Goal: Task Accomplishment & Management: Manage account settings

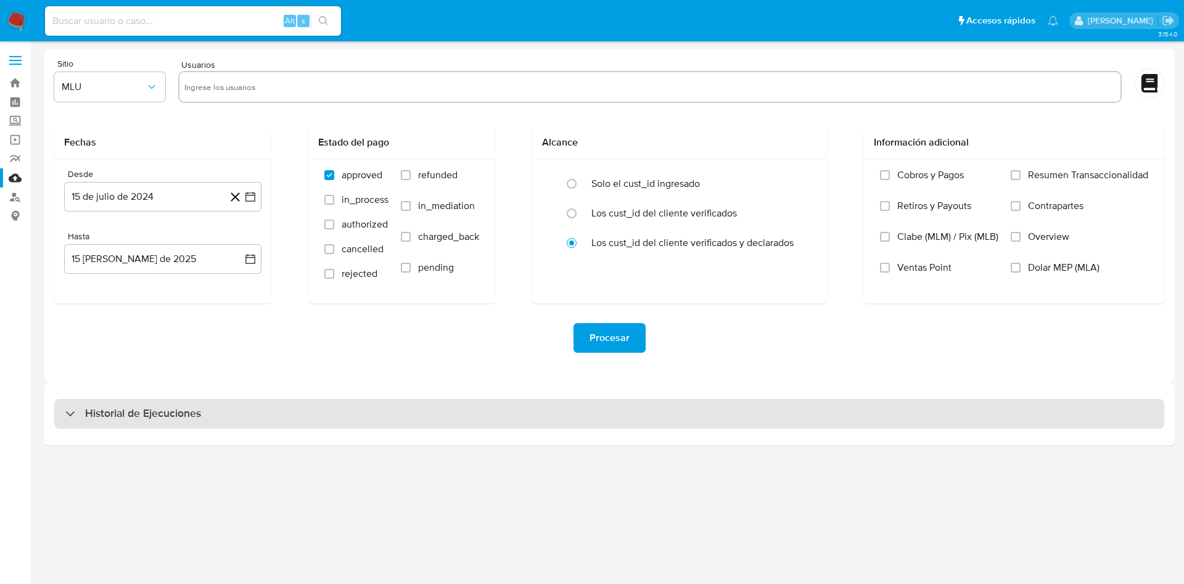
click at [157, 409] on h3 "Historial de Ejecuciones" at bounding box center [143, 414] width 116 height 15
select select "10"
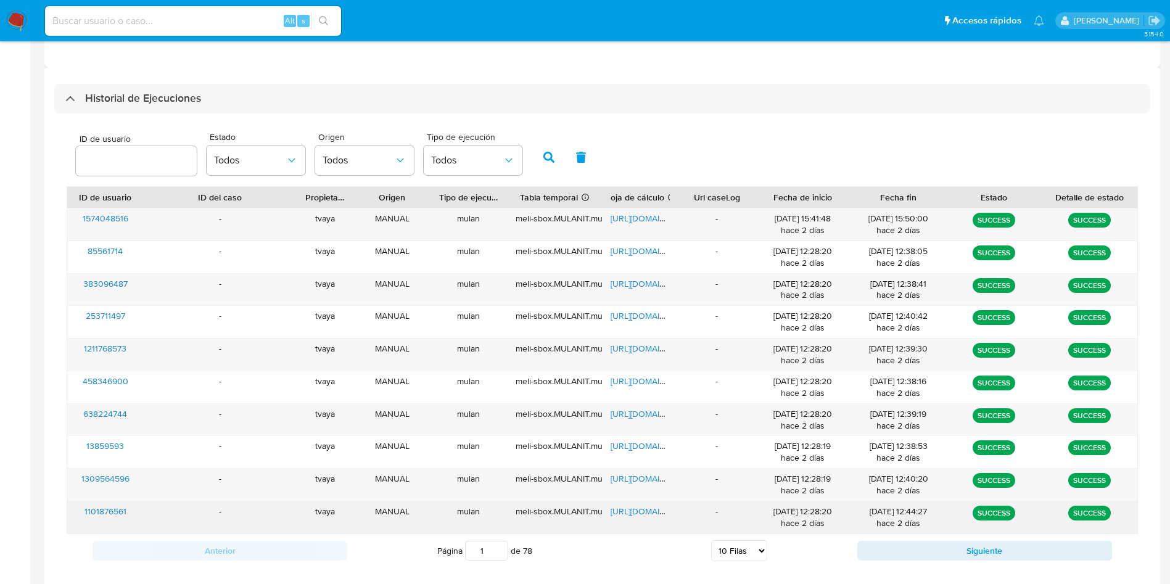
scroll to position [336, 0]
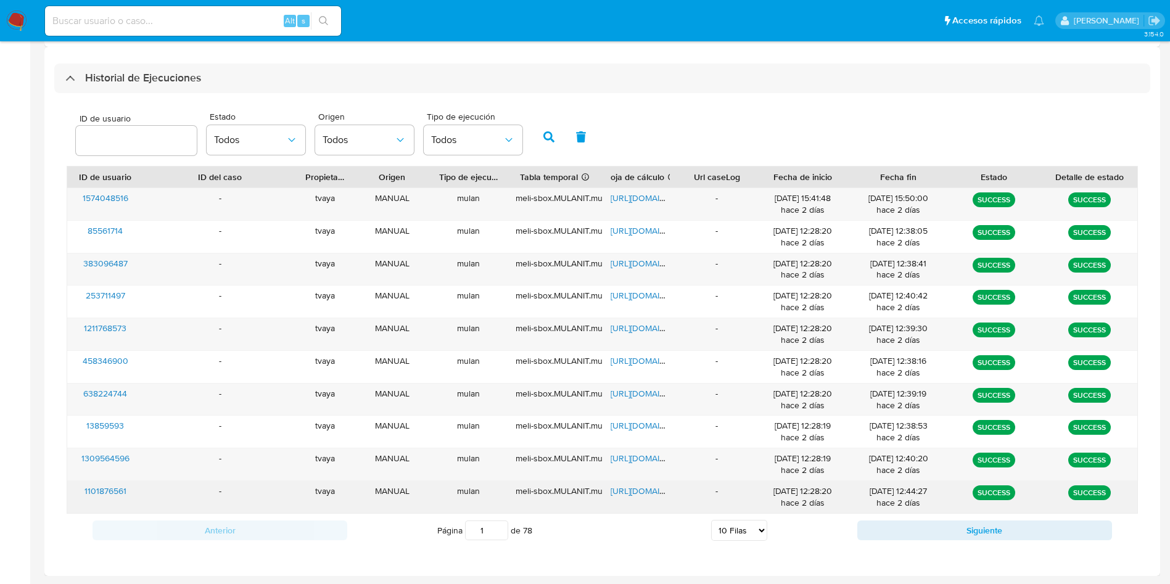
click at [117, 490] on span "1101876561" at bounding box center [106, 491] width 42 height 12
click at [639, 491] on span "https://docs.google.com/spreadsheets/d/10f0fGAm7_GHkP0mX077Jexwnm3SXeGWzVxESGbe…" at bounding box center [653, 491] width 85 height 12
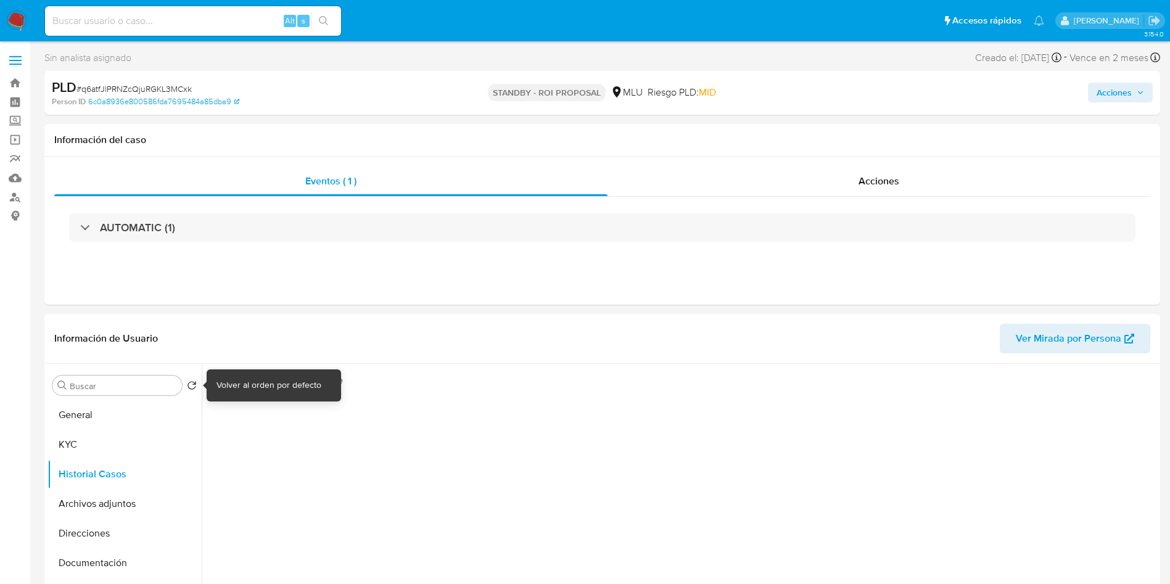
select select "10"
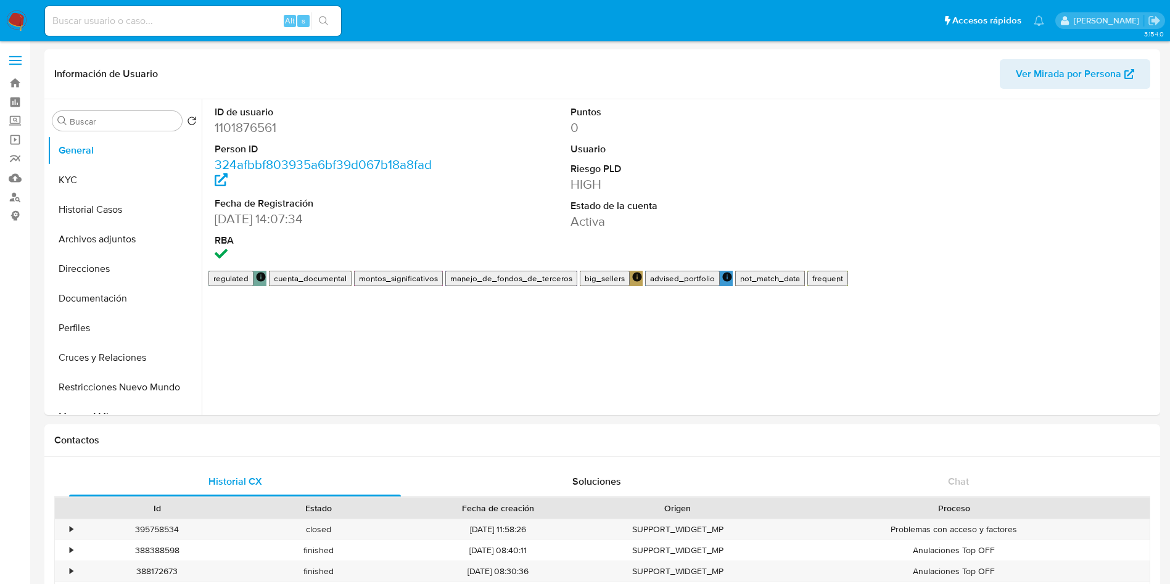
select select "10"
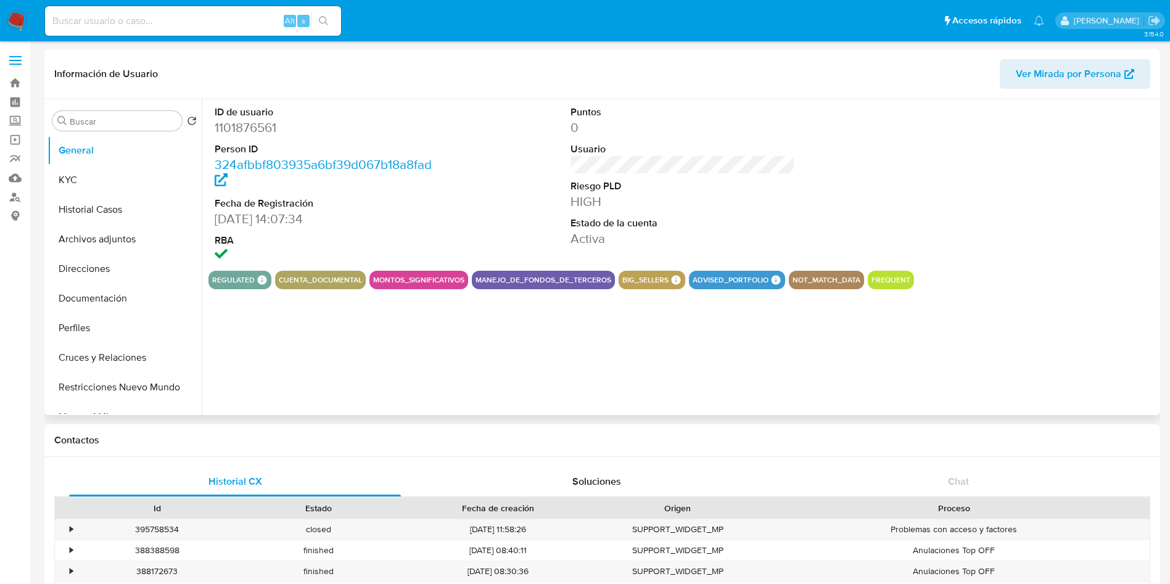
click at [250, 119] on dd "1101876561" at bounding box center [327, 127] width 225 height 17
copy dd "1101876561"
click at [108, 216] on button "Historial Casos" at bounding box center [120, 210] width 144 height 30
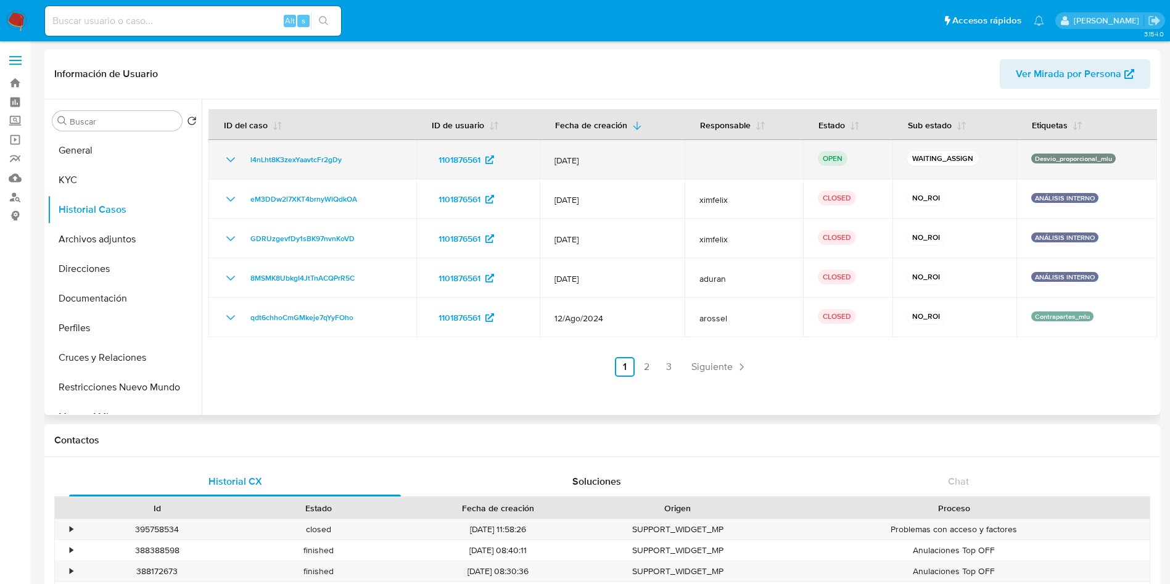
drag, startPoint x: 371, startPoint y: 162, endPoint x: 233, endPoint y: 167, distance: 137.7
click at [233, 167] on td "l4nLht8K3zexYaavtcFr2gDy" at bounding box center [313, 159] width 208 height 39
click at [320, 157] on span "l4nLht8K3zexYaavtcFr2gDy" at bounding box center [295, 159] width 91 height 15
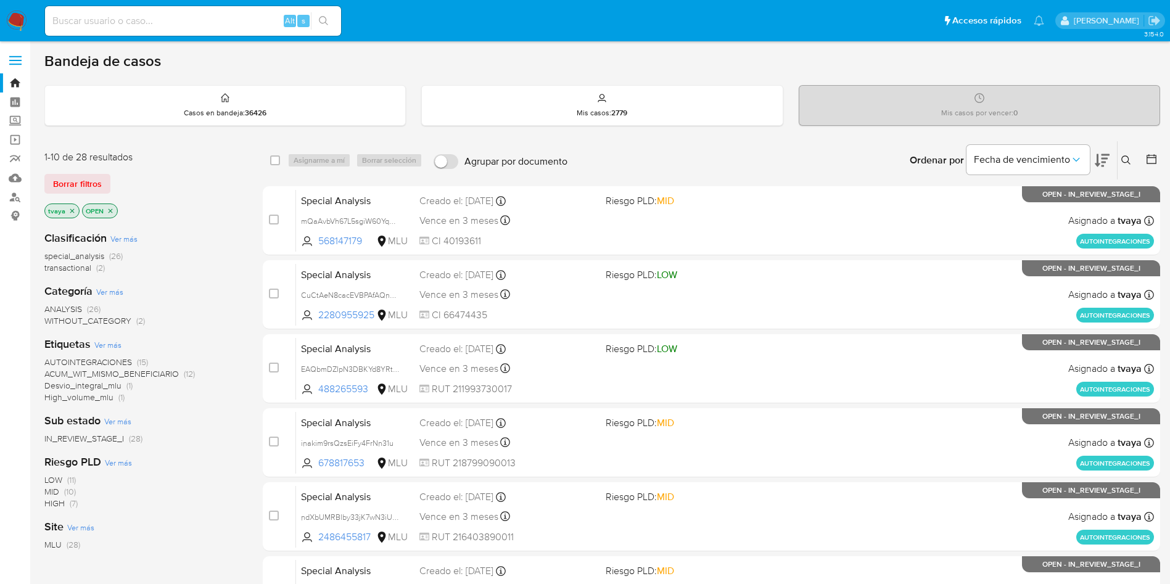
click at [1128, 159] on icon at bounding box center [1126, 159] width 9 height 9
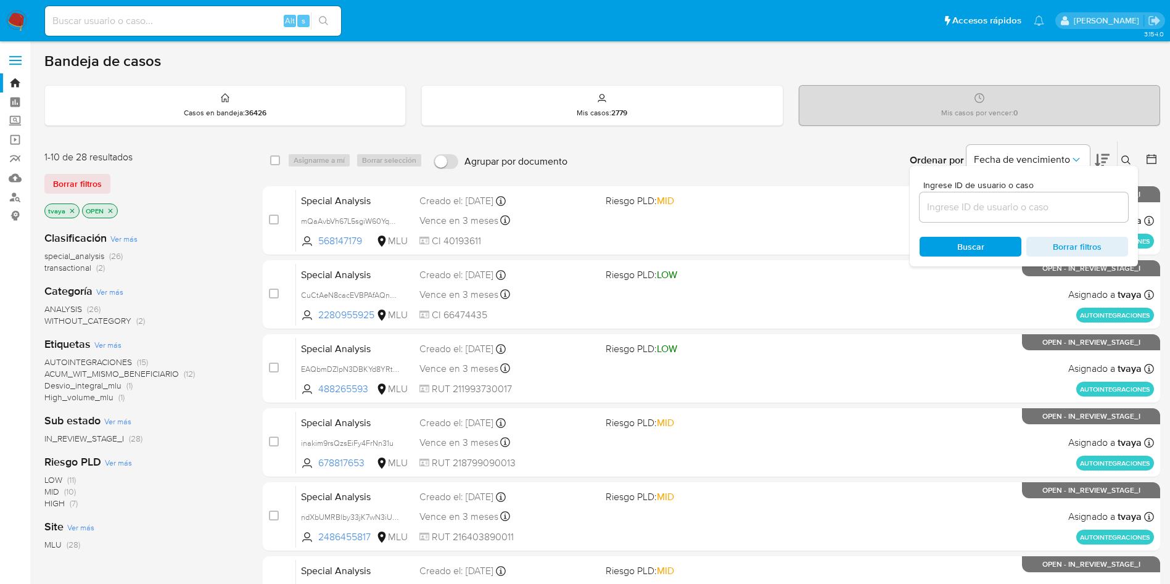
click at [981, 205] on input at bounding box center [1024, 207] width 209 height 16
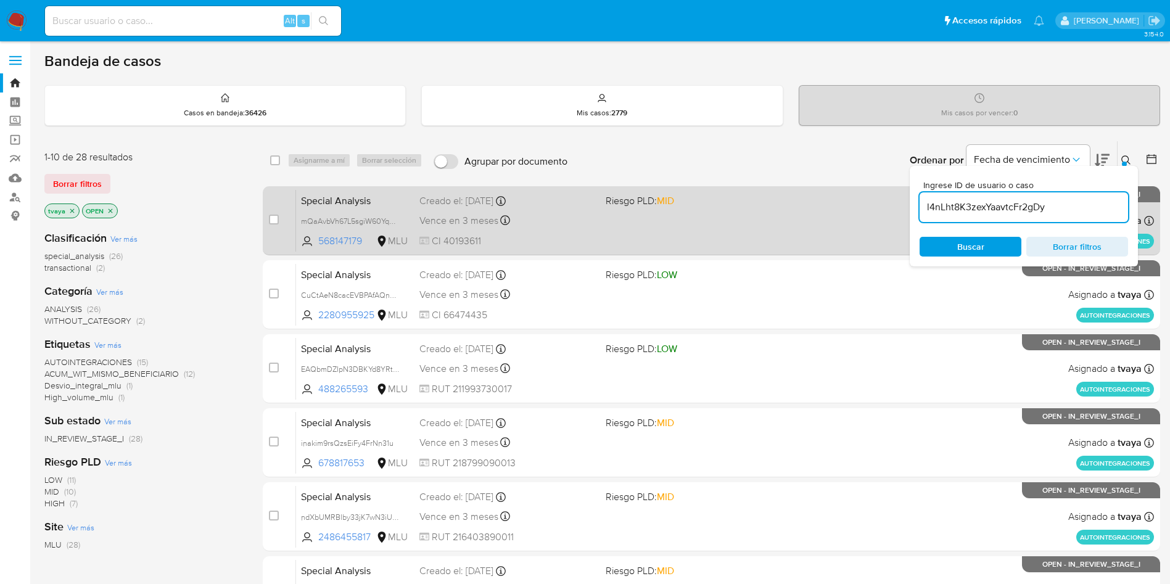
type input "l4nLht8K3zexYaavtcFr2gDy"
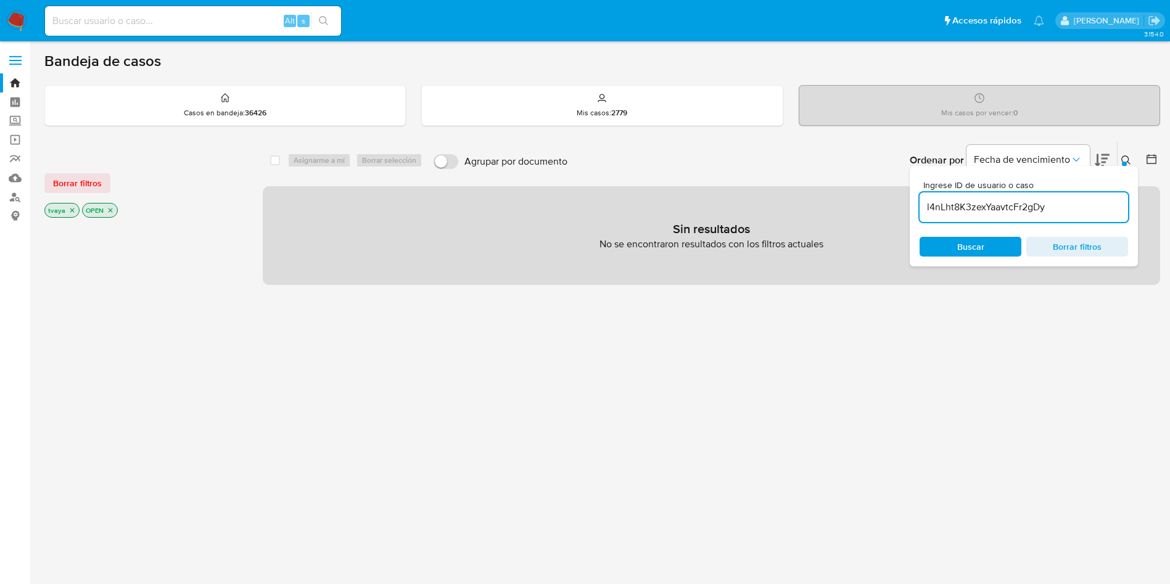
click at [78, 209] on div "tvaya OPEN" at bounding box center [142, 211] width 197 height 17
click at [72, 211] on icon "close-filter" at bounding box center [71, 210] width 7 height 7
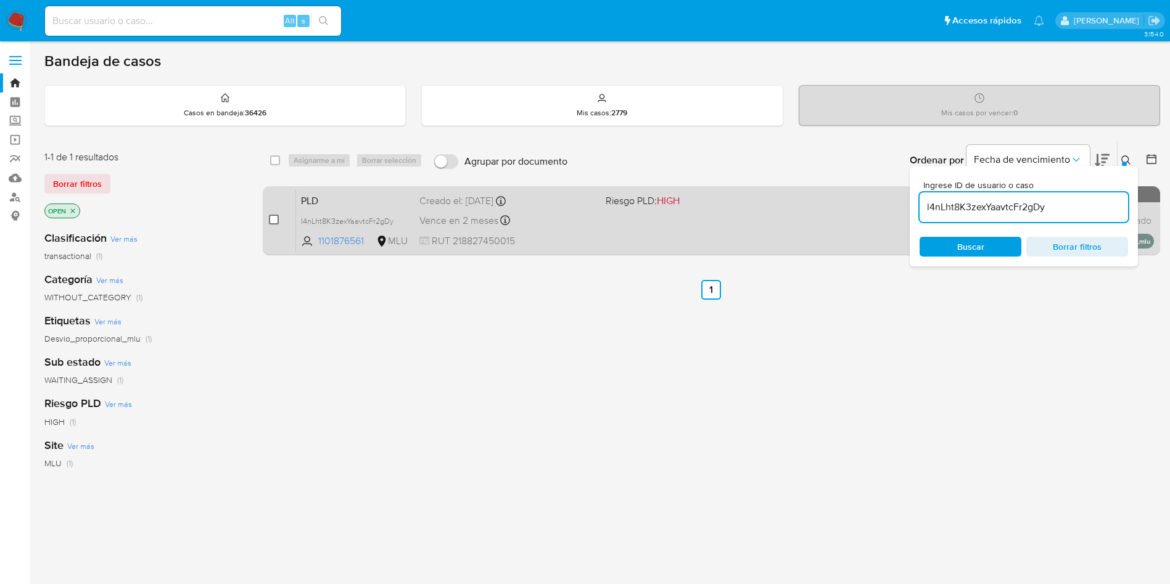
click at [275, 221] on input "checkbox" at bounding box center [274, 220] width 10 height 10
checkbox input "true"
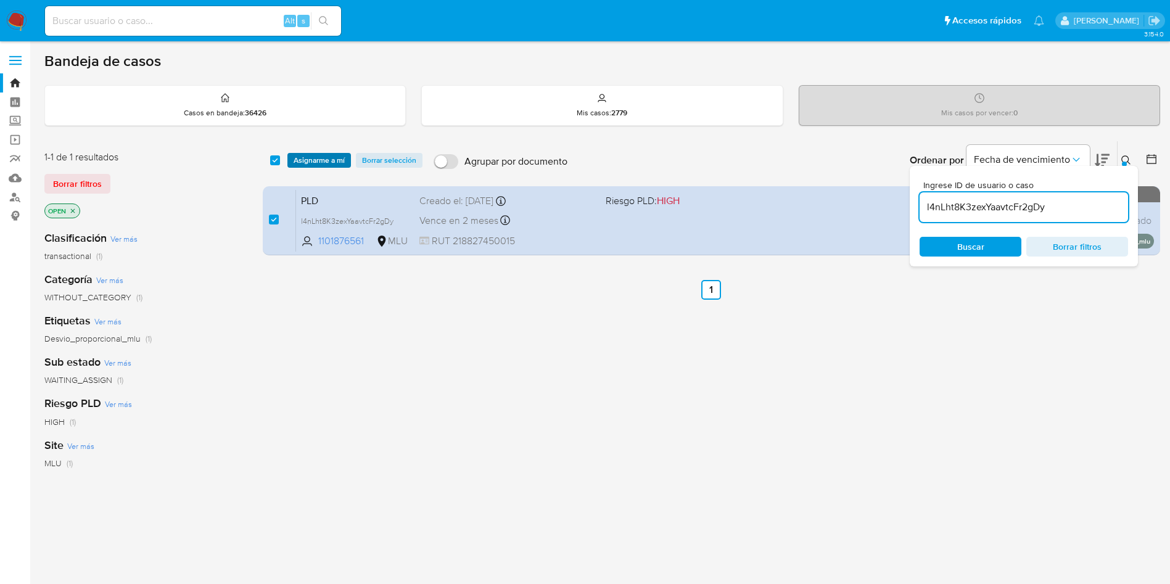
click at [324, 163] on span "Asignarme a mí" at bounding box center [319, 160] width 51 height 12
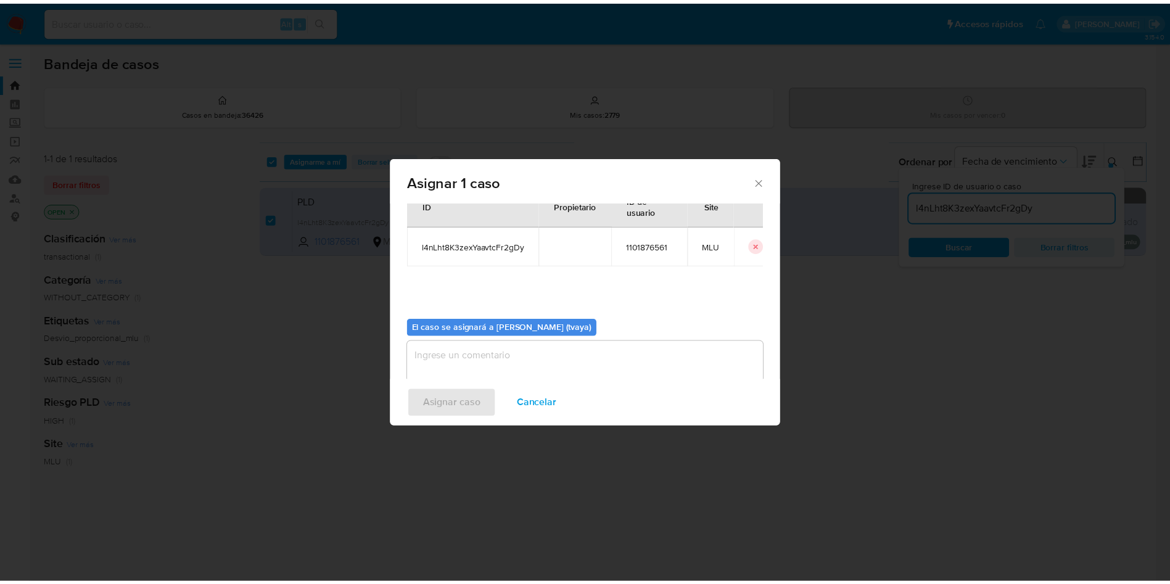
scroll to position [64, 0]
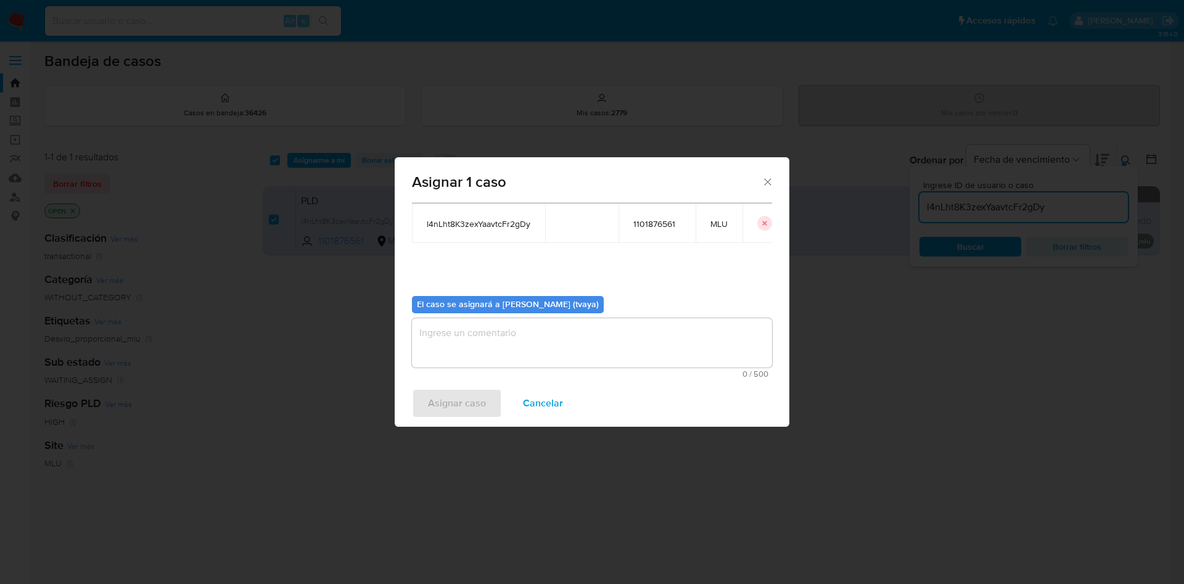
click at [522, 362] on textarea "assign-modal" at bounding box center [592, 342] width 360 height 49
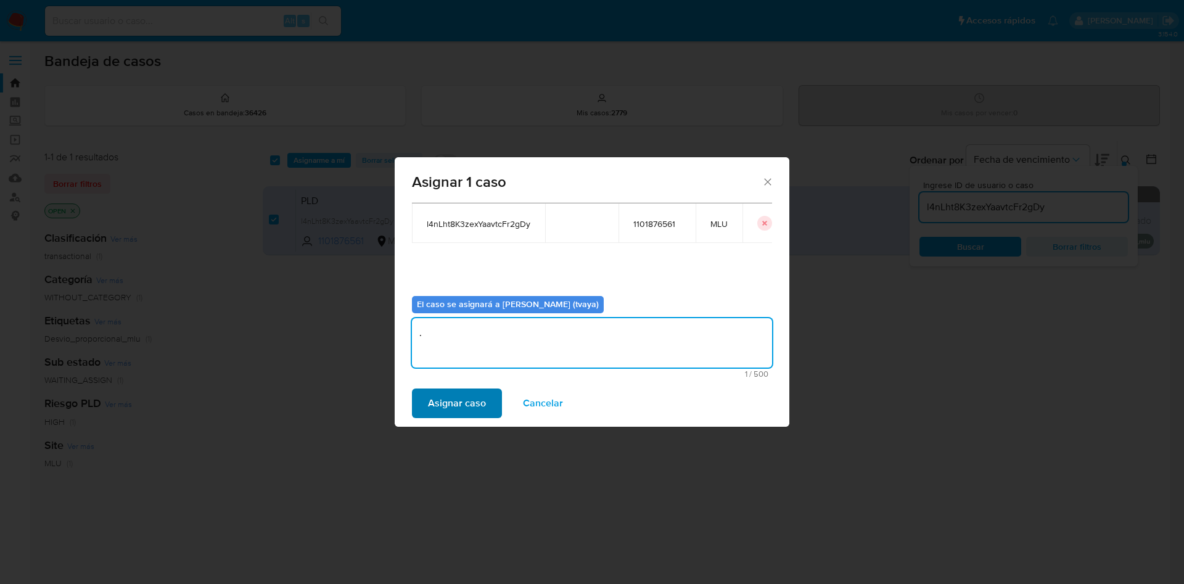
type textarea "."
click at [467, 408] on span "Asignar caso" at bounding box center [457, 403] width 58 height 27
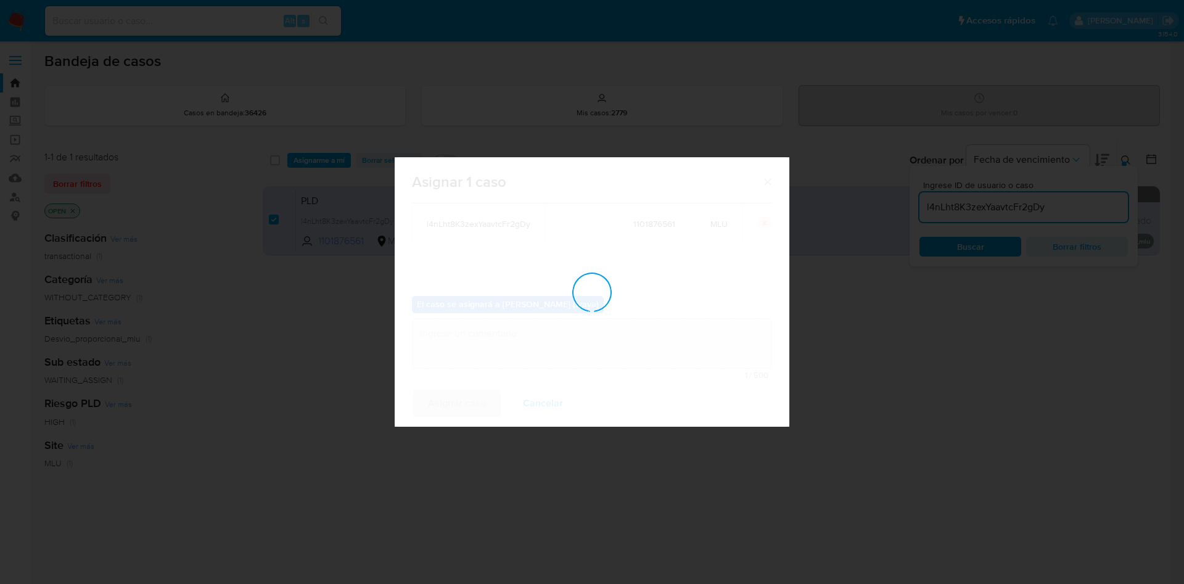
checkbox input "false"
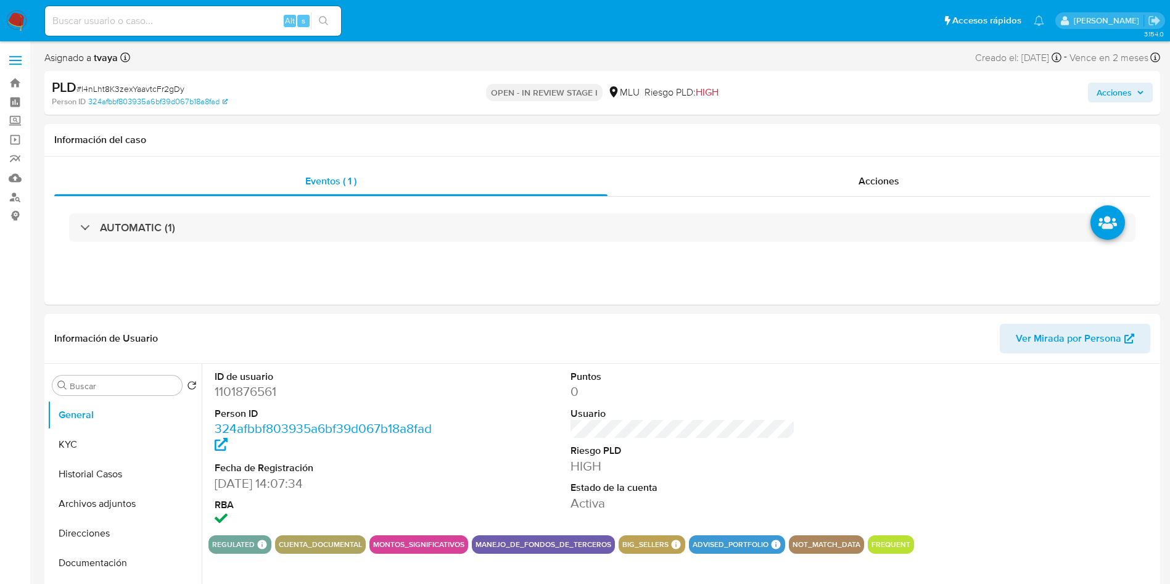
select select "10"
click at [254, 393] on dd "1101876561" at bounding box center [327, 391] width 225 height 17
copy dd "1101876561"
click at [238, 395] on dd "1101876561" at bounding box center [327, 391] width 225 height 17
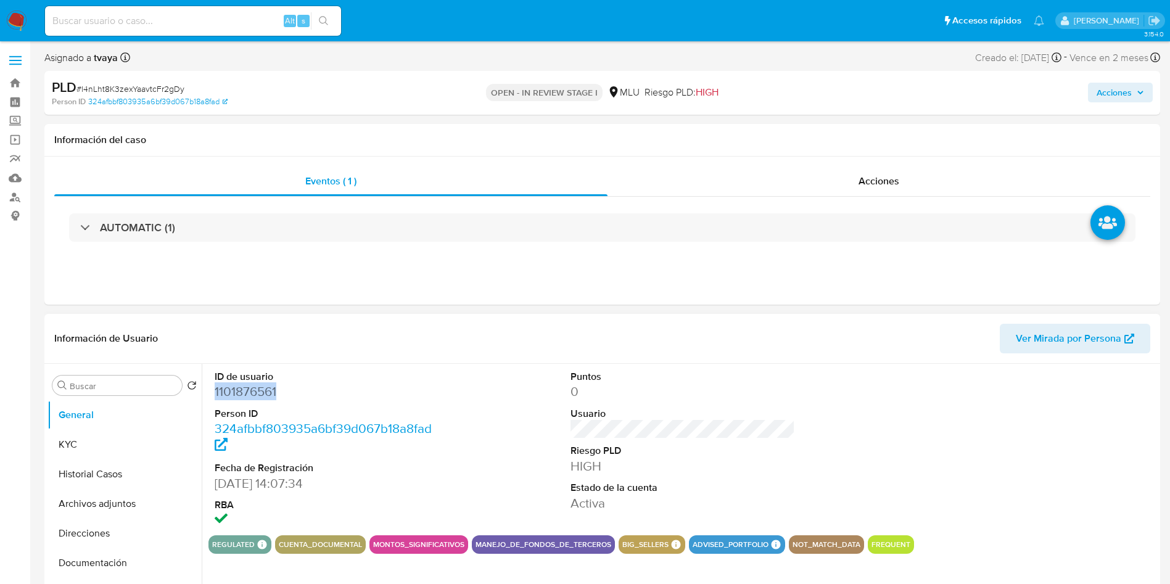
click at [238, 395] on dd "1101876561" at bounding box center [327, 391] width 225 height 17
copy dd "1101876561"
click at [88, 424] on button "General" at bounding box center [120, 415] width 144 height 30
click at [94, 443] on button "KYC" at bounding box center [125, 445] width 154 height 30
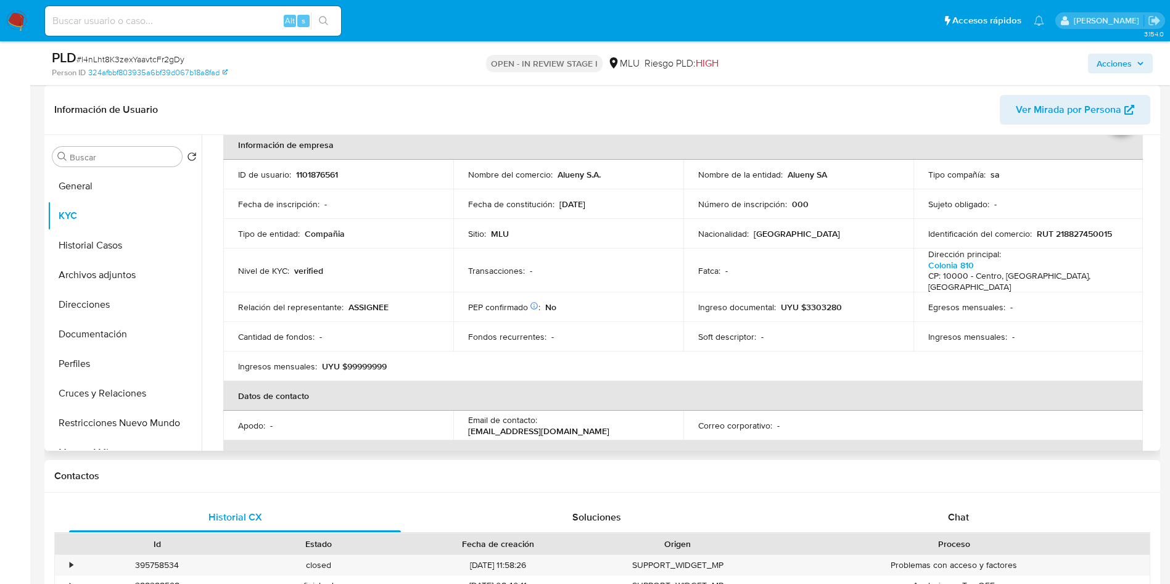
scroll to position [249, 0]
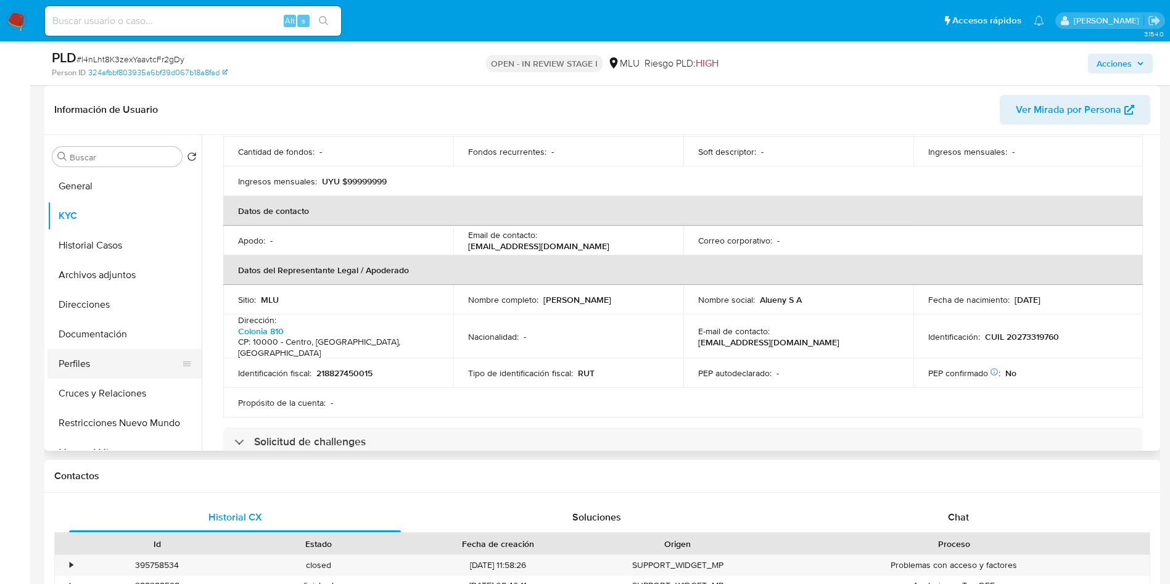
click at [117, 358] on button "Perfiles" at bounding box center [120, 364] width 144 height 30
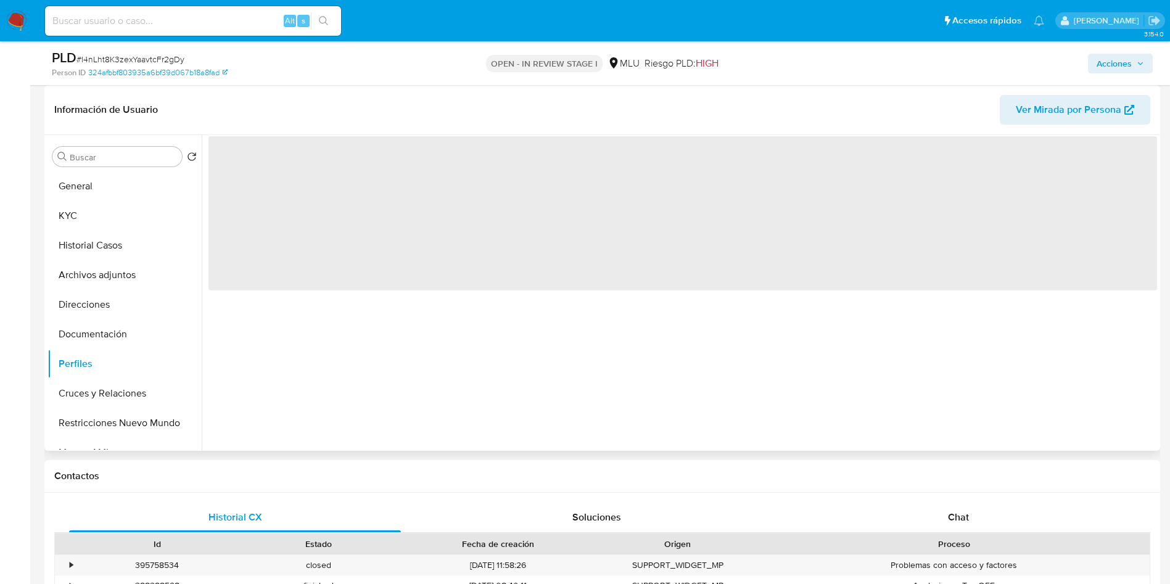
scroll to position [0, 0]
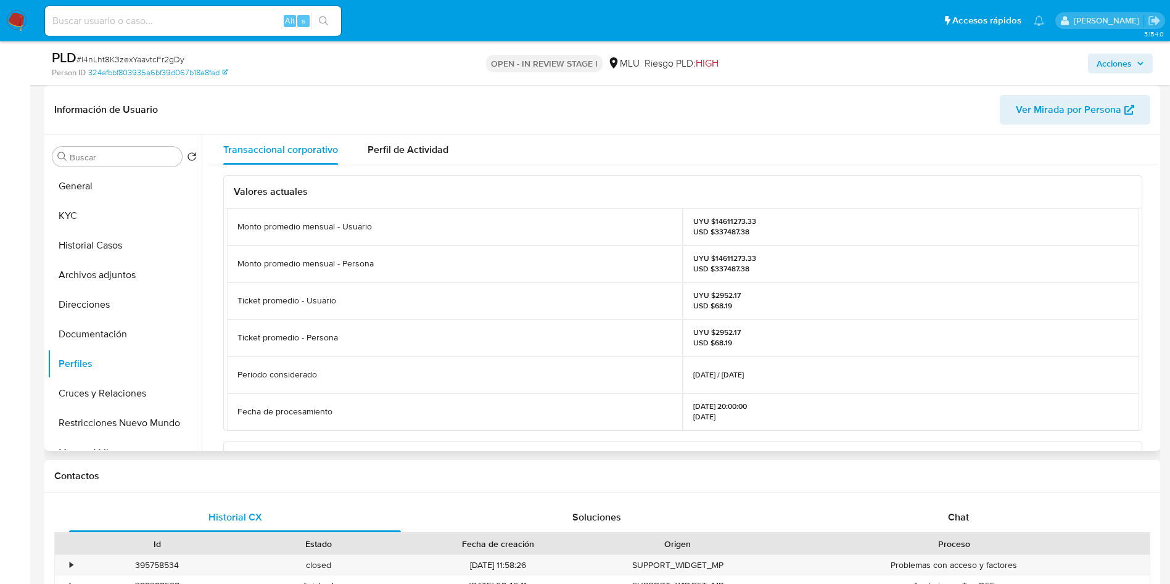
click at [724, 221] on p "UYU $14611273.33 USD $337487.38" at bounding box center [724, 227] width 63 height 20
click at [105, 268] on button "Archivos adjuntos" at bounding box center [120, 275] width 144 height 30
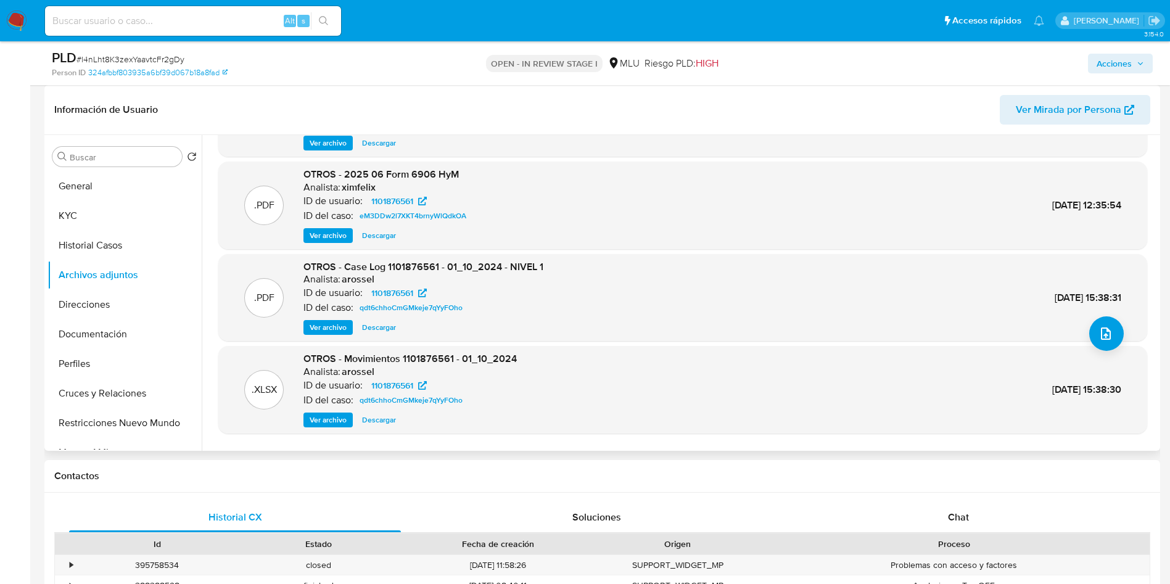
scroll to position [104, 0]
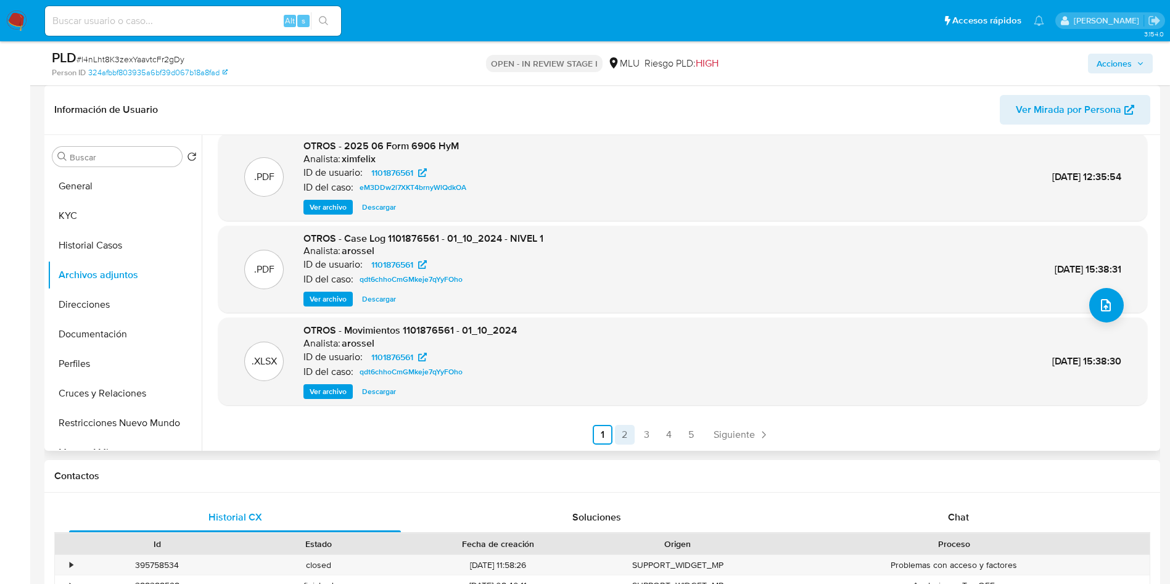
click at [624, 428] on link "2" at bounding box center [625, 435] width 20 height 20
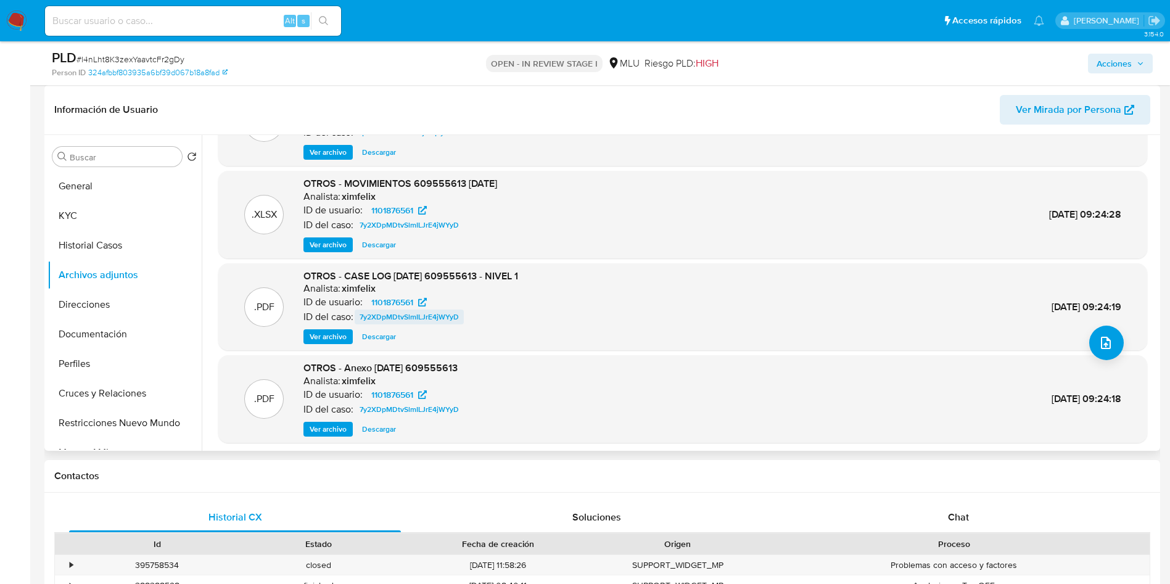
scroll to position [93, 0]
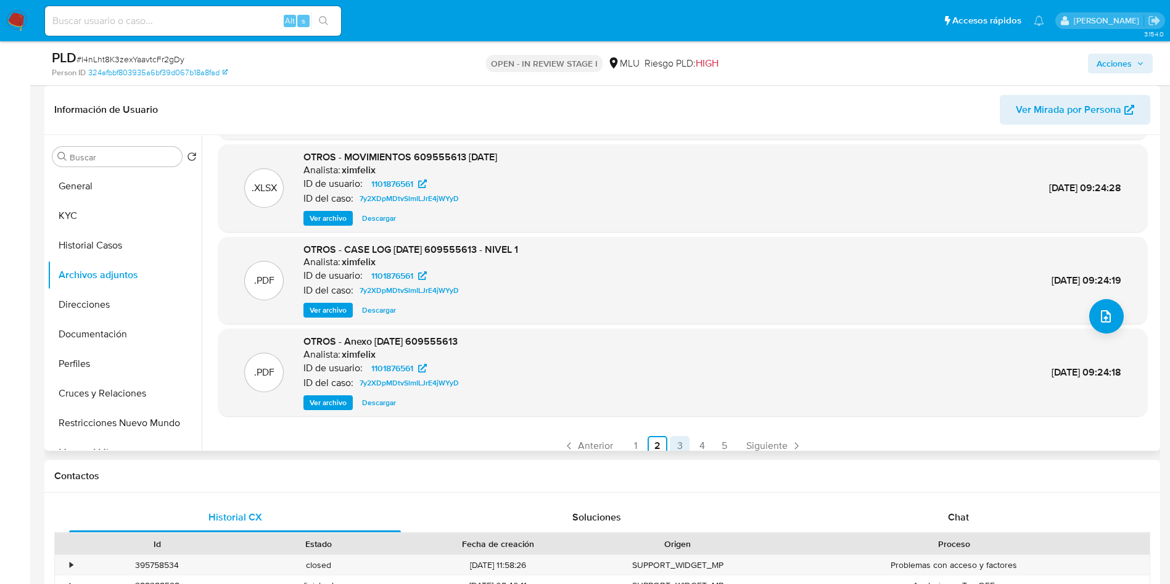
click at [679, 445] on link "3" at bounding box center [680, 446] width 20 height 20
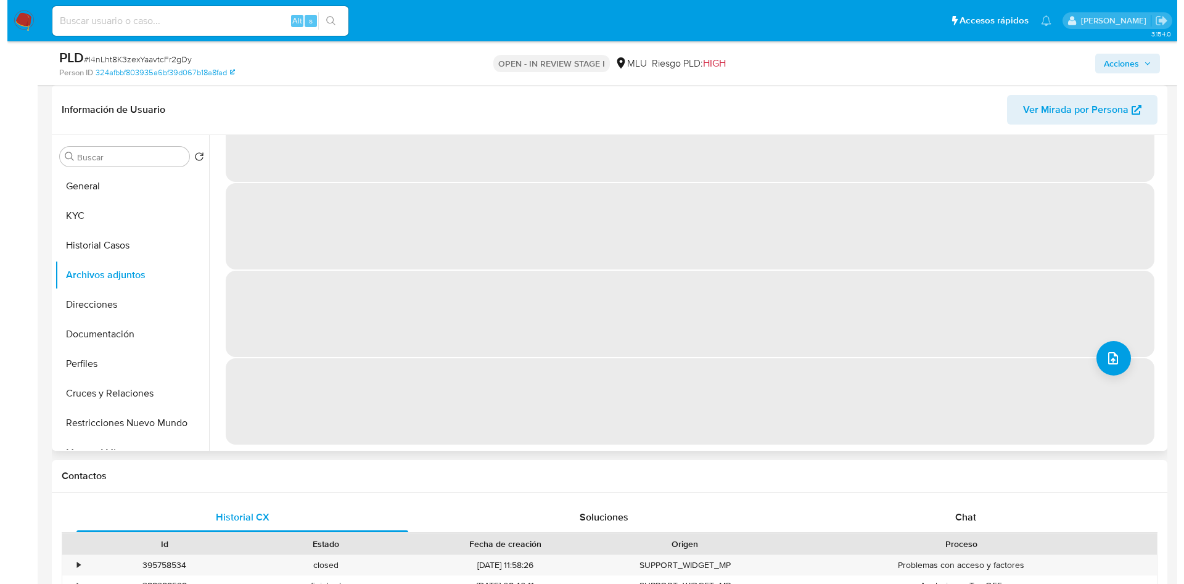
scroll to position [0, 0]
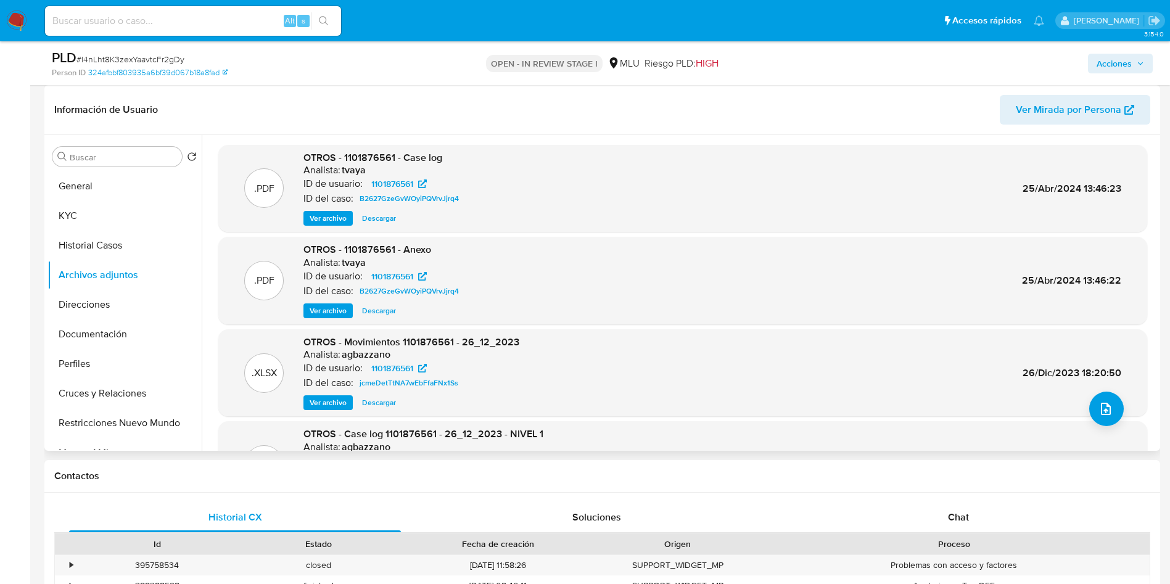
click at [313, 305] on span "Ver archivo" at bounding box center [328, 311] width 37 height 12
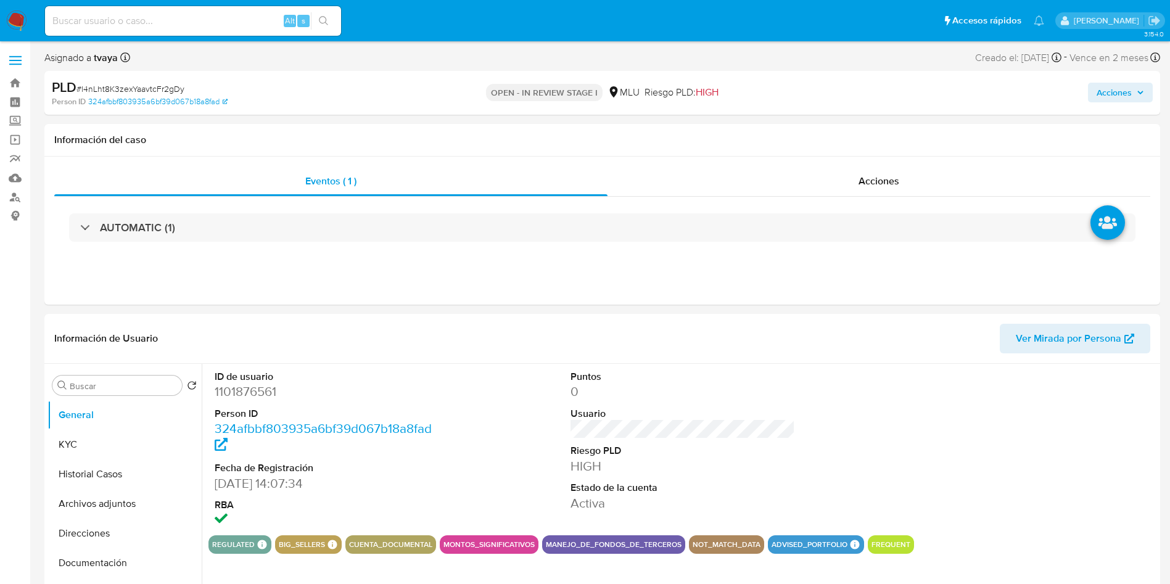
select select "10"
click at [120, 502] on button "Archivos adjuntos" at bounding box center [120, 504] width 144 height 30
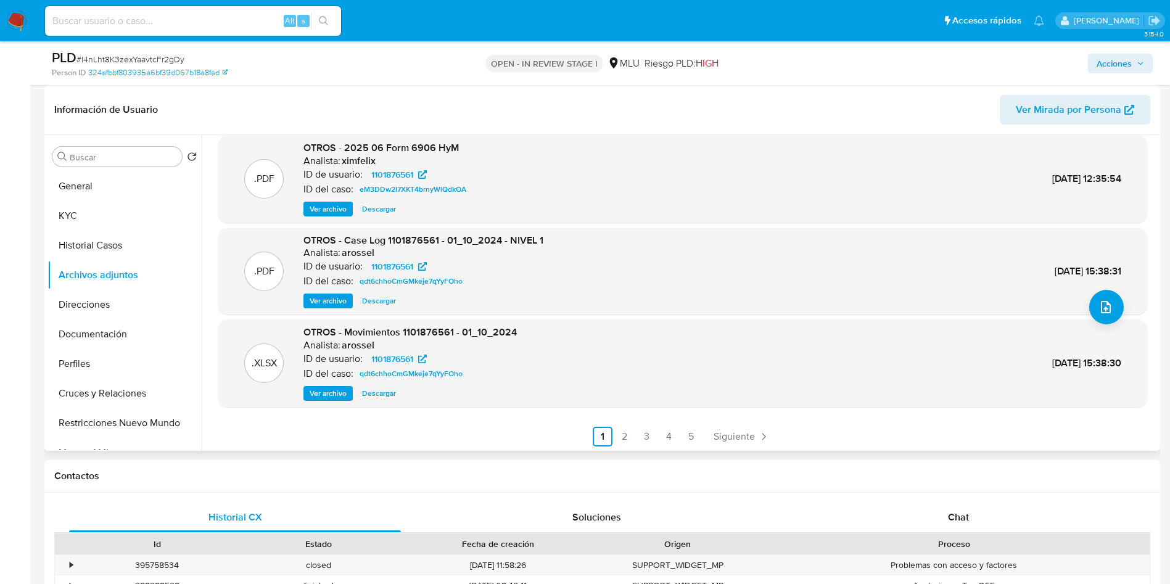
scroll to position [104, 0]
click at [639, 435] on link "3" at bounding box center [647, 435] width 20 height 20
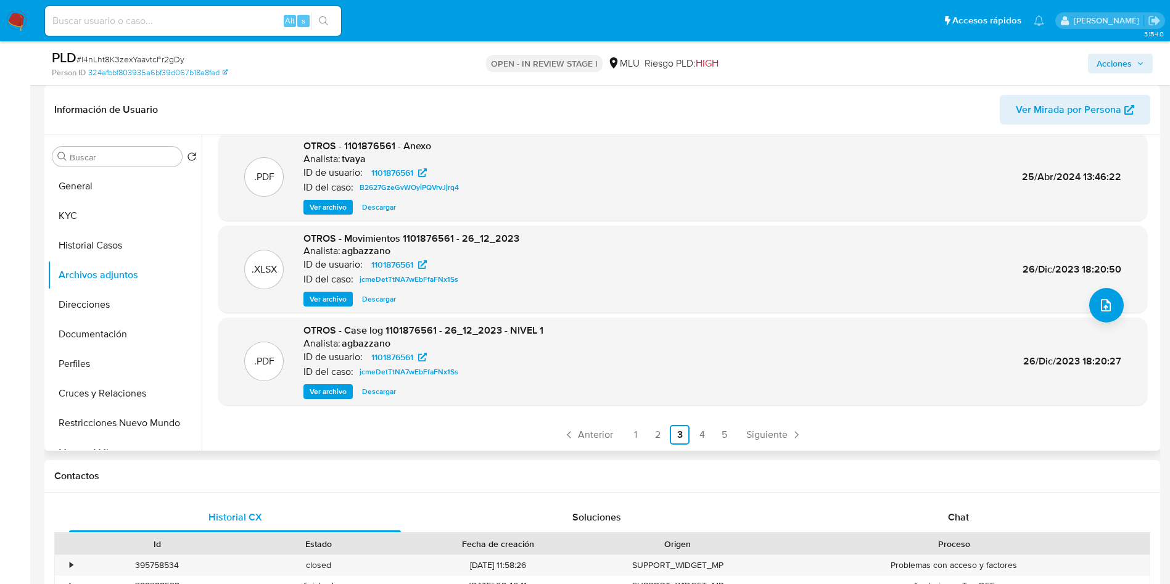
scroll to position [0, 0]
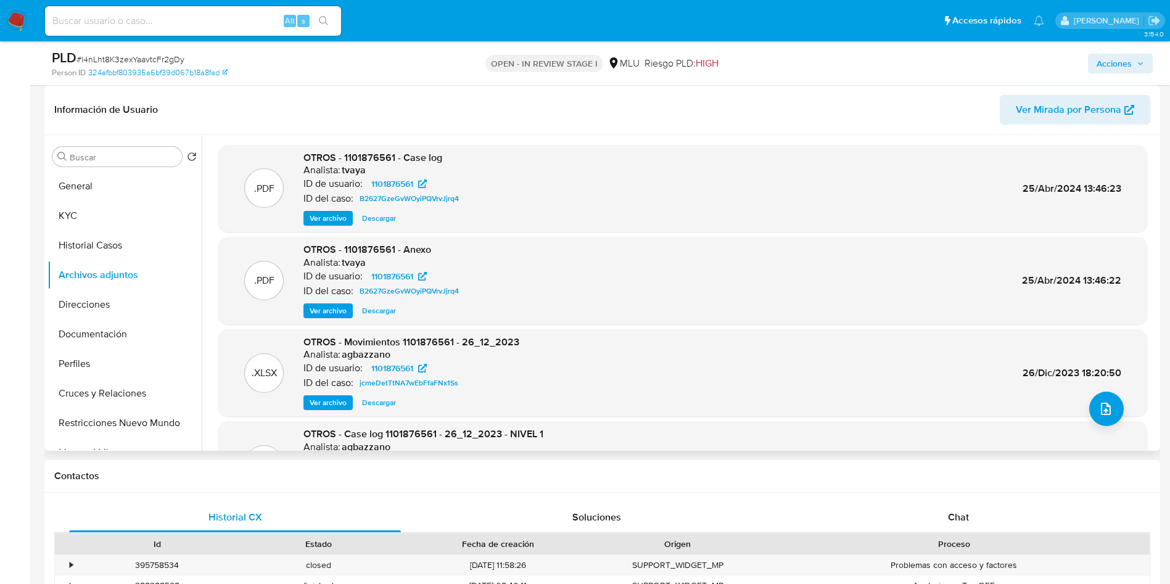
click at [326, 313] on span "Ver archivo" at bounding box center [328, 311] width 37 height 12
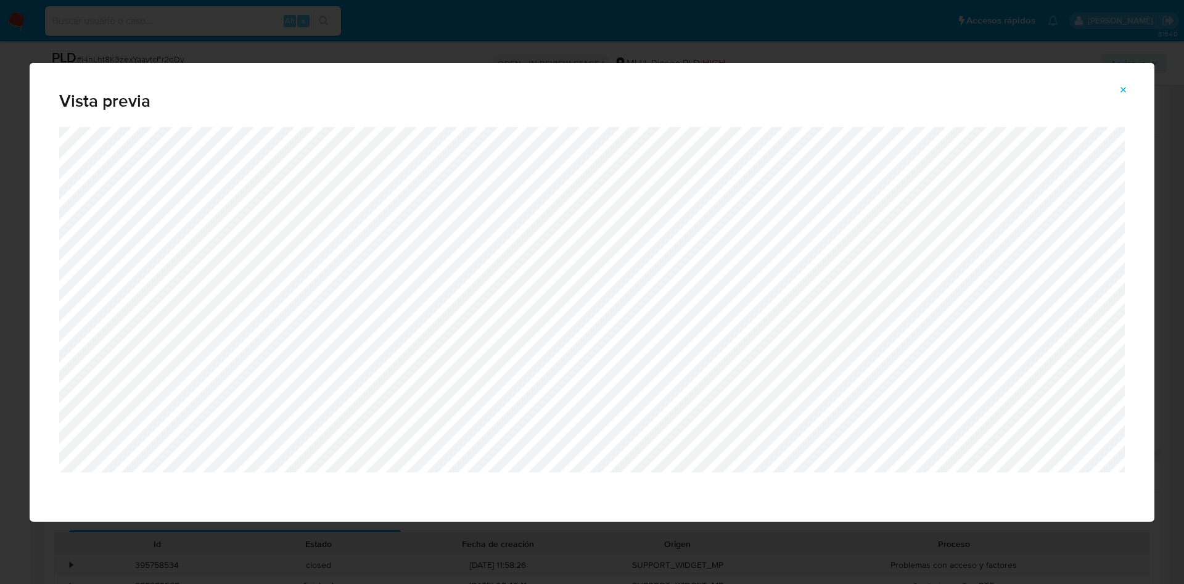
click at [1125, 88] on icon "Attachment preview" at bounding box center [1124, 90] width 10 height 10
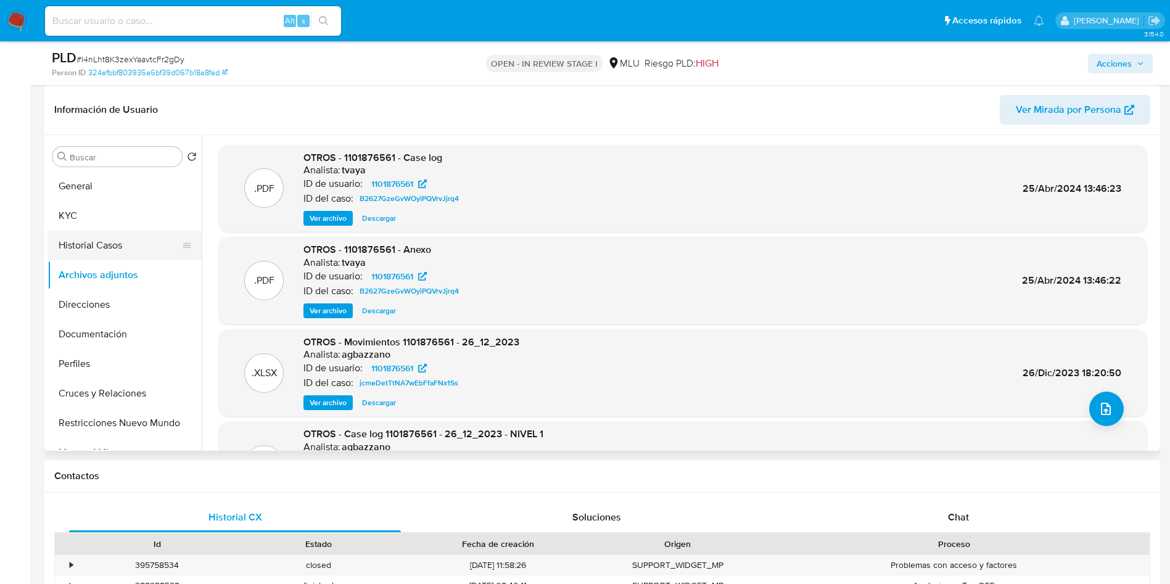
click at [89, 242] on button "Historial Casos" at bounding box center [120, 246] width 144 height 30
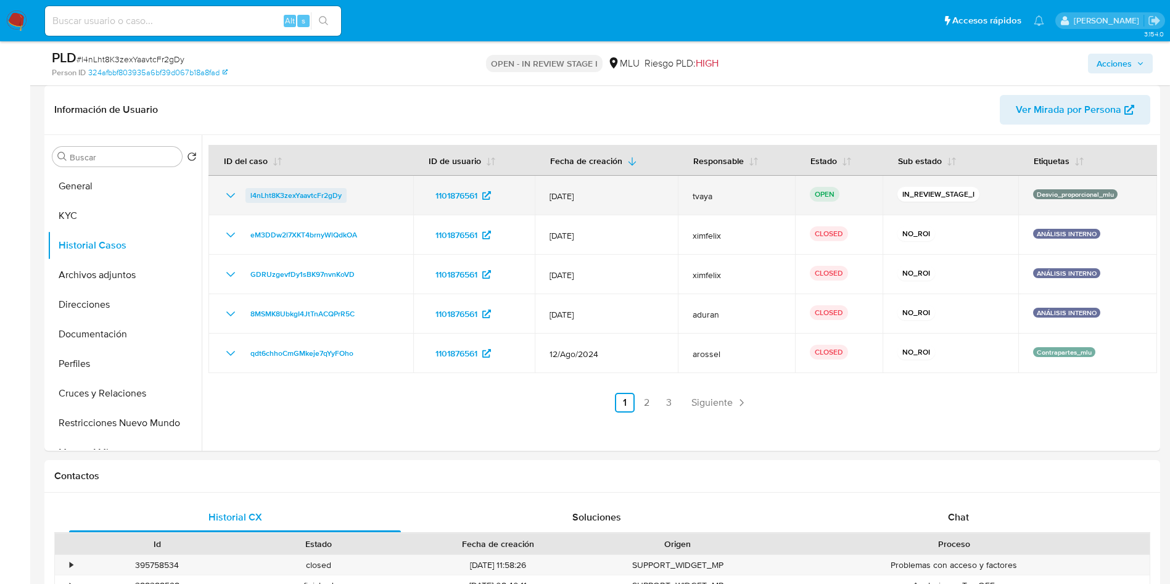
click at [292, 199] on span "l4nLht8K3zexYaavtcFr2gDy" at bounding box center [295, 195] width 91 height 15
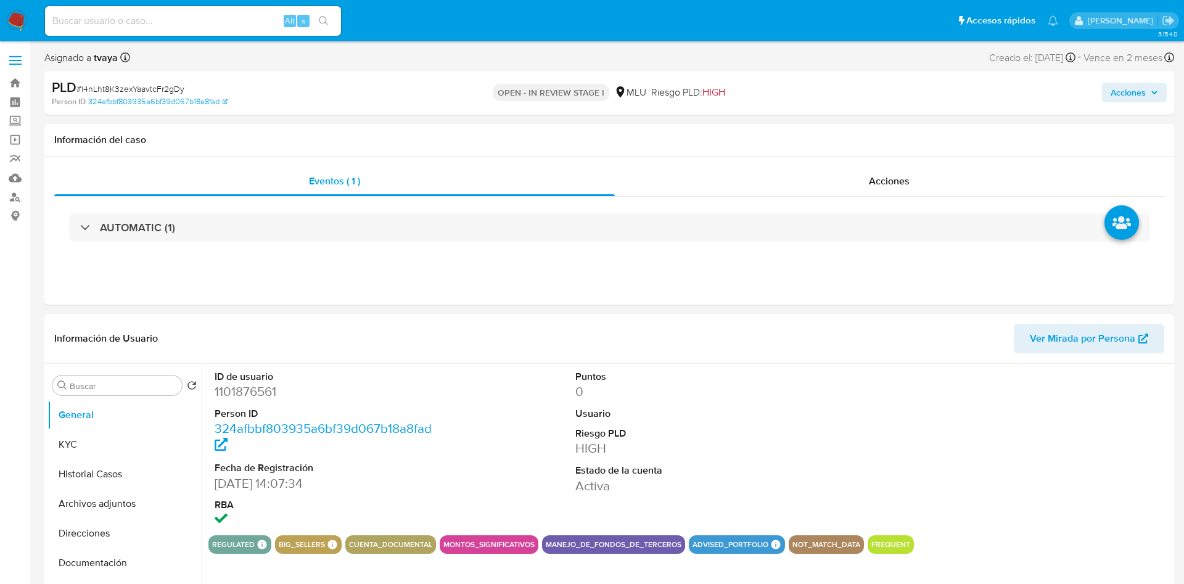
select select "10"
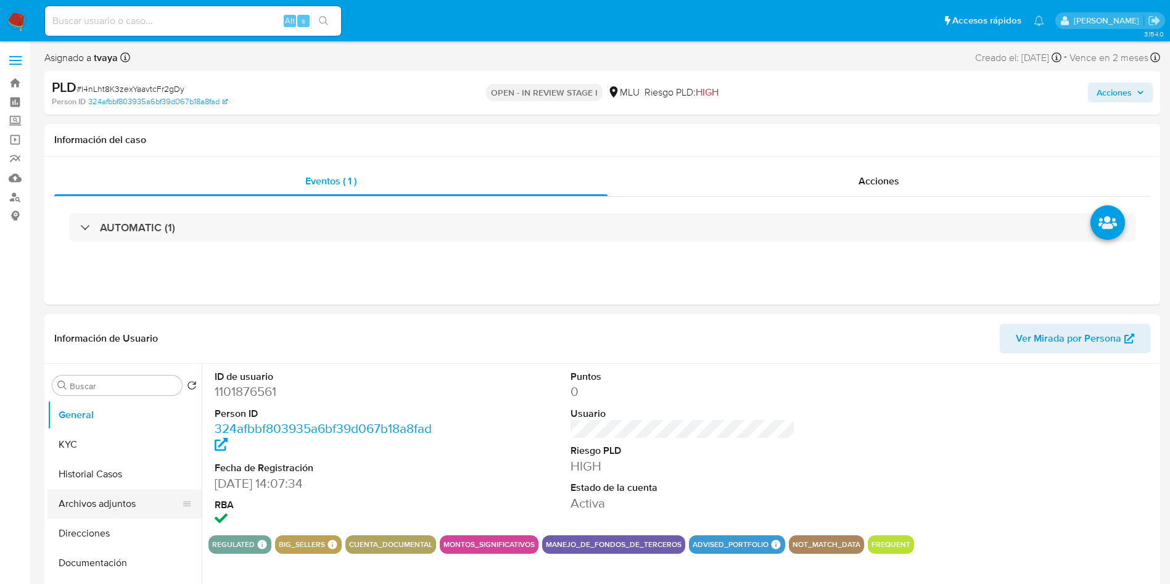
click at [84, 506] on button "Archivos adjuntos" at bounding box center [120, 504] width 144 height 30
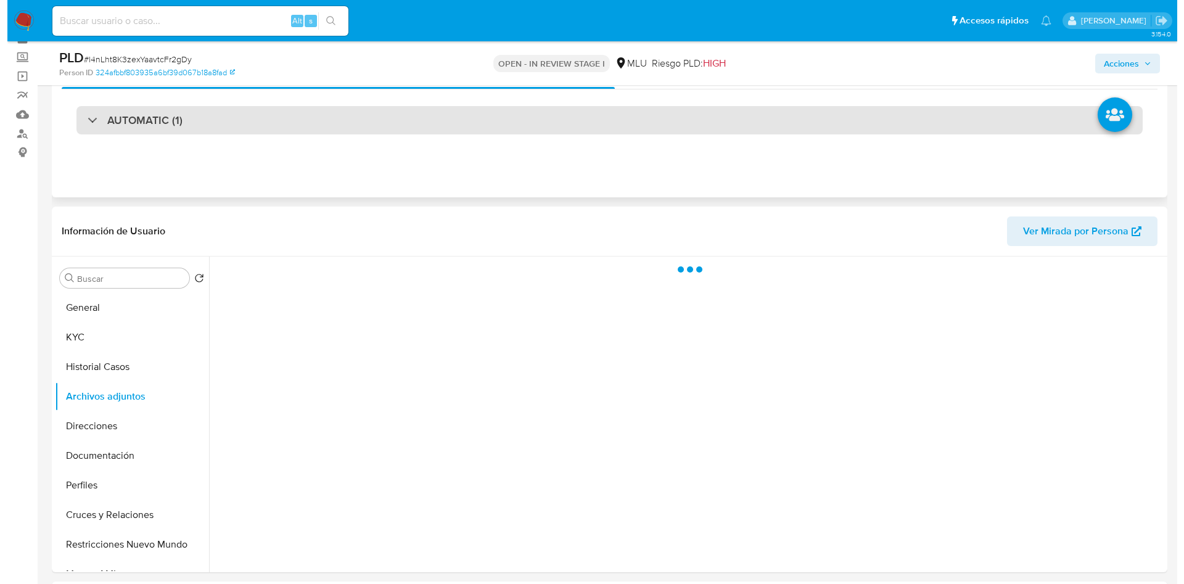
scroll to position [93, 0]
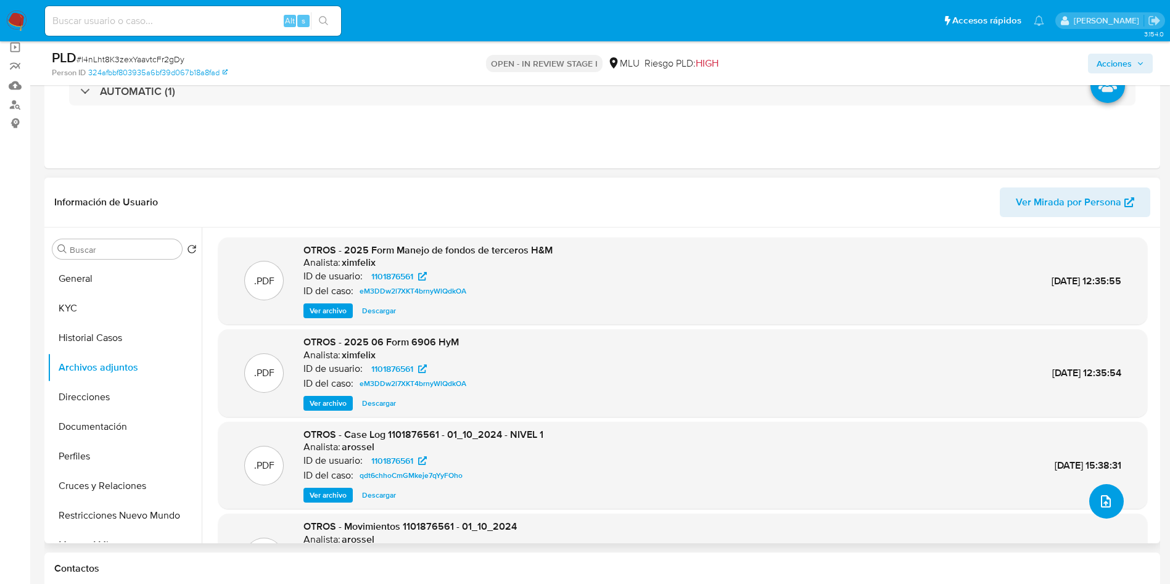
click at [1107, 503] on icon "upload-file" at bounding box center [1106, 501] width 15 height 15
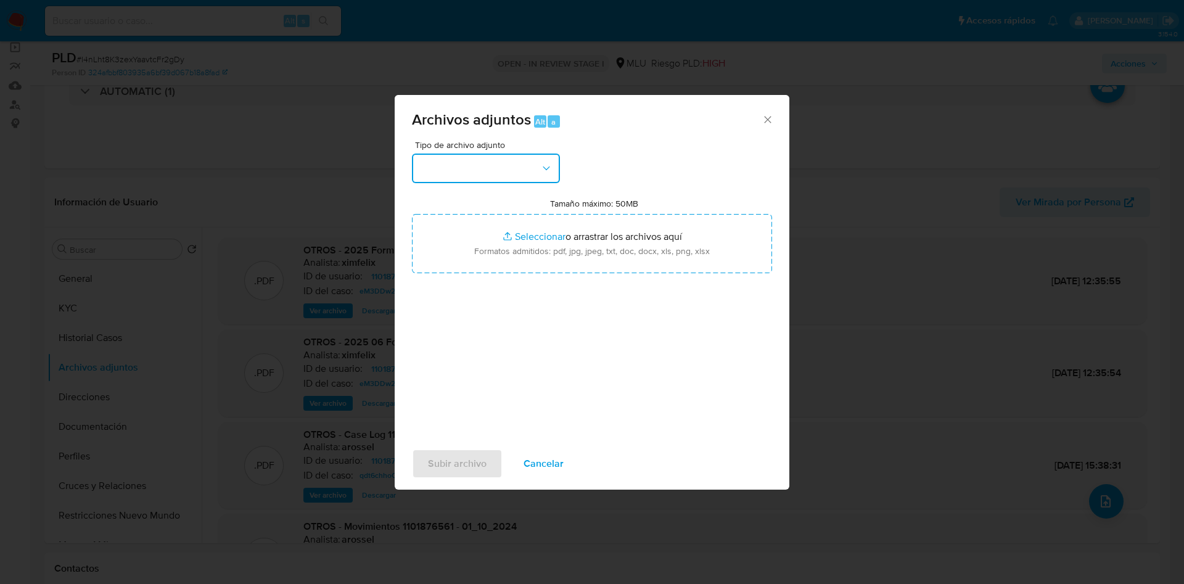
drag, startPoint x: 435, startPoint y: 167, endPoint x: 447, endPoint y: 167, distance: 12.4
click at [438, 166] on button "button" at bounding box center [486, 169] width 148 height 30
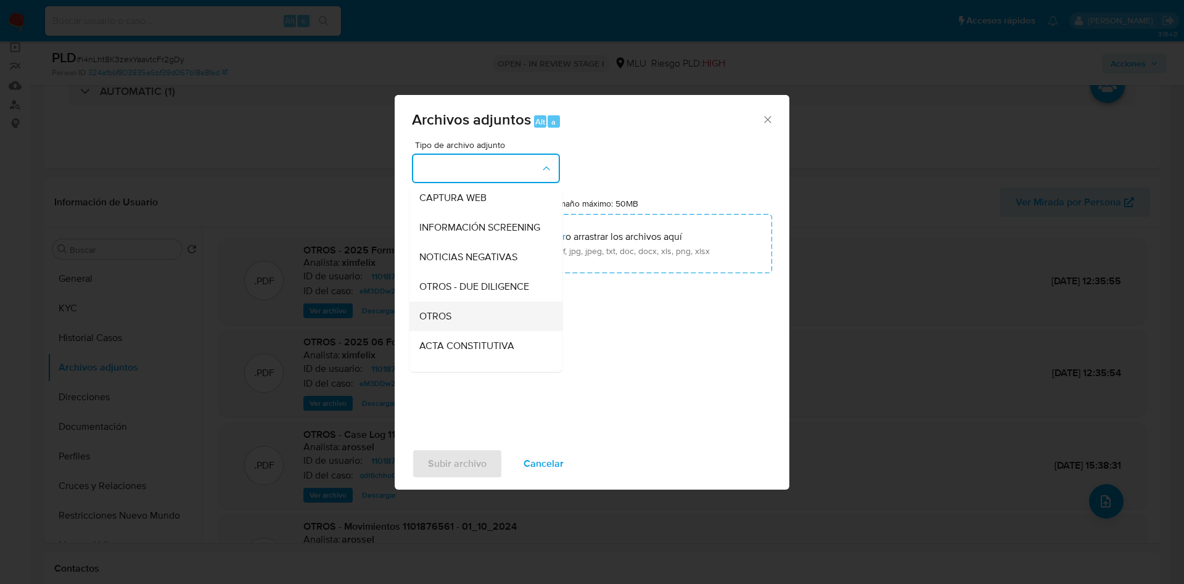
click at [458, 327] on div "OTROS" at bounding box center [482, 317] width 126 height 30
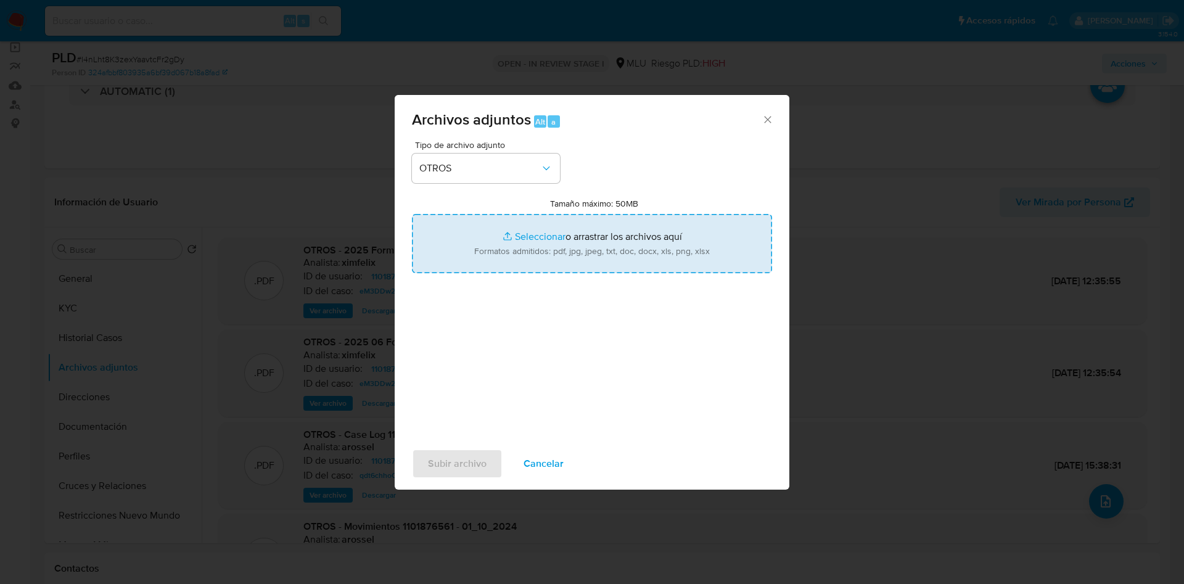
click at [568, 238] on input "Tamaño máximo: 50MB Seleccionar archivos" at bounding box center [592, 243] width 360 height 59
type input "C:\fakepath\1101876561 - Movimientos.xlsx"
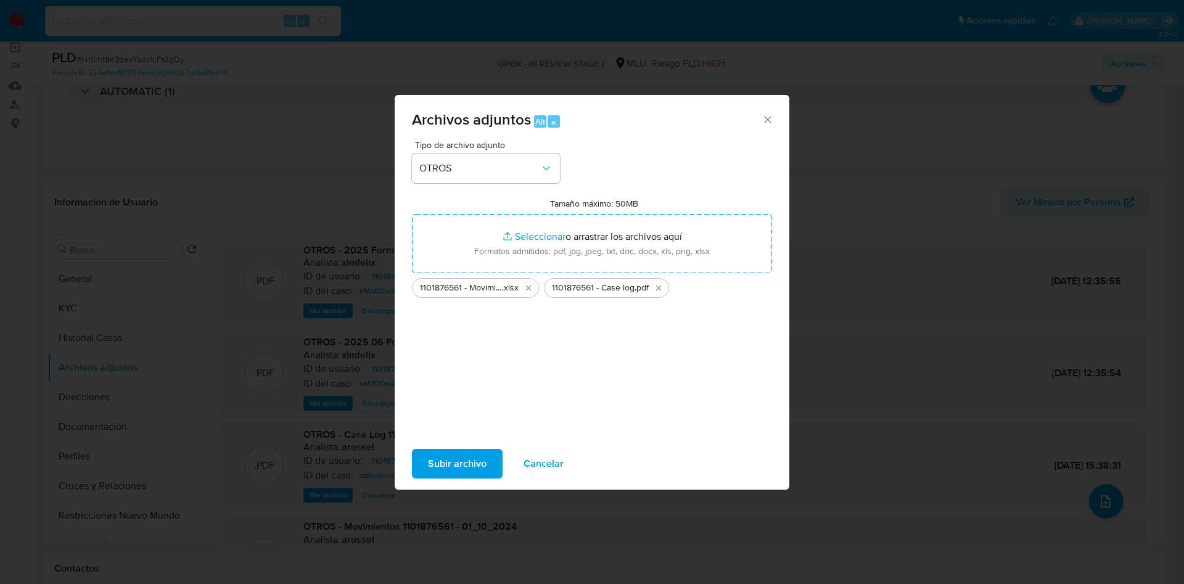
click at [452, 462] on span "Subir archivo" at bounding box center [457, 463] width 59 height 27
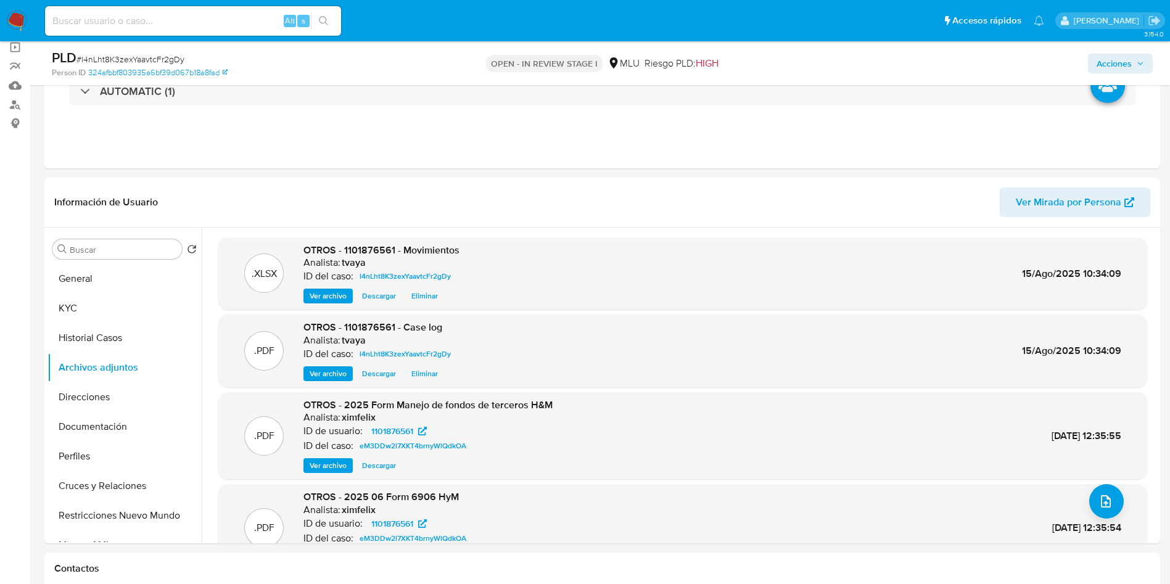
click at [1137, 63] on icon "button" at bounding box center [1140, 63] width 7 height 7
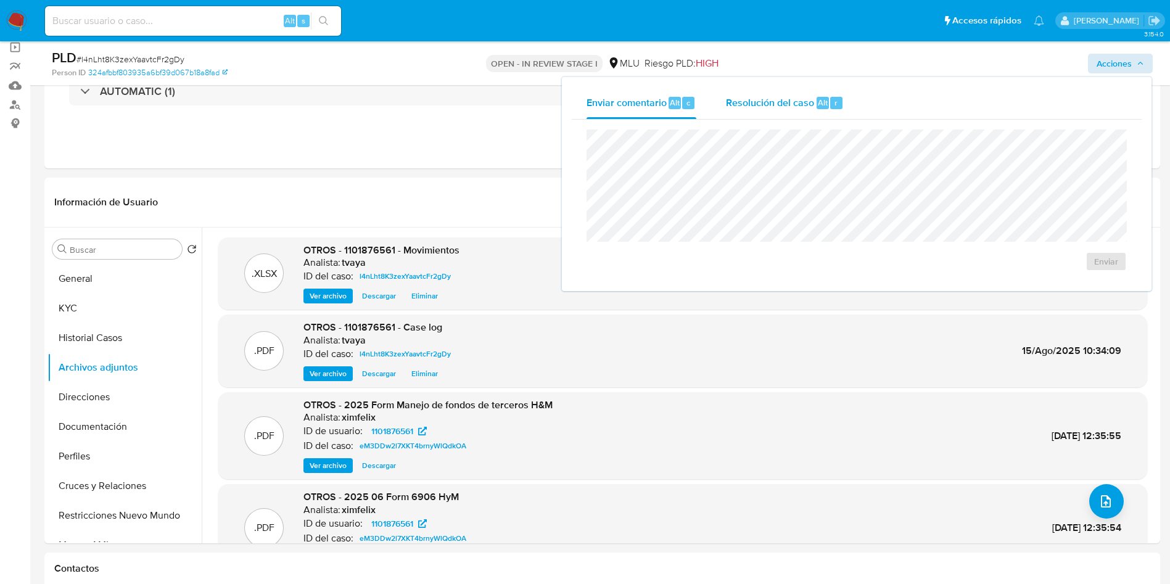
click at [730, 112] on div "Resolución del caso Alt r" at bounding box center [785, 103] width 118 height 32
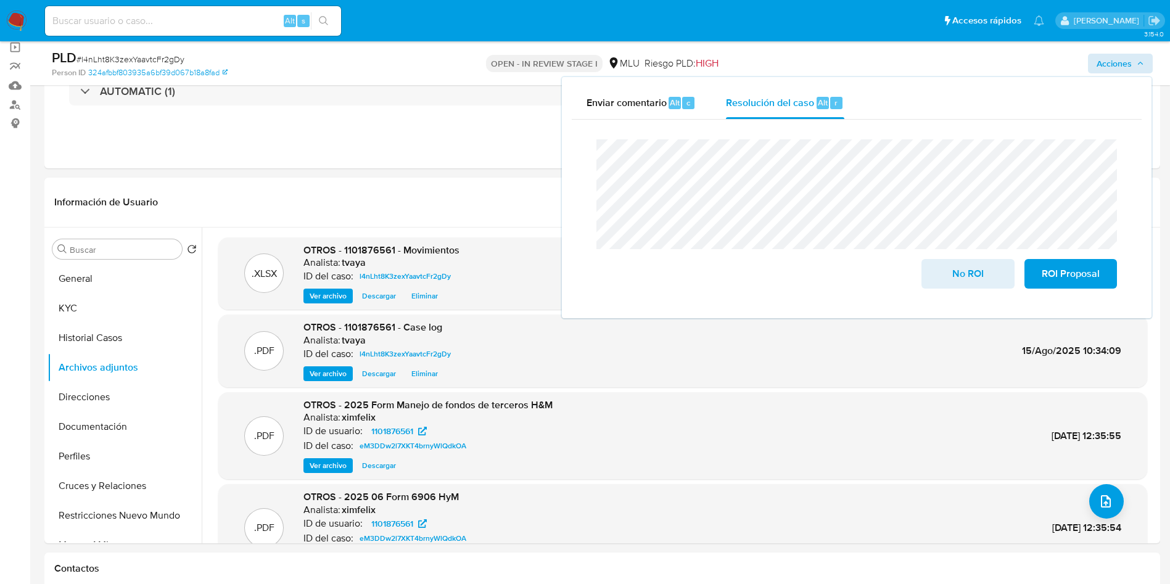
click at [582, 159] on div "Cierre de caso No ROI ROI Proposal" at bounding box center [857, 214] width 570 height 189
click at [980, 270] on span "No ROI" at bounding box center [968, 273] width 60 height 27
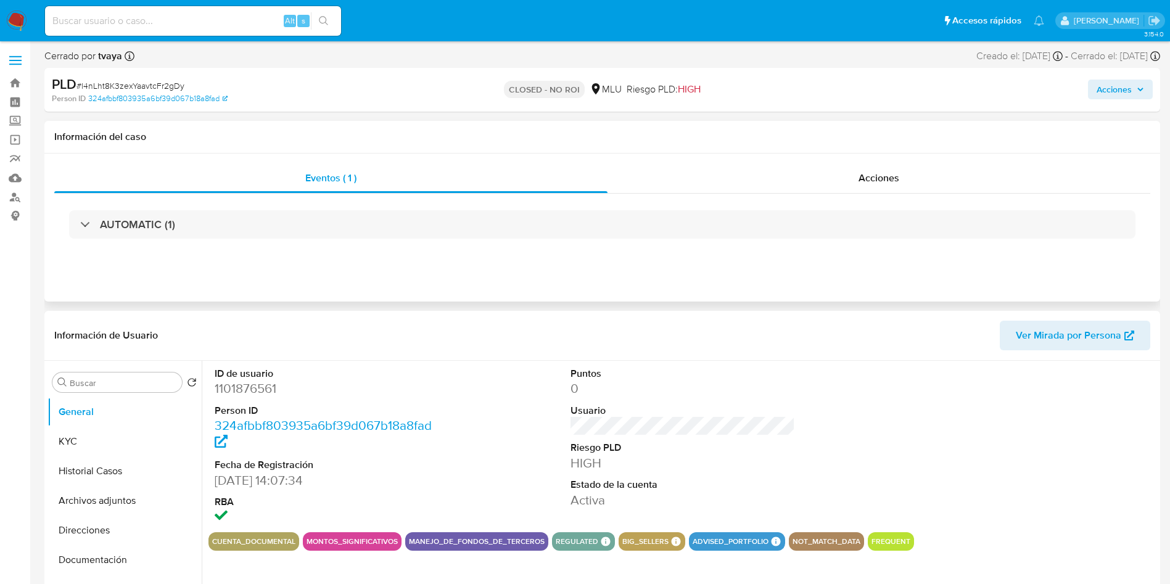
select select "10"
click at [72, 471] on button "Historial Casos" at bounding box center [120, 472] width 144 height 30
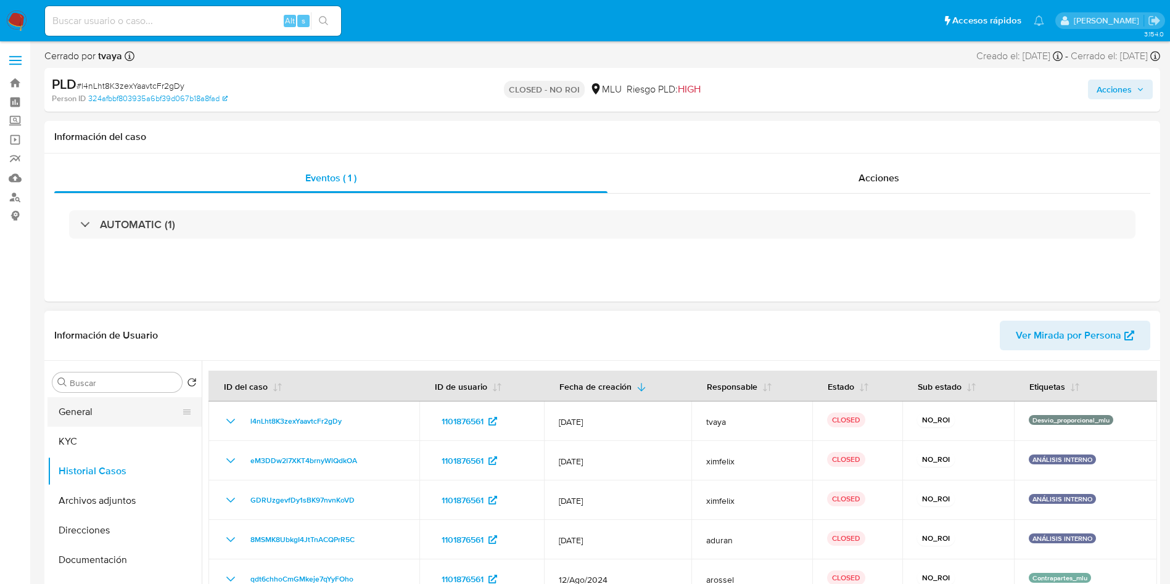
click at [109, 404] on button "General" at bounding box center [120, 412] width 144 height 30
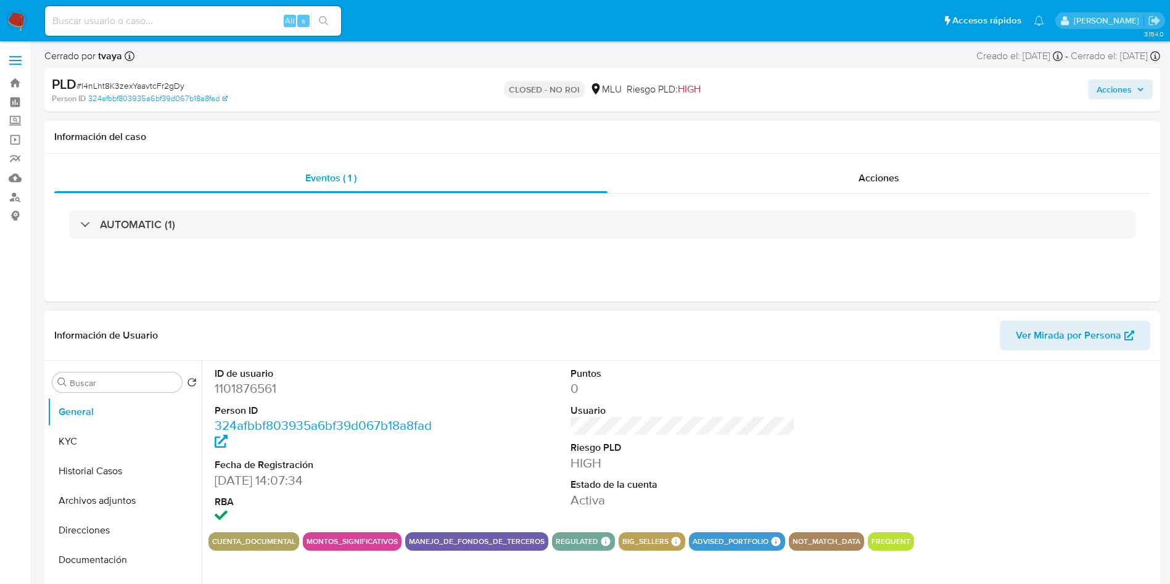
click at [257, 389] on dd "1101876561" at bounding box center [327, 388] width 225 height 17
copy dd "1101876561"
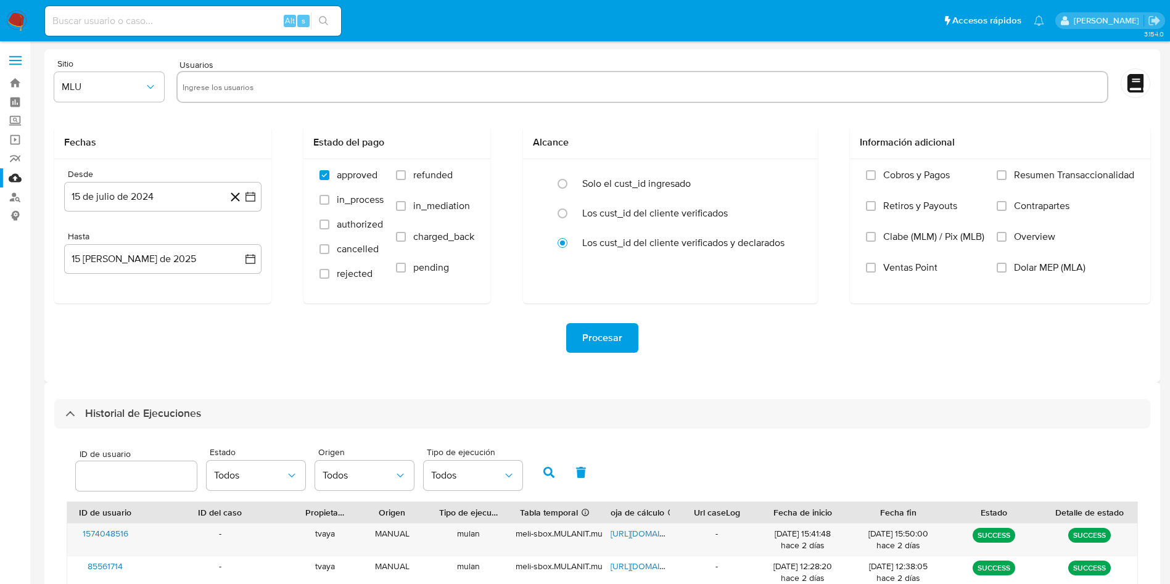
scroll to position [336, 0]
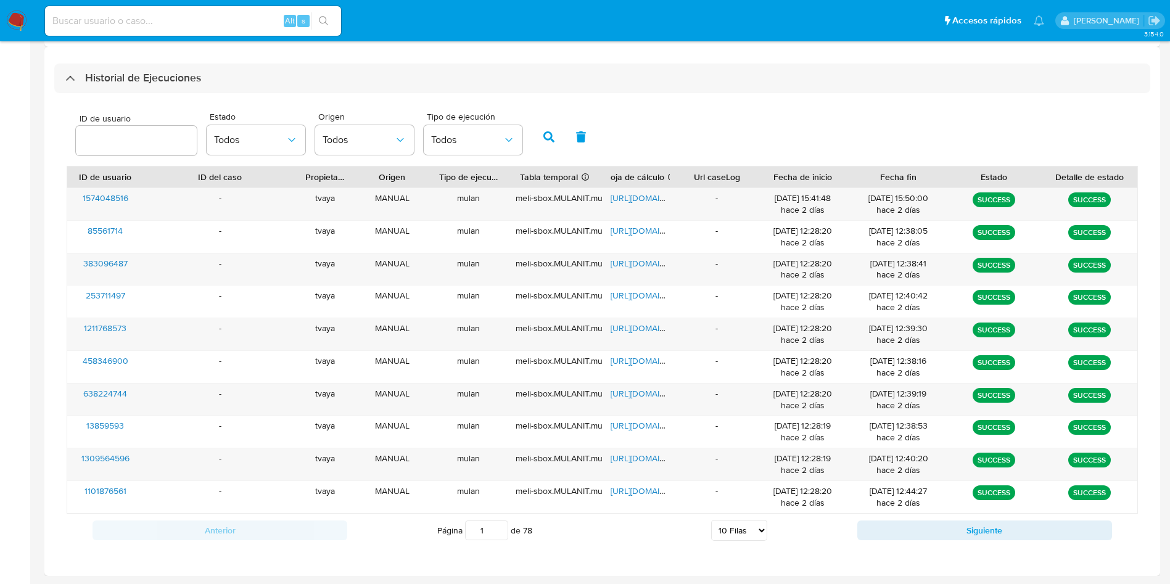
click at [761, 538] on select "5 Filas 10 Filas 20 Filas 25 Filas 50 Filas 100 Filas" at bounding box center [739, 530] width 56 height 21
select select "20"
click at [711, 520] on select "5 Filas 10 Filas 20 Filas 25 Filas 50 Filas 100 Filas" at bounding box center [739, 530] width 56 height 21
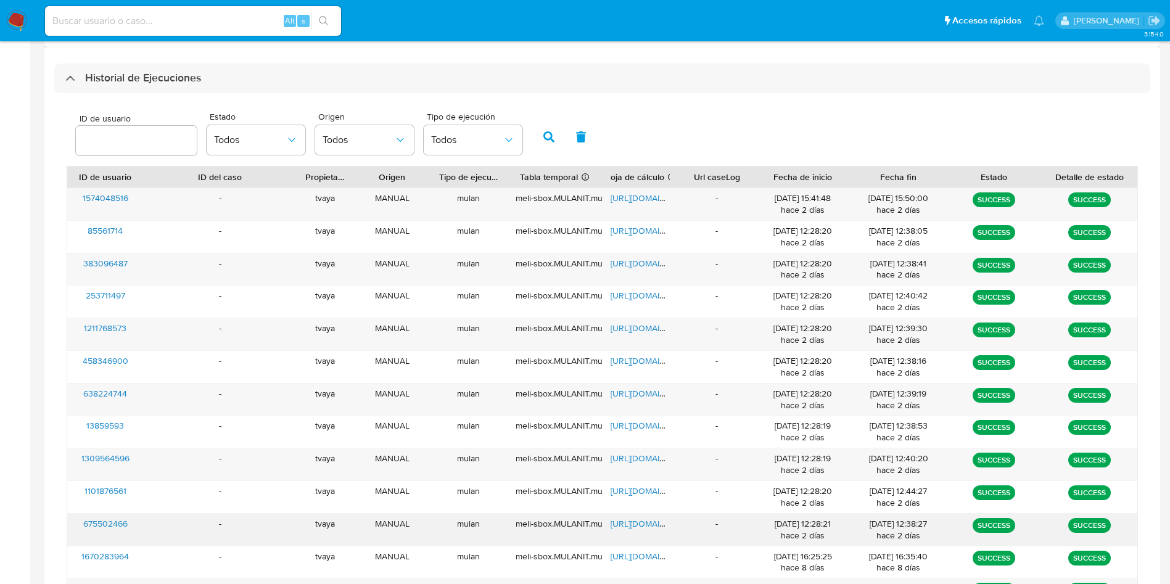
click at [110, 522] on span "675502466" at bounding box center [105, 524] width 44 height 12
click at [633, 524] on span "[URL][DOMAIN_NAME]" at bounding box center [653, 524] width 85 height 12
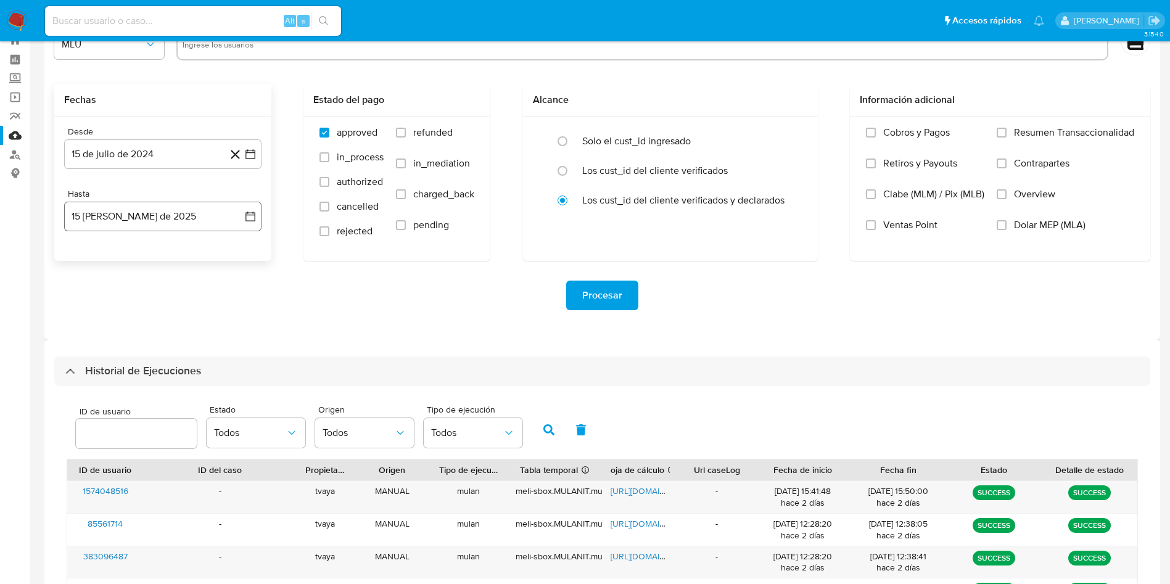
scroll to position [0, 0]
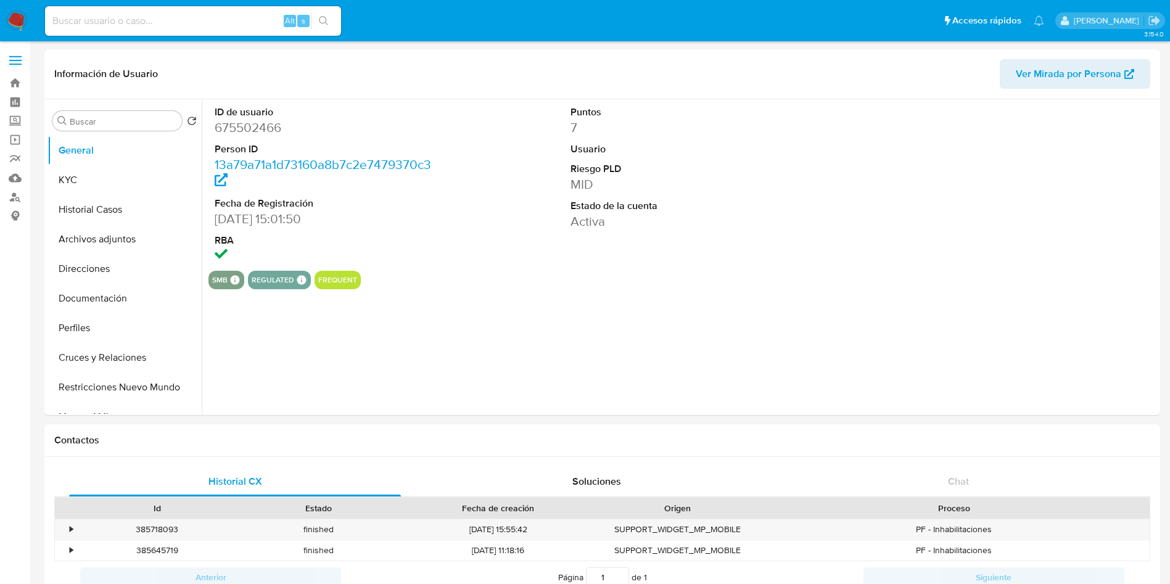
select select "10"
click at [97, 205] on button "Historial Casos" at bounding box center [120, 210] width 144 height 30
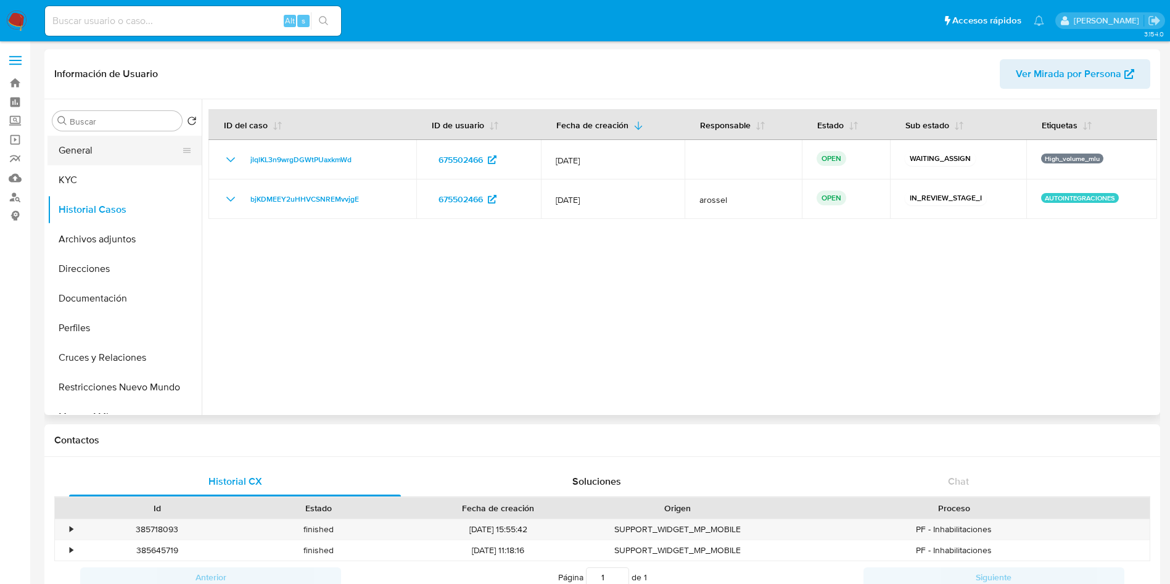
click at [98, 149] on button "General" at bounding box center [120, 151] width 144 height 30
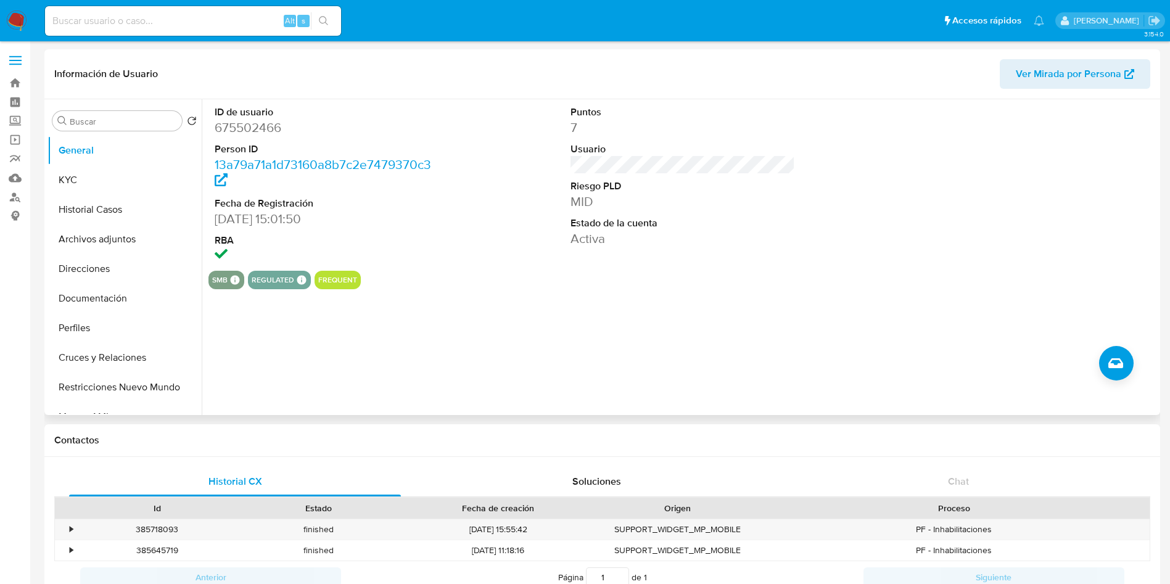
click at [247, 126] on dd "675502466" at bounding box center [327, 127] width 225 height 17
click at [247, 127] on dd "675502466" at bounding box center [327, 127] width 225 height 17
click at [123, 213] on button "Historial Casos" at bounding box center [120, 210] width 144 height 30
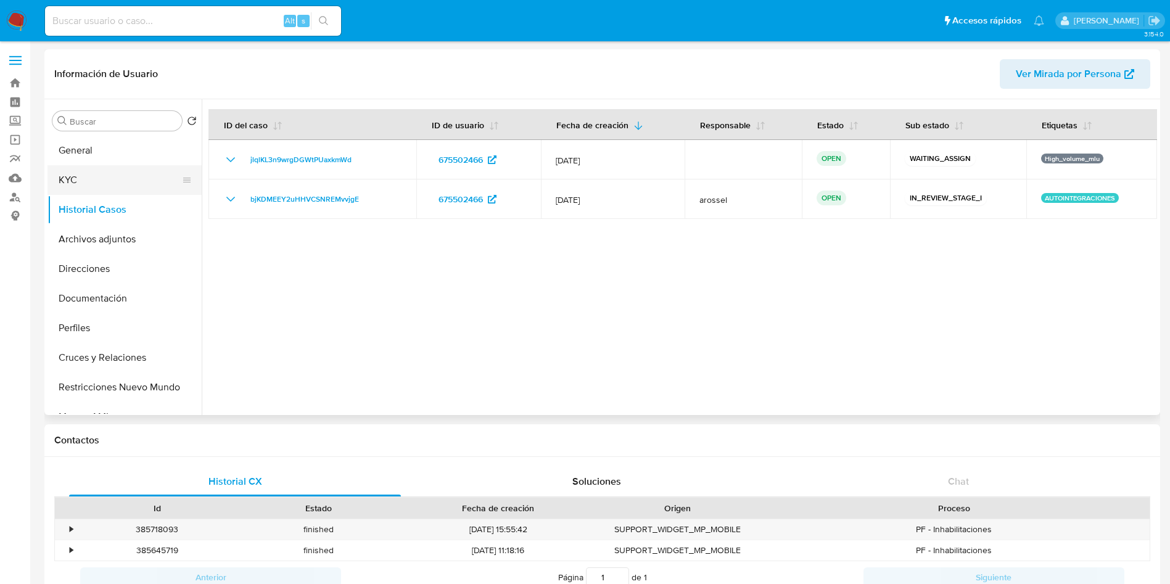
click at [90, 179] on button "KYC" at bounding box center [120, 180] width 144 height 30
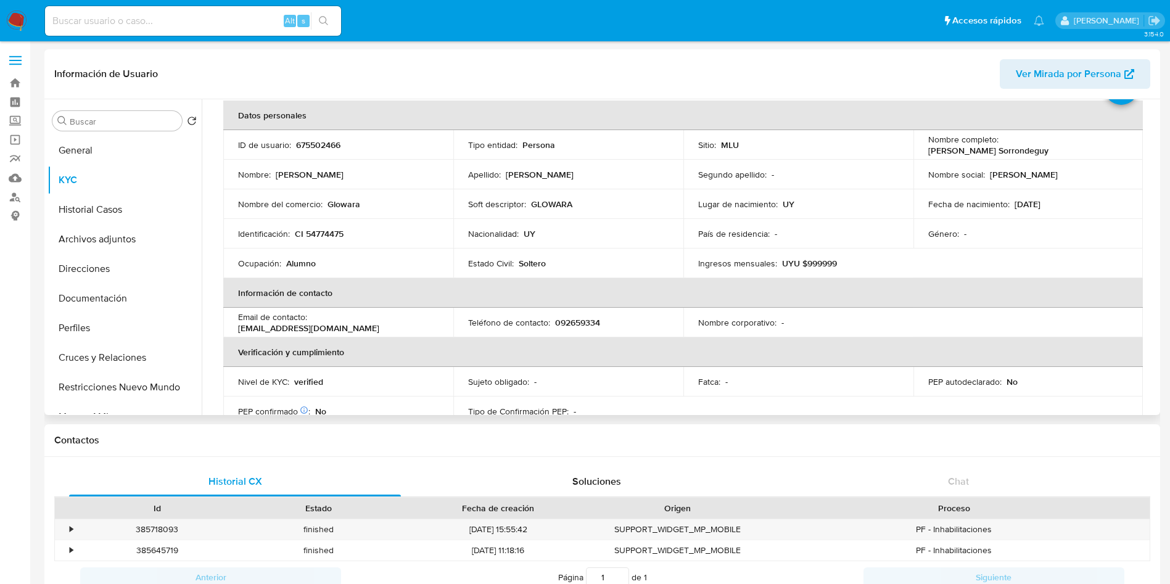
scroll to position [59, 0]
click at [561, 205] on p "GLOWARA" at bounding box center [551, 202] width 41 height 11
copy p "GLOWARA"
click at [97, 210] on button "Historial Casos" at bounding box center [120, 210] width 144 height 30
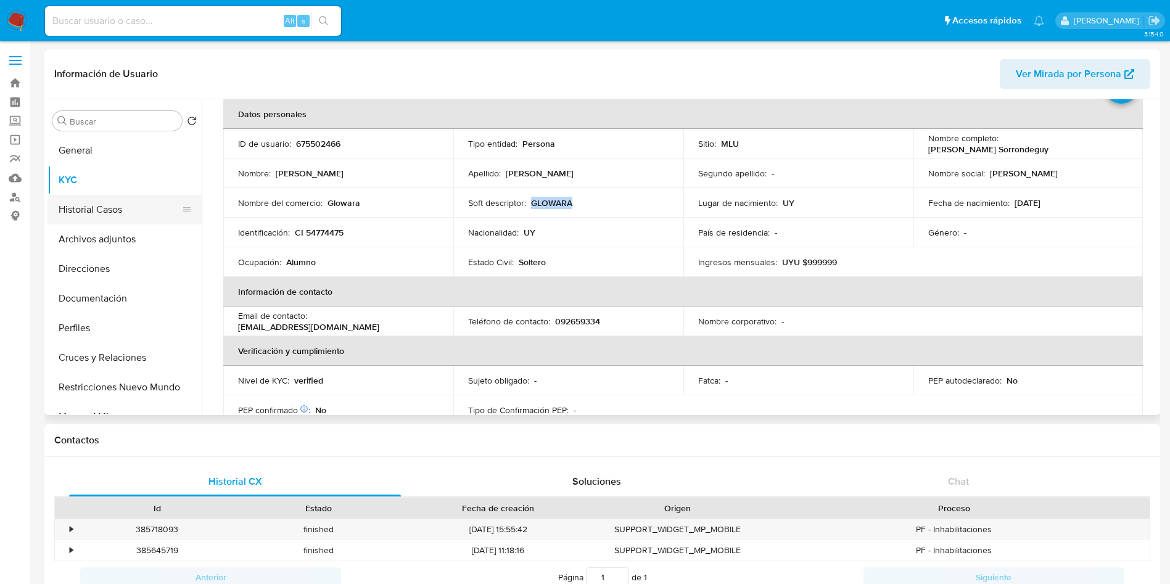
scroll to position [0, 0]
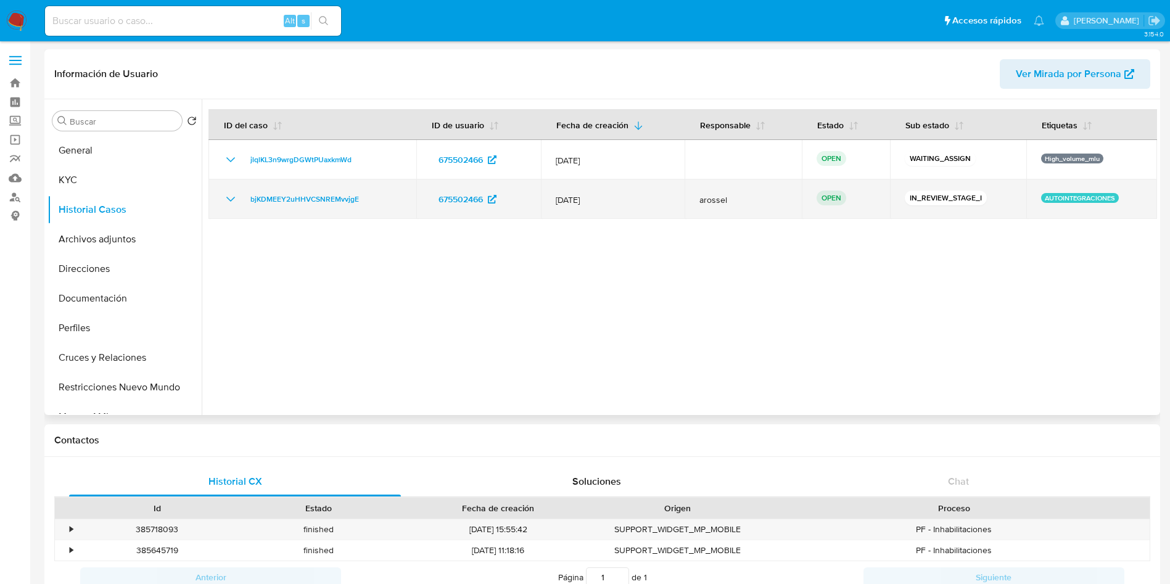
drag, startPoint x: 1118, startPoint y: 196, endPoint x: 1034, endPoint y: 200, distance: 84.0
click at [1034, 200] on td "AUTOINTEGRACIONES" at bounding box center [1092, 199] width 131 height 39
click at [367, 196] on div "bjKDMEEY2uHHVCSNREMvvjgE" at bounding box center [312, 199] width 178 height 15
drag, startPoint x: 373, startPoint y: 202, endPoint x: 242, endPoint y: 207, distance: 130.2
click at [242, 207] on td "bjKDMEEY2uHHVCSNREMvvjgE" at bounding box center [313, 199] width 208 height 39
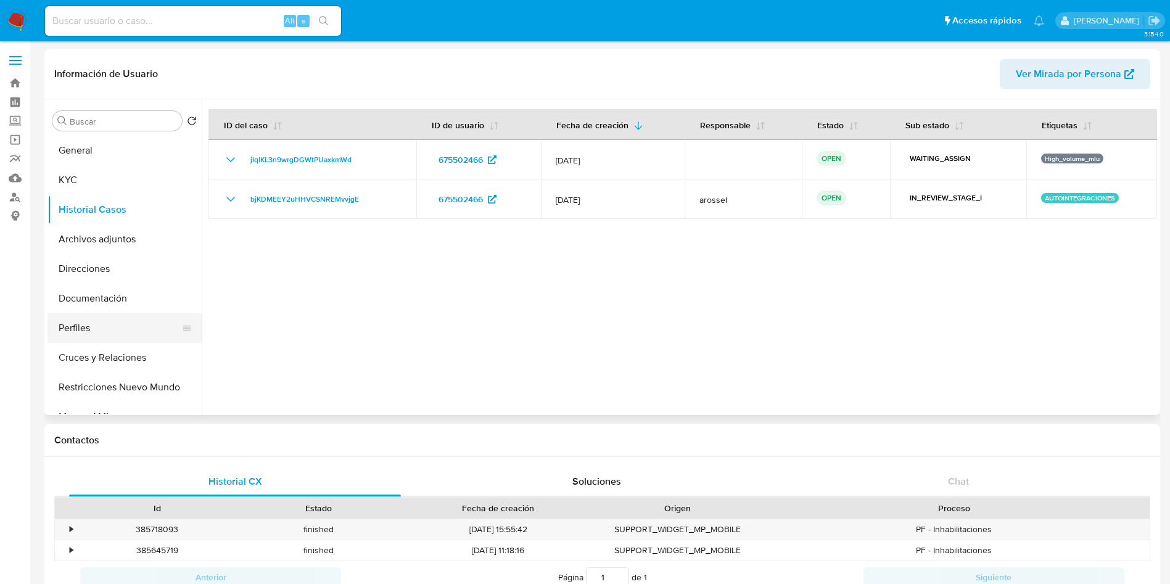
click at [88, 319] on button "Perfiles" at bounding box center [120, 328] width 144 height 30
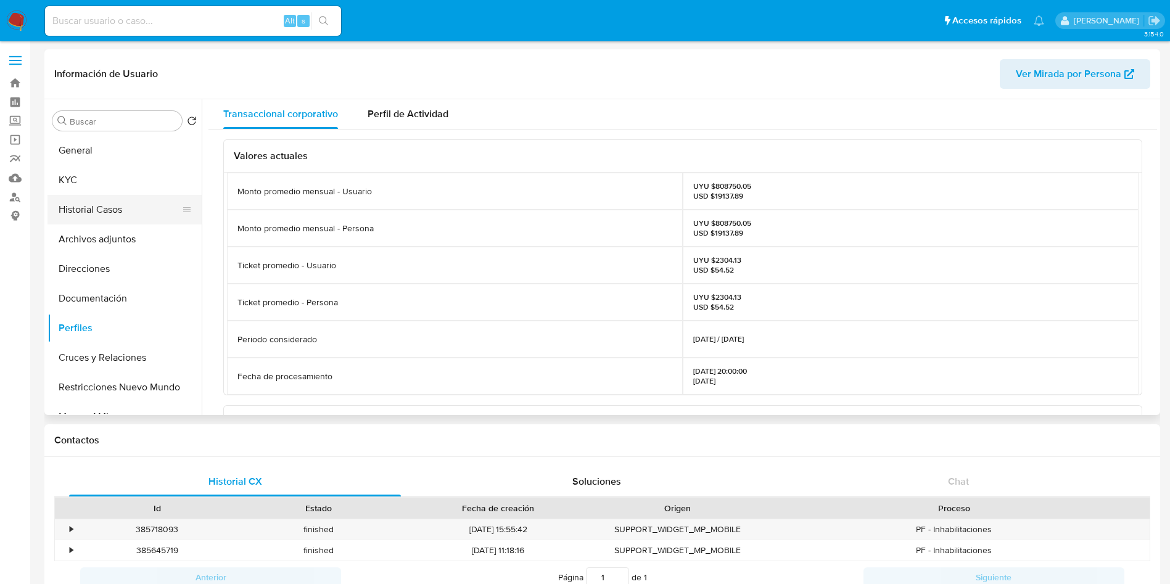
click at [96, 220] on button "Historial Casos" at bounding box center [120, 210] width 144 height 30
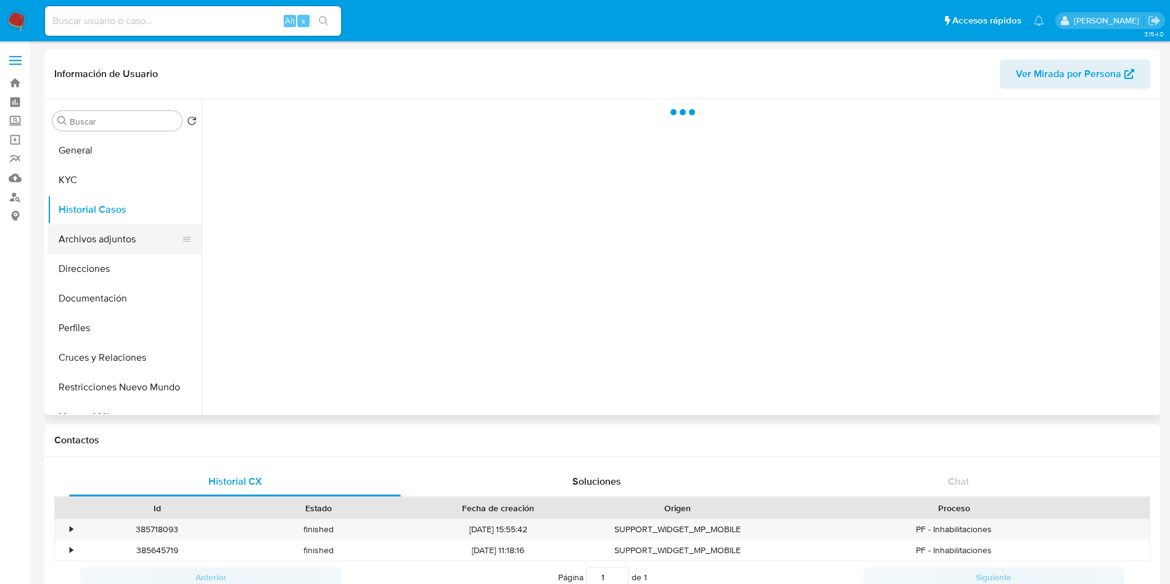
click at [92, 235] on button "Archivos adjuntos" at bounding box center [120, 240] width 144 height 30
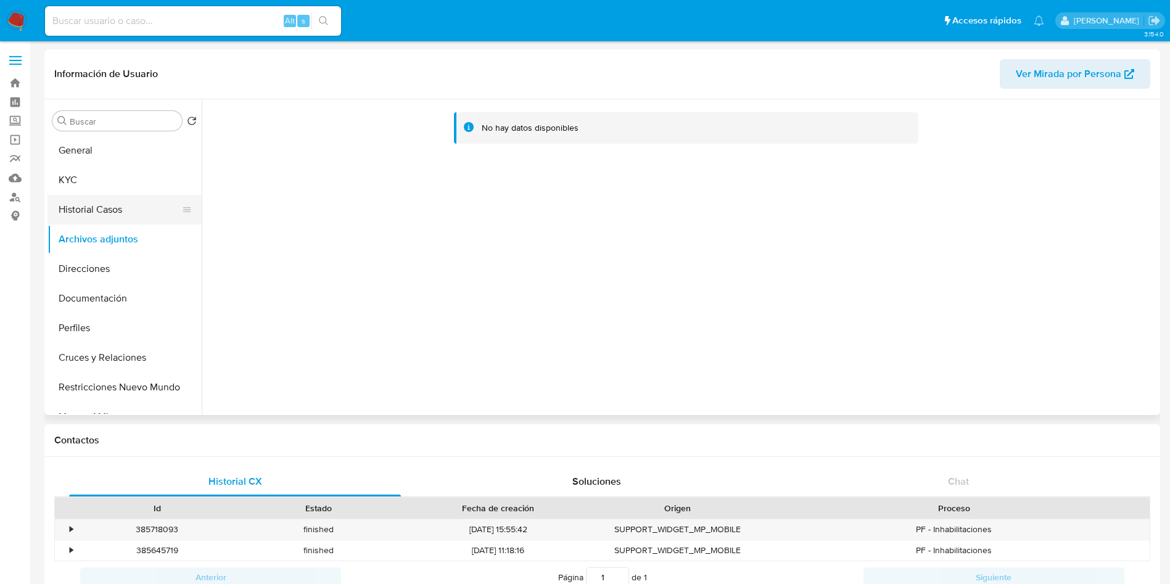
click at [83, 210] on button "Historial Casos" at bounding box center [120, 210] width 144 height 30
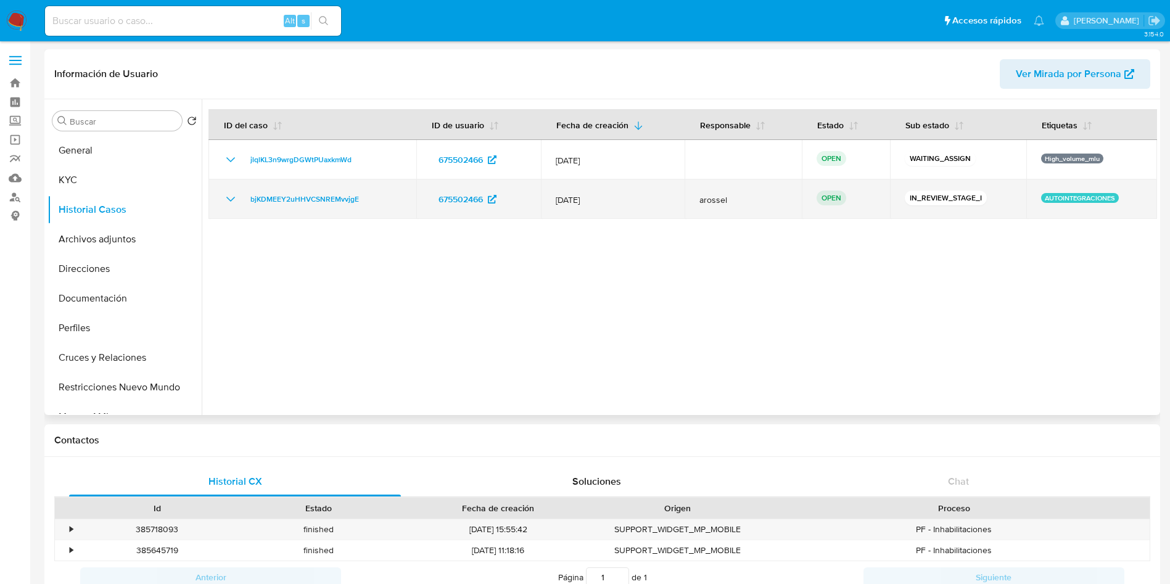
click at [368, 199] on div "bjKDMEEY2uHHVCSNREMvvjgE" at bounding box center [312, 199] width 178 height 15
drag, startPoint x: 366, startPoint y: 199, endPoint x: 215, endPoint y: 198, distance: 151.1
click at [215, 198] on td "bjKDMEEY2uHHVCSNREMvvjgE" at bounding box center [313, 199] width 208 height 39
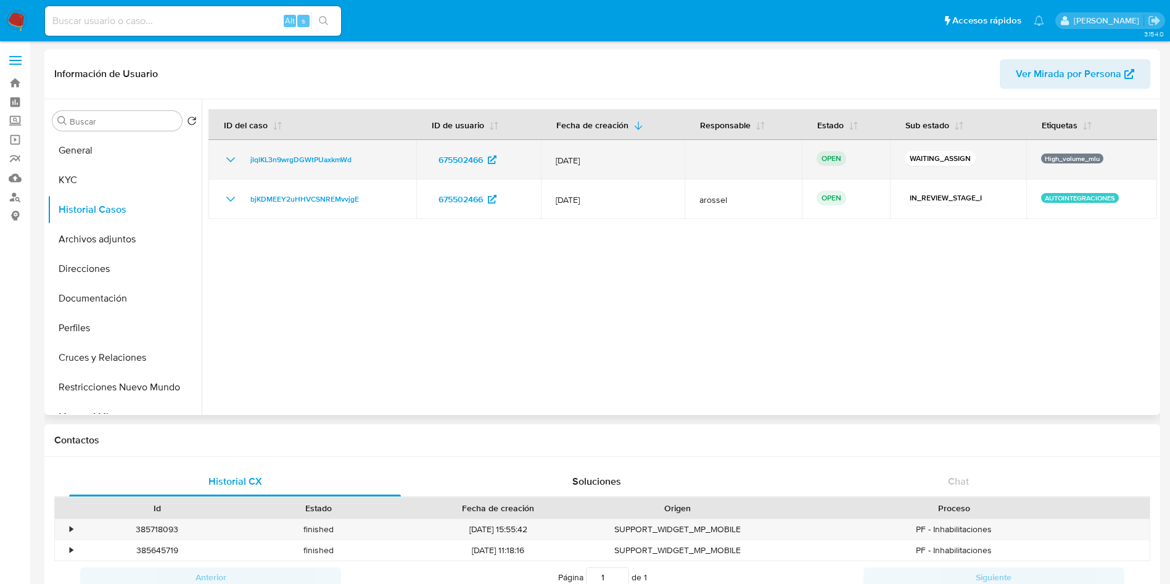
drag, startPoint x: 333, startPoint y: 159, endPoint x: 227, endPoint y: 159, distance: 105.5
click at [227, 159] on div "jlqlKL3n9wrgDGWtPUaxkmWd" at bounding box center [312, 159] width 178 height 15
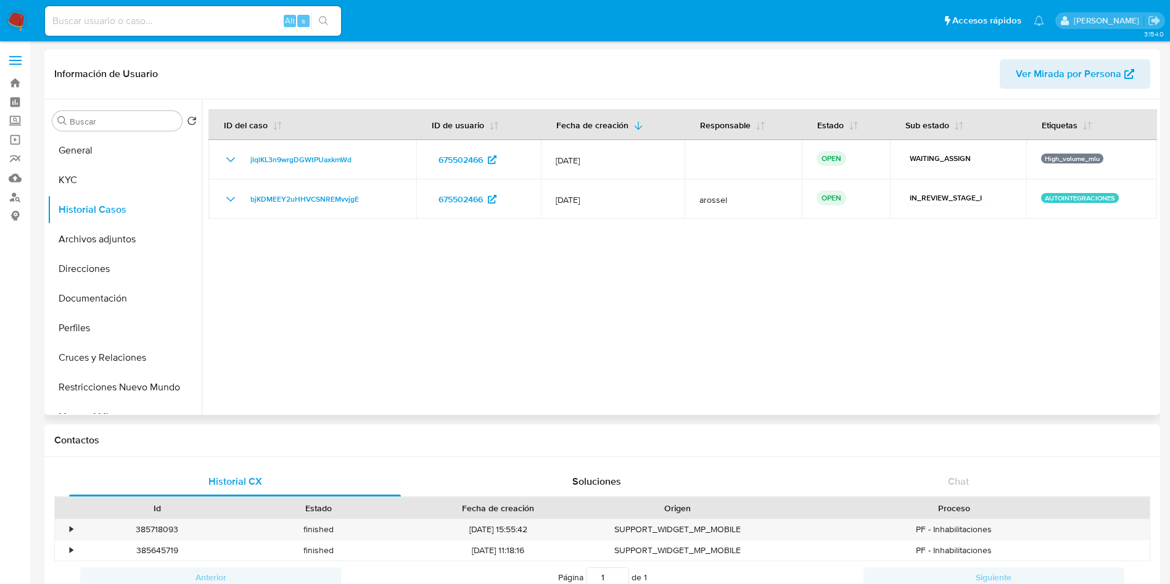
click at [746, 310] on div at bounding box center [680, 257] width 956 height 316
click at [110, 232] on button "Archivos adjuntos" at bounding box center [120, 240] width 144 height 30
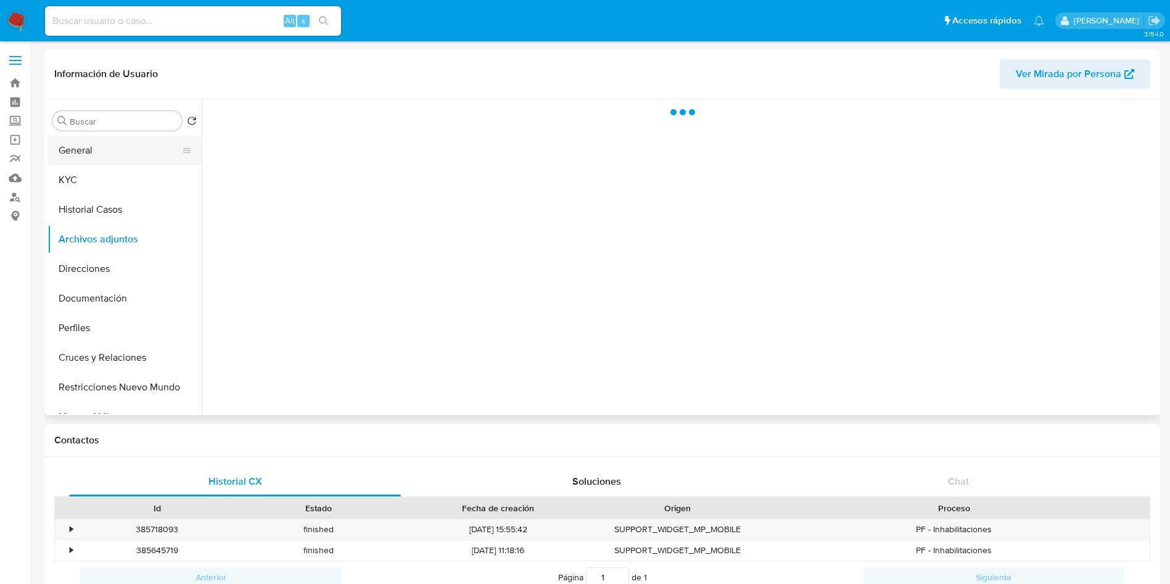
click at [99, 156] on button "General" at bounding box center [120, 151] width 144 height 30
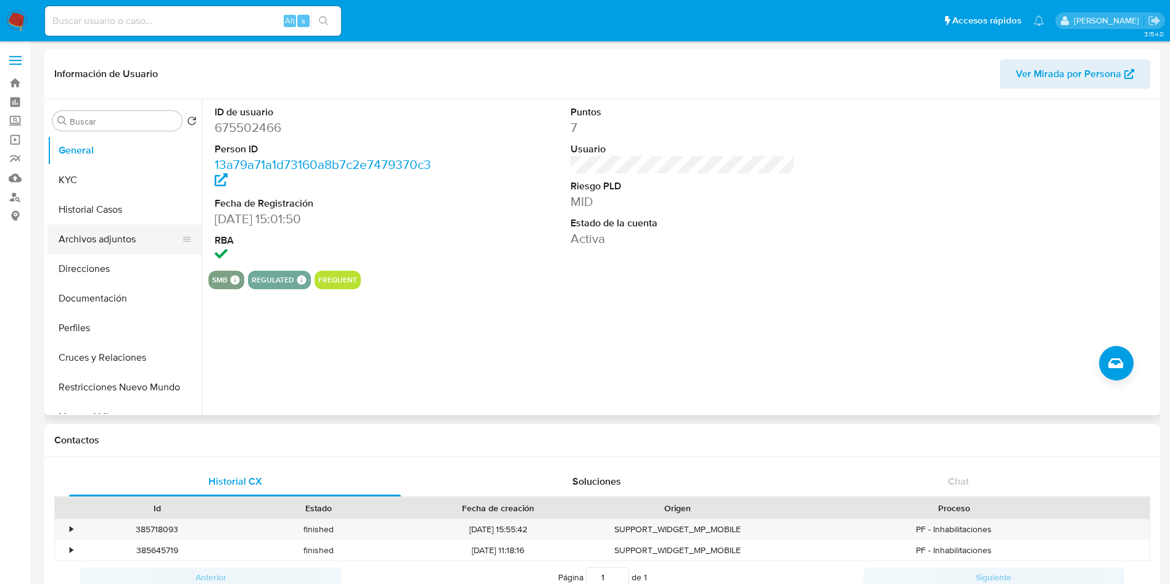
click at [80, 242] on button "Archivos adjuntos" at bounding box center [120, 240] width 144 height 30
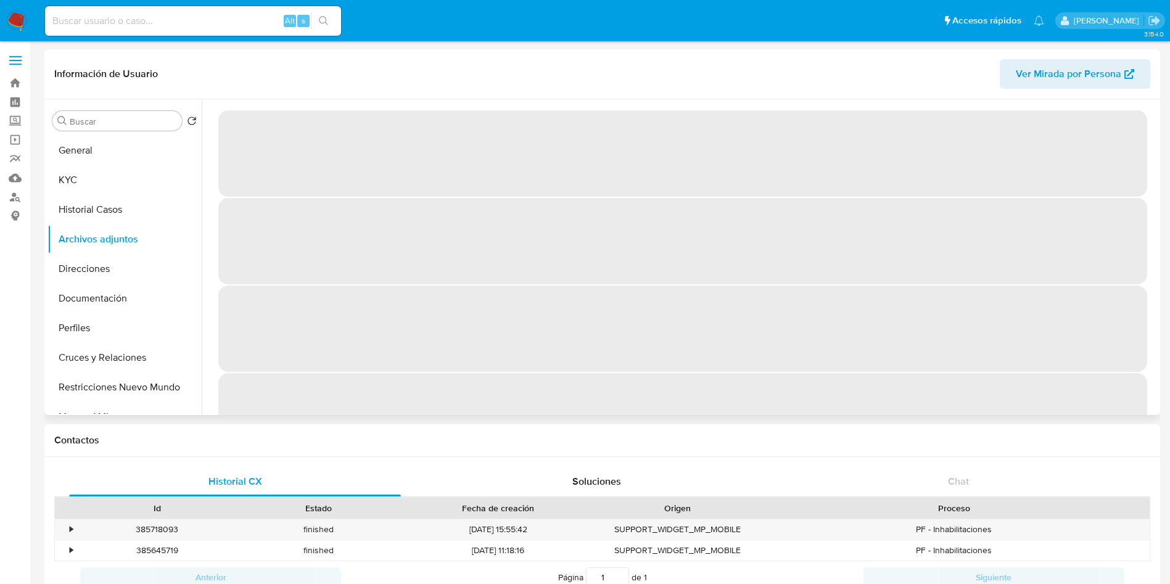
click at [1093, 366] on span "‌" at bounding box center [682, 329] width 929 height 86
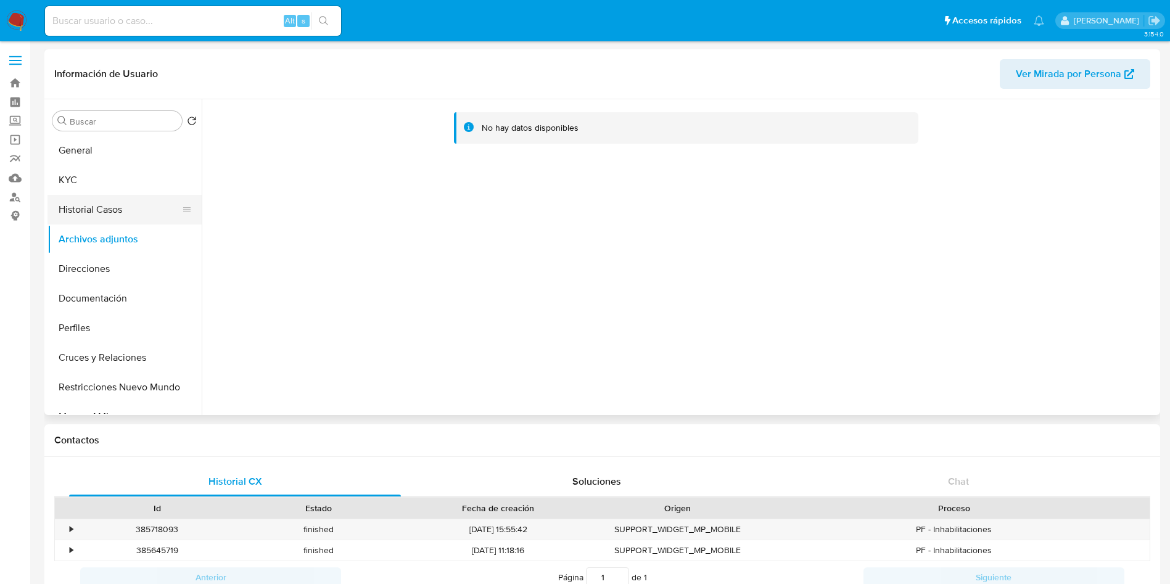
click button "Historial Casos"
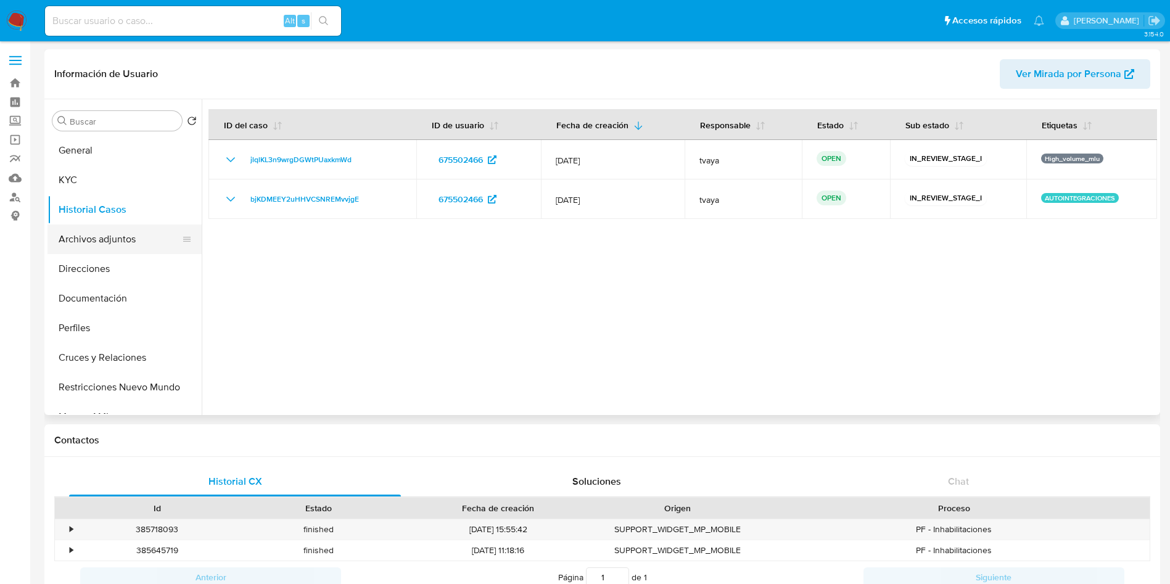
click button "Archivos adjuntos"
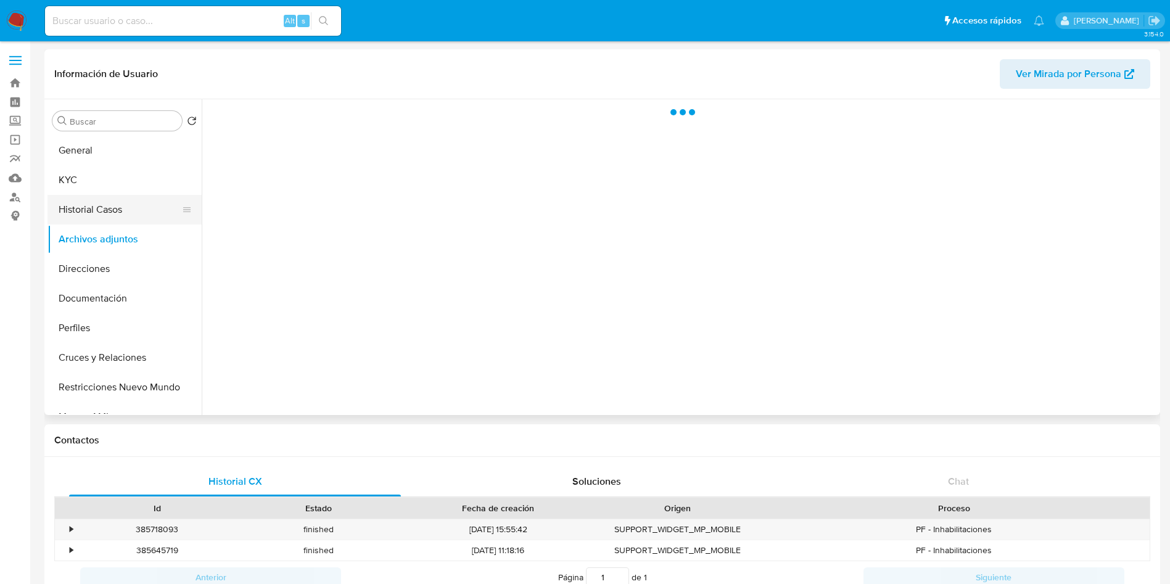
click button "Historial Casos"
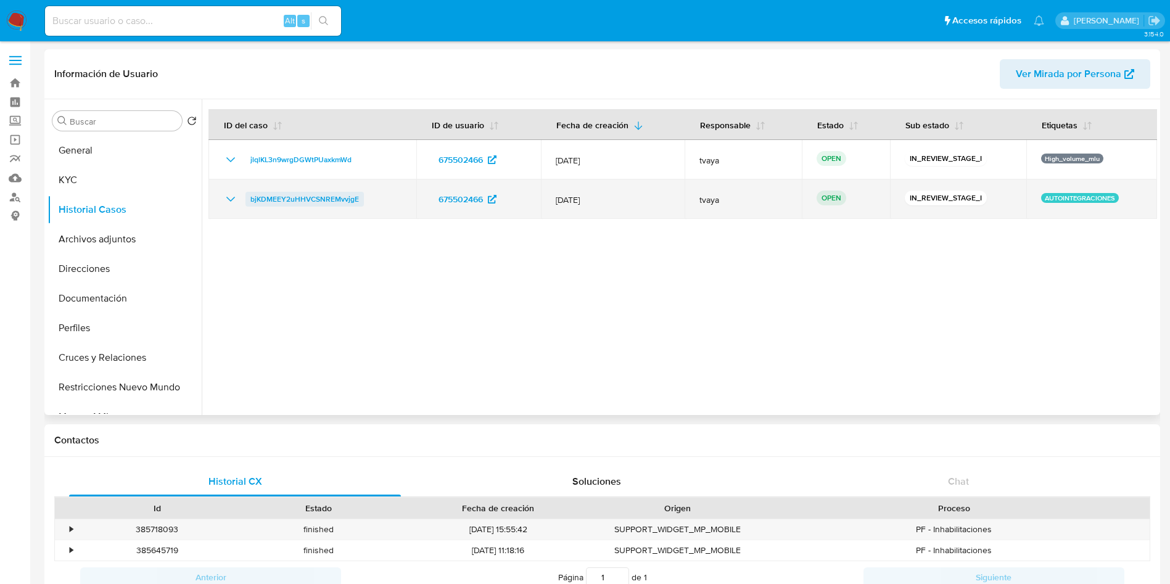
click span "bjKDMEEY2uHHVCSNREMvvjgE"
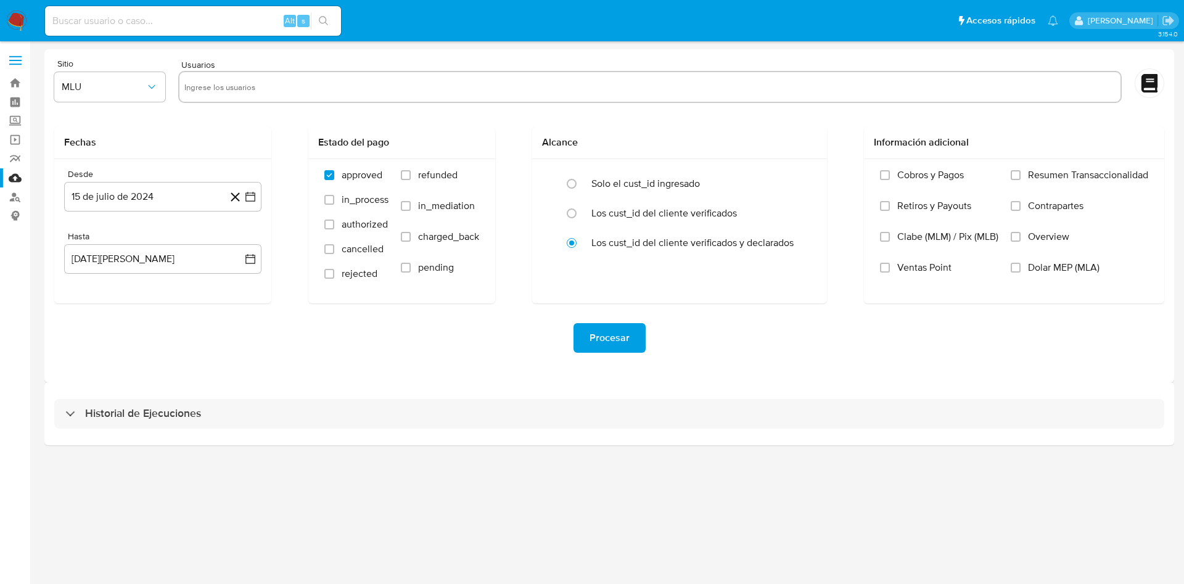
click at [505, 93] on input "text" at bounding box center [650, 87] width 932 height 20
paste input "675502466"
type input "675502466"
click at [442, 169] on span "refunded" at bounding box center [437, 175] width 39 height 12
click at [411, 170] on input "refunded" at bounding box center [406, 175] width 10 height 10
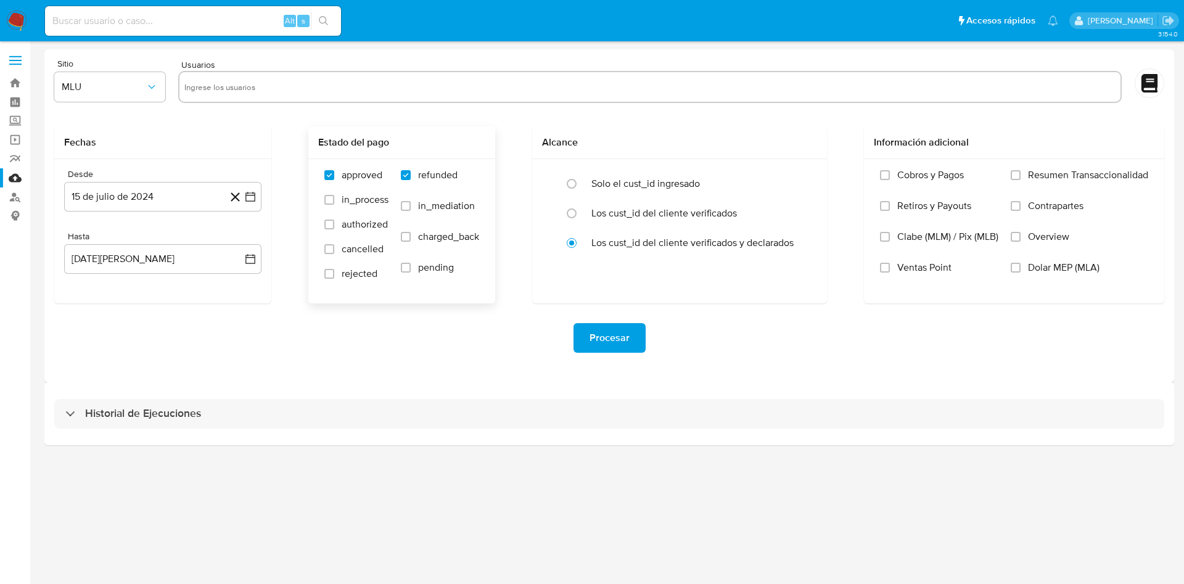
checkbox input "true"
click at [421, 238] on span "charged_back" at bounding box center [448, 237] width 61 height 12
click at [411, 238] on input "charged_back" at bounding box center [406, 237] width 10 height 10
checkbox input "true"
click at [254, 191] on icon "button" at bounding box center [250, 197] width 12 height 12
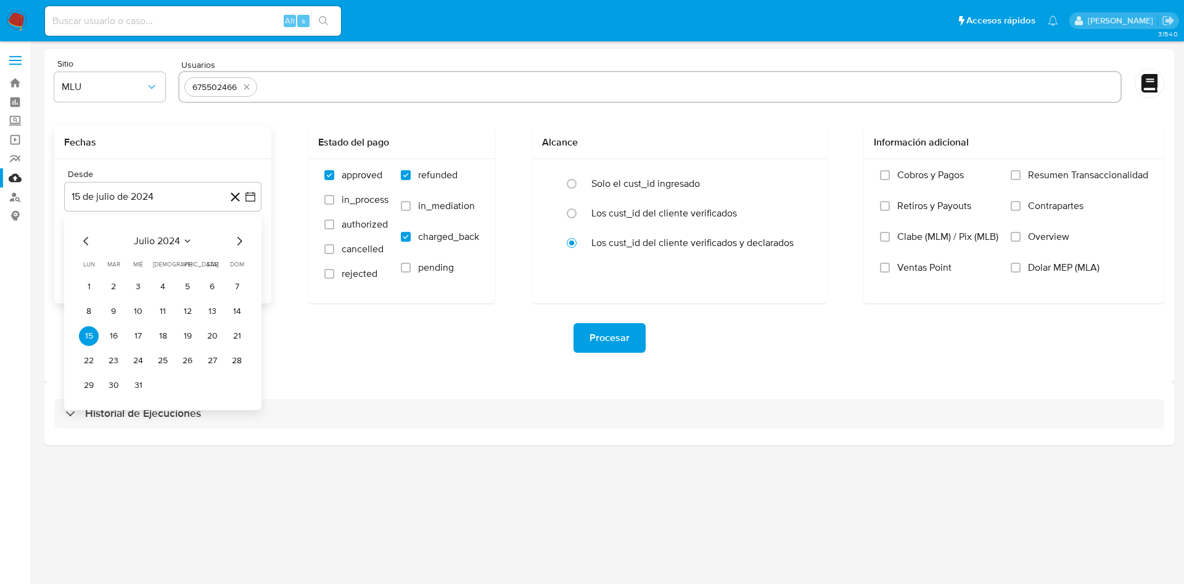
click at [248, 241] on div "julio 2024 julio 2024 lun lunes mar martes mié miércoles jue jueves vie viernes…" at bounding box center [162, 312] width 197 height 195
click at [241, 240] on icon "Mes siguiente" at bounding box center [240, 241] width 5 height 9
click at [112, 313] on button "6" at bounding box center [114, 312] width 20 height 20
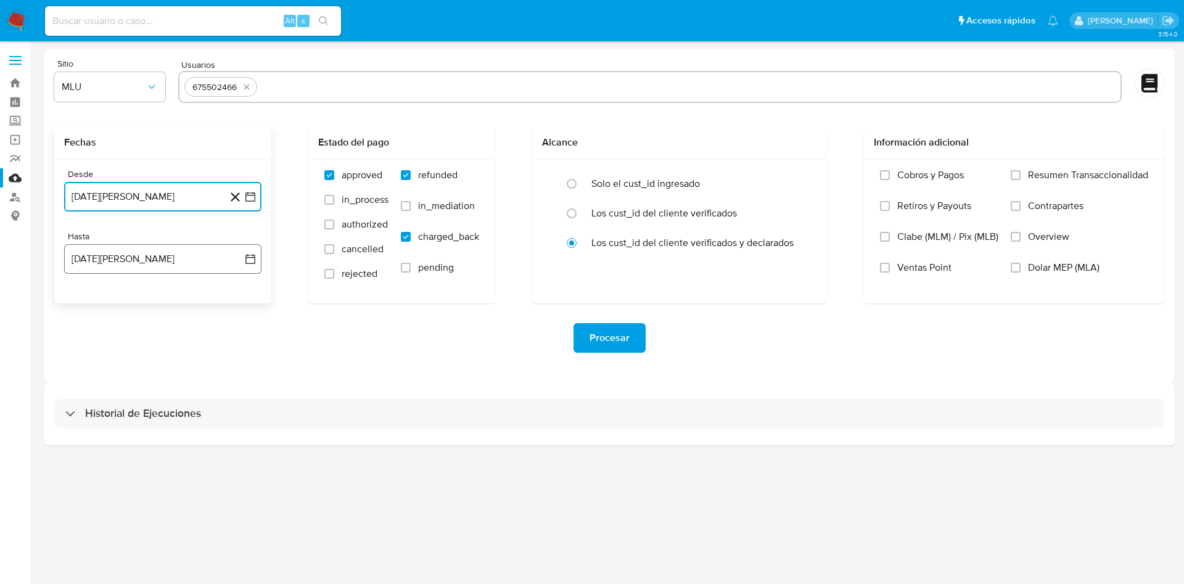
click at [247, 261] on icon "button" at bounding box center [250, 259] width 12 height 12
click at [132, 374] on button "6" at bounding box center [138, 374] width 20 height 20
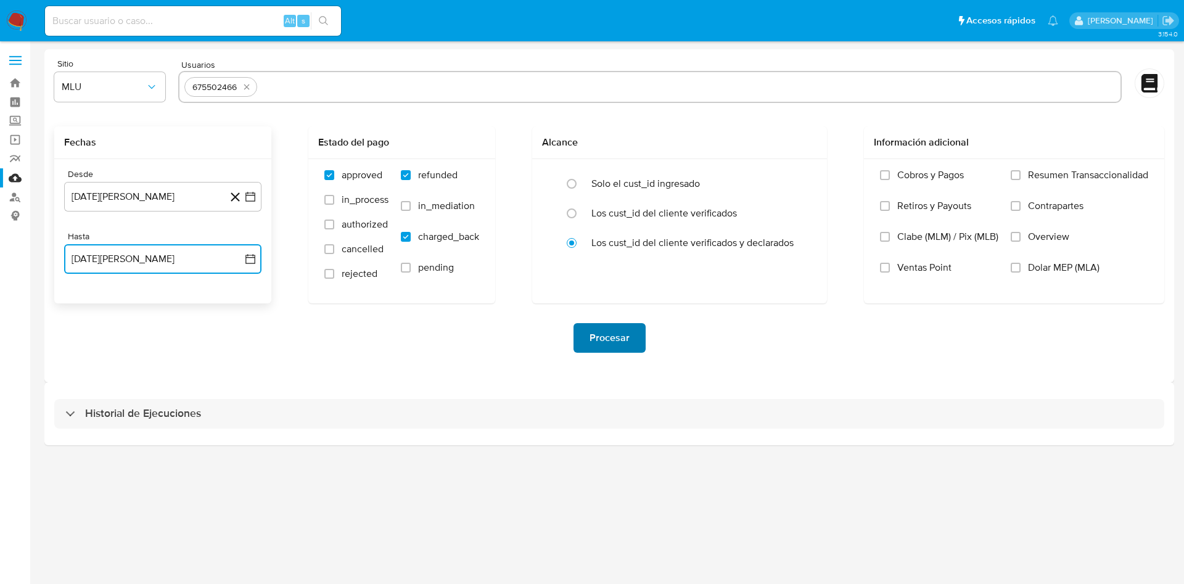
click at [607, 336] on span "Procesar" at bounding box center [610, 337] width 40 height 27
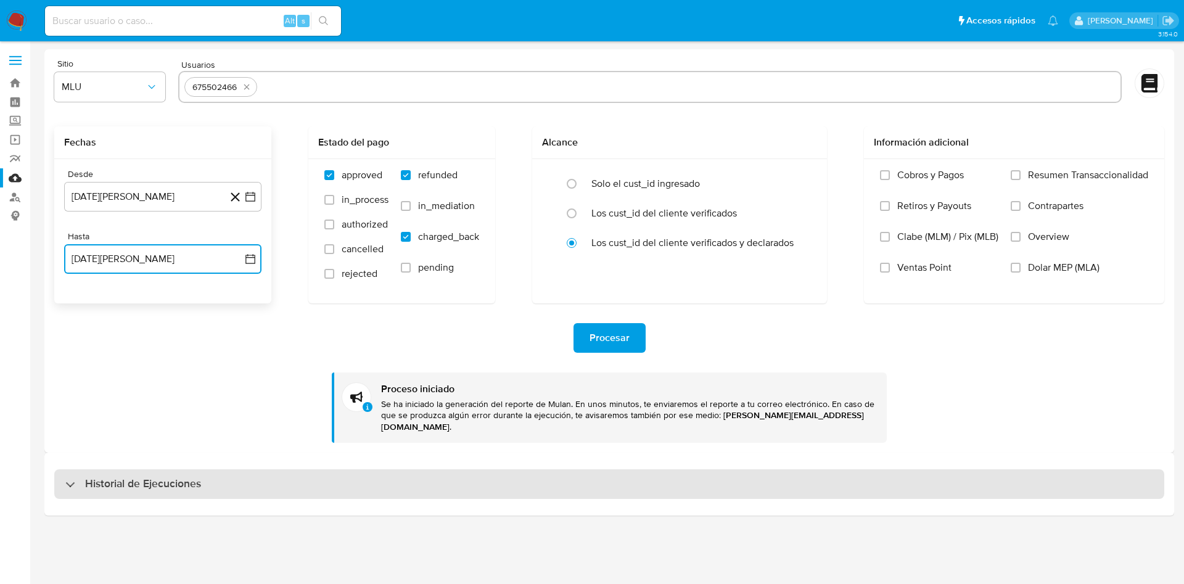
click at [212, 470] on div "Historial de Ejecuciones" at bounding box center [609, 484] width 1110 height 30
select select "10"
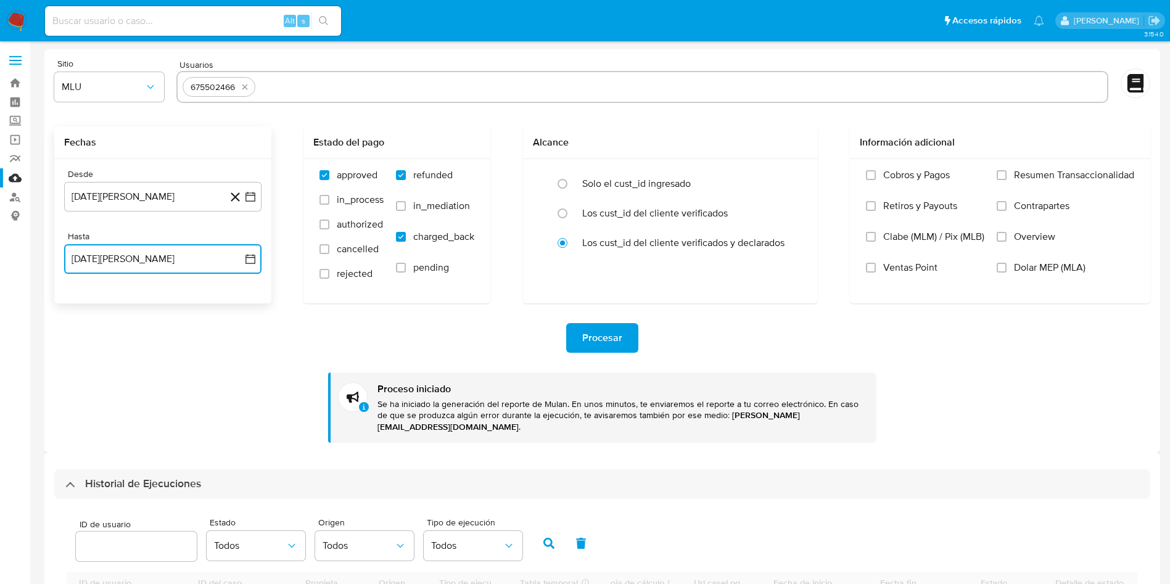
scroll to position [278, 0]
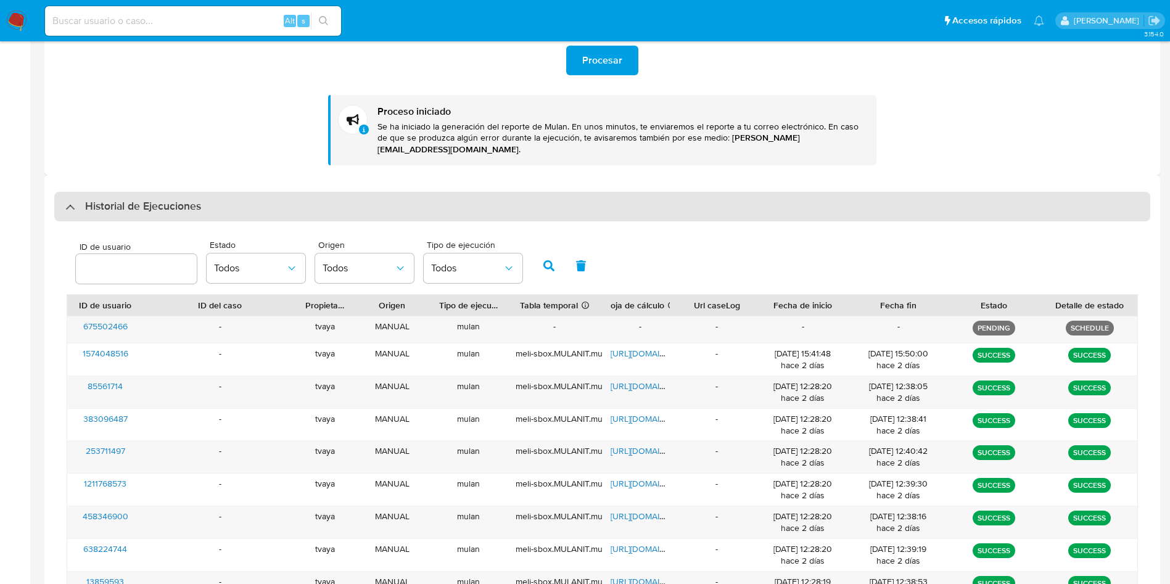
drag, startPoint x: 217, startPoint y: 209, endPoint x: 228, endPoint y: 184, distance: 27.6
click at [217, 208] on div "Historial de Ejecuciones ID de usuario Estado Todos Origen Todos Tipo de ejecuc…" at bounding box center [602, 437] width 1096 height 490
click at [228, 192] on div "Historial de Ejecuciones" at bounding box center [602, 207] width 1096 height 30
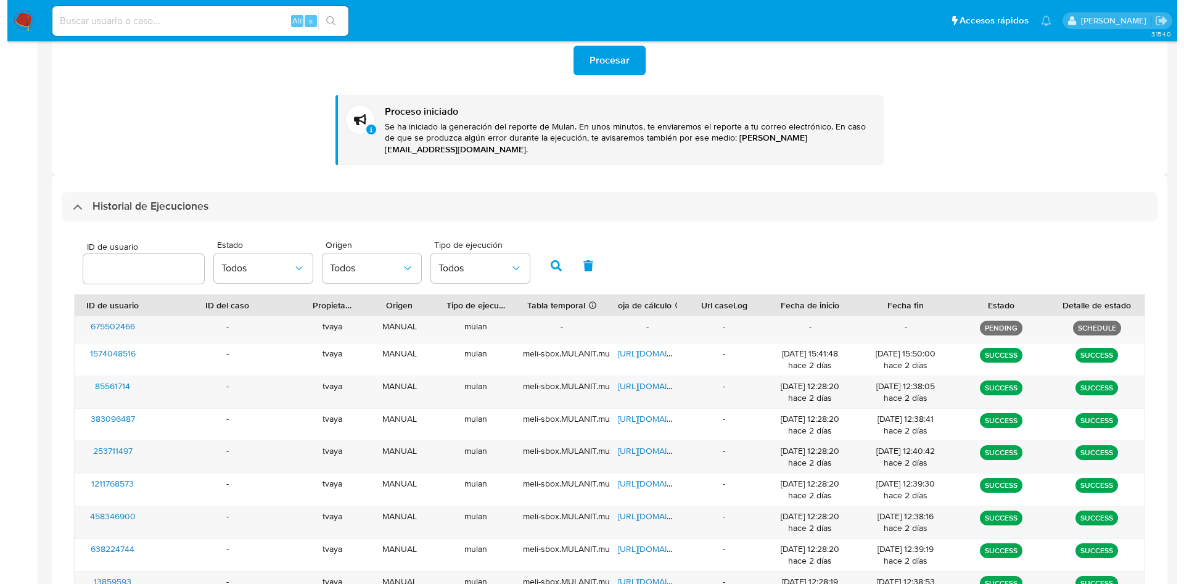
scroll to position [0, 0]
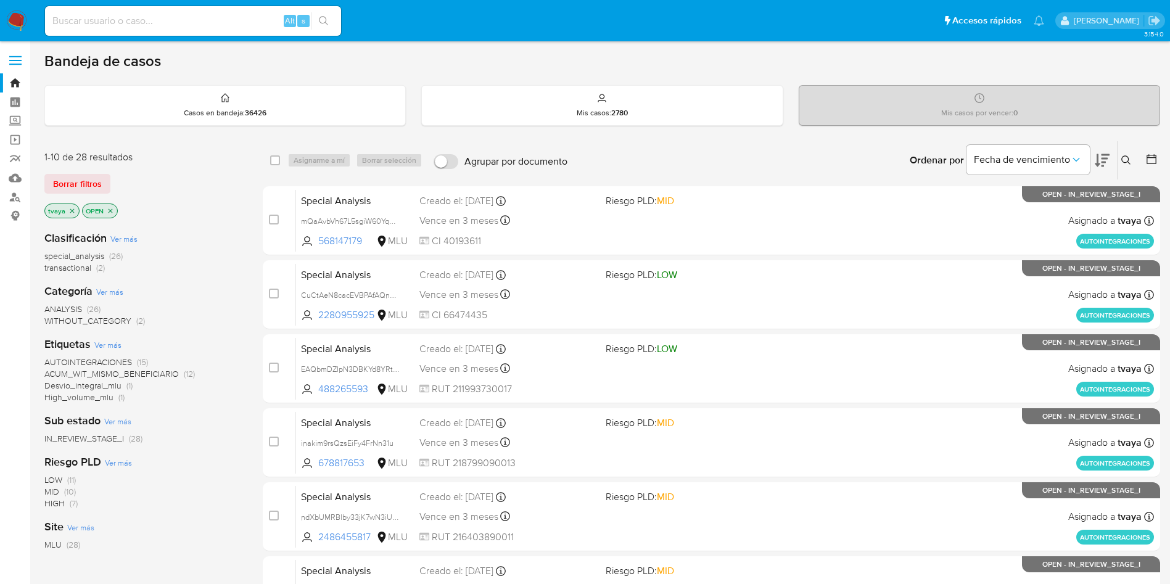
click at [70, 210] on icon "close-filter" at bounding box center [71, 210] width 7 height 7
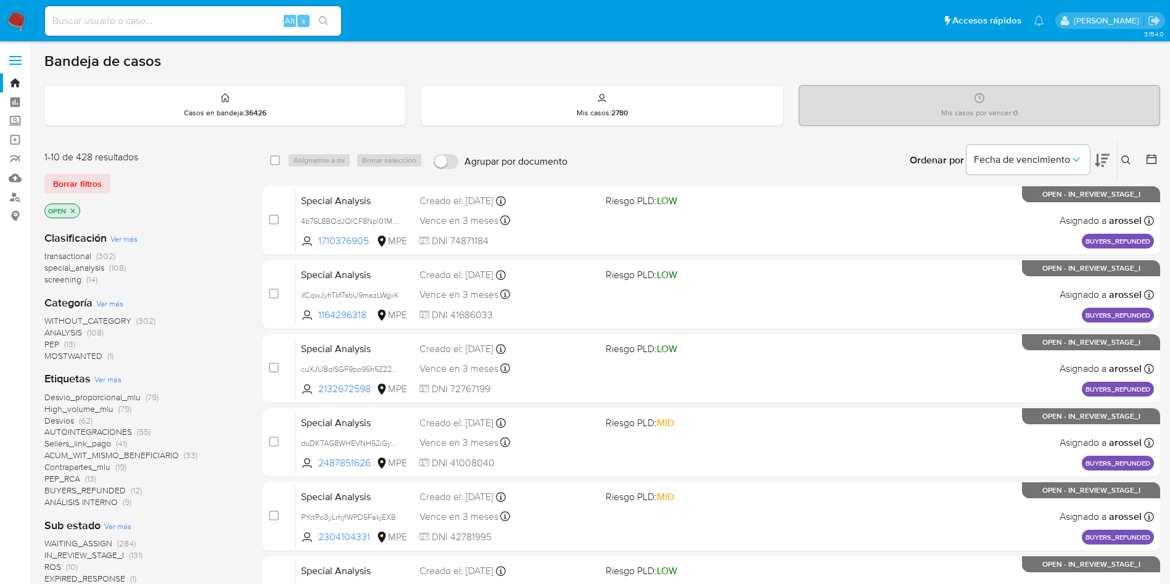
click at [1128, 161] on icon at bounding box center [1126, 159] width 9 height 9
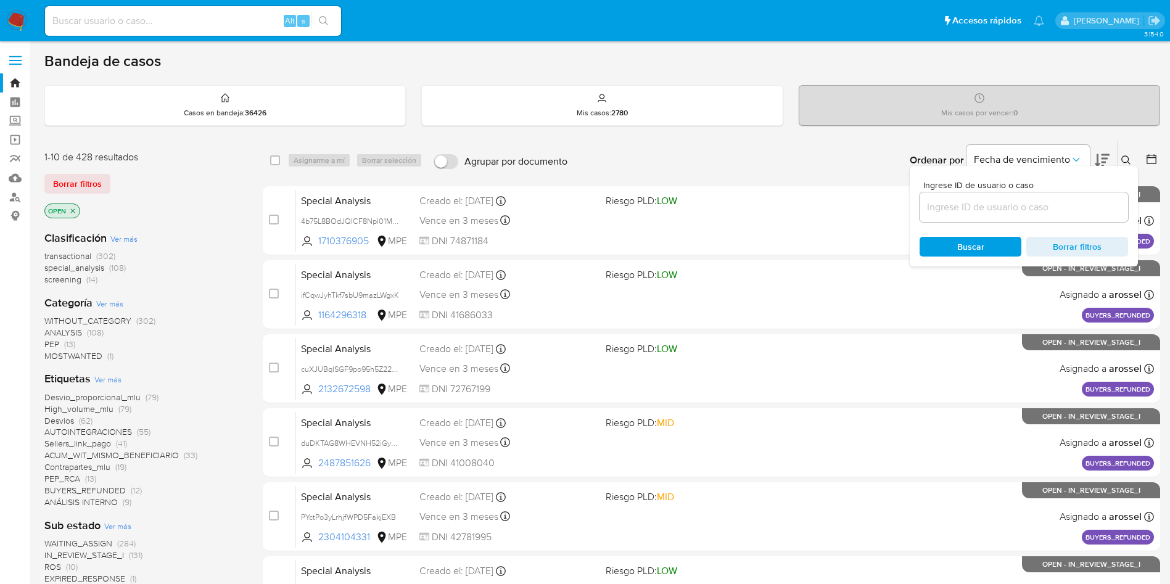
click at [986, 200] on input at bounding box center [1024, 207] width 209 height 16
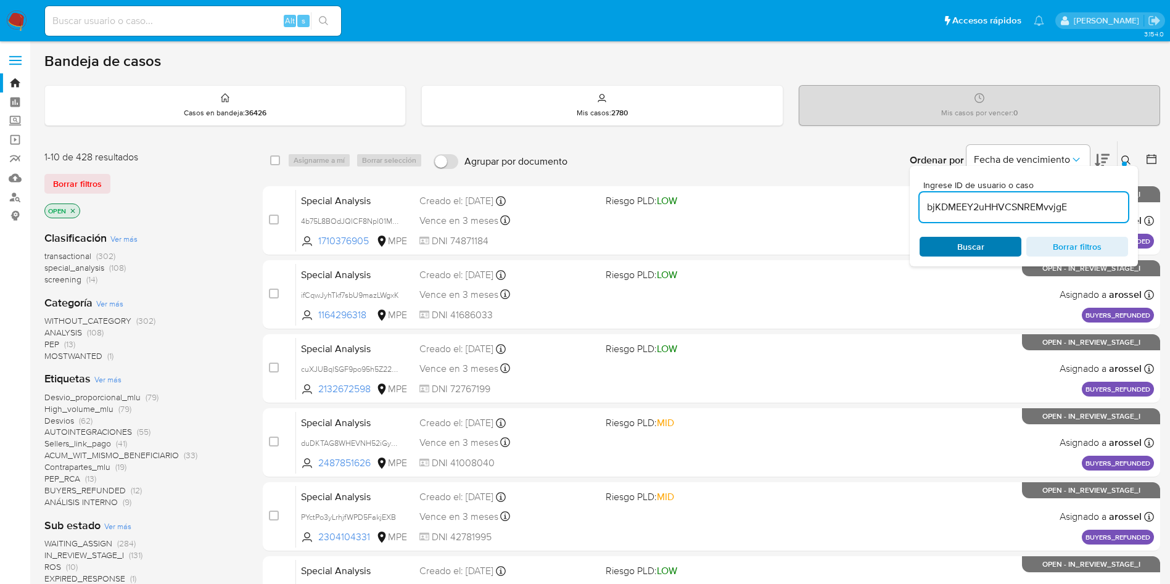
type input "bjKDMEEY2uHHVCSNREMvvjgE"
click at [952, 252] on span "Buscar" at bounding box center [970, 246] width 85 height 17
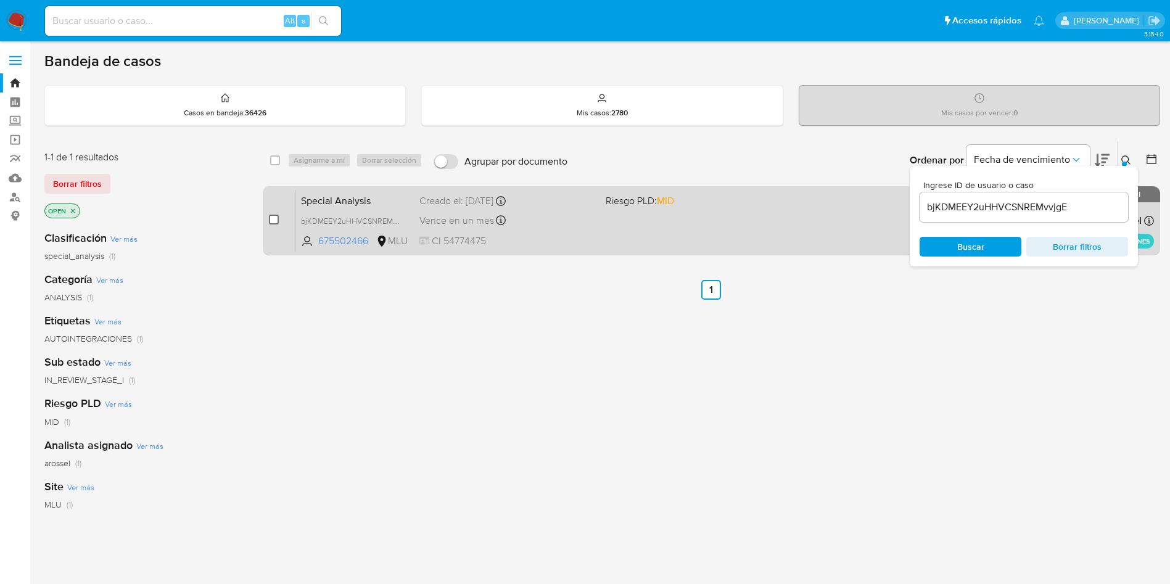
click at [278, 217] on input "checkbox" at bounding box center [274, 220] width 10 height 10
checkbox input "true"
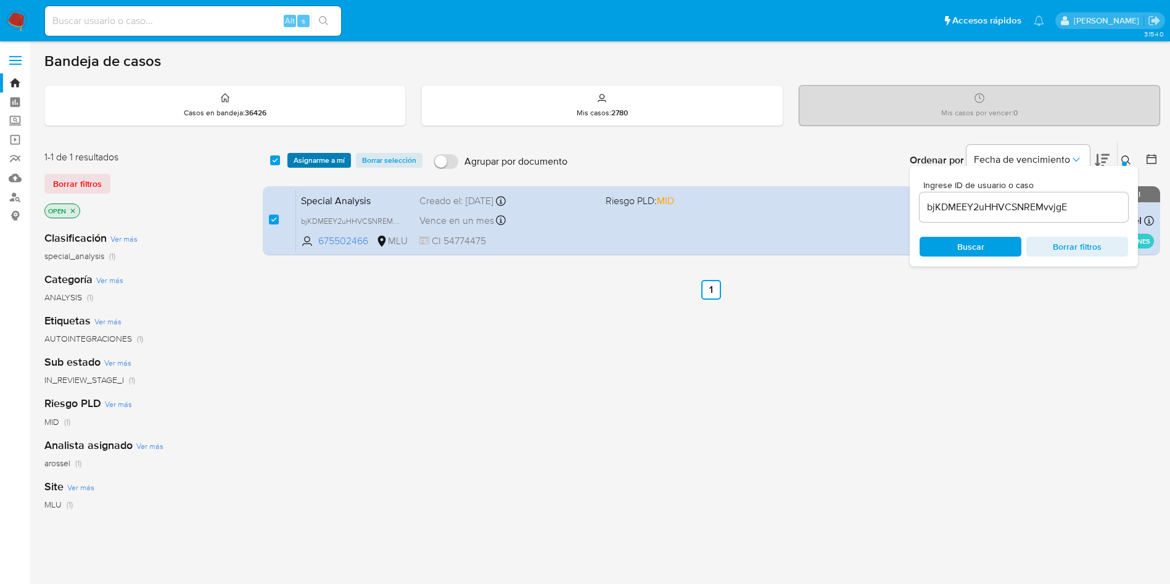
click at [309, 159] on span "Asignarme a mí" at bounding box center [319, 160] width 51 height 12
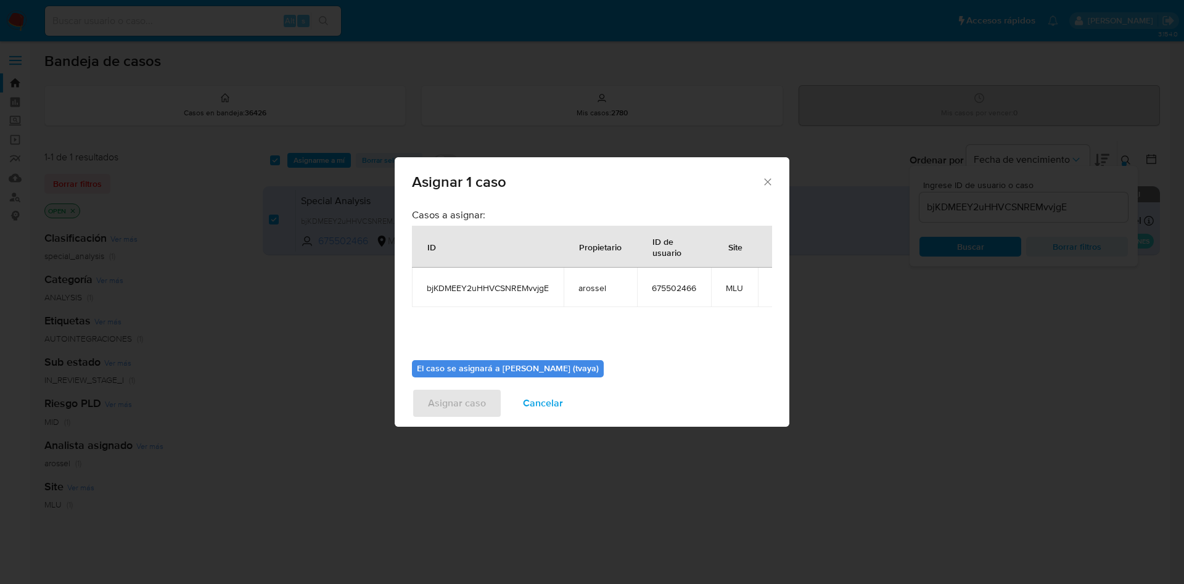
scroll to position [64, 0]
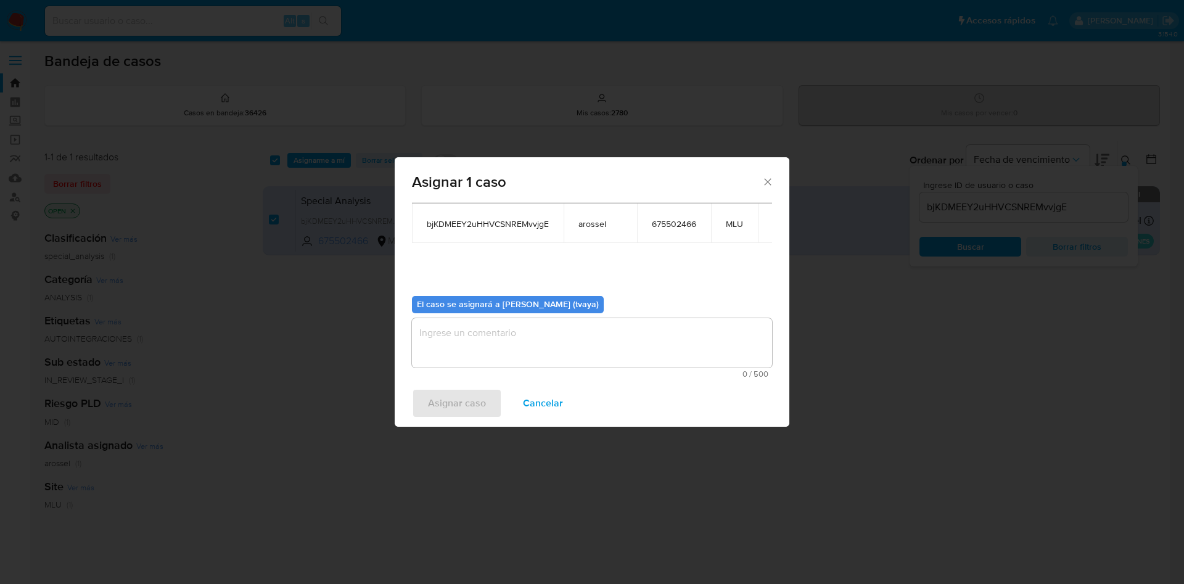
click at [505, 372] on span "0 / 500" at bounding box center [592, 374] width 353 height 8
click at [502, 350] on textarea "assign-modal" at bounding box center [592, 342] width 360 height 49
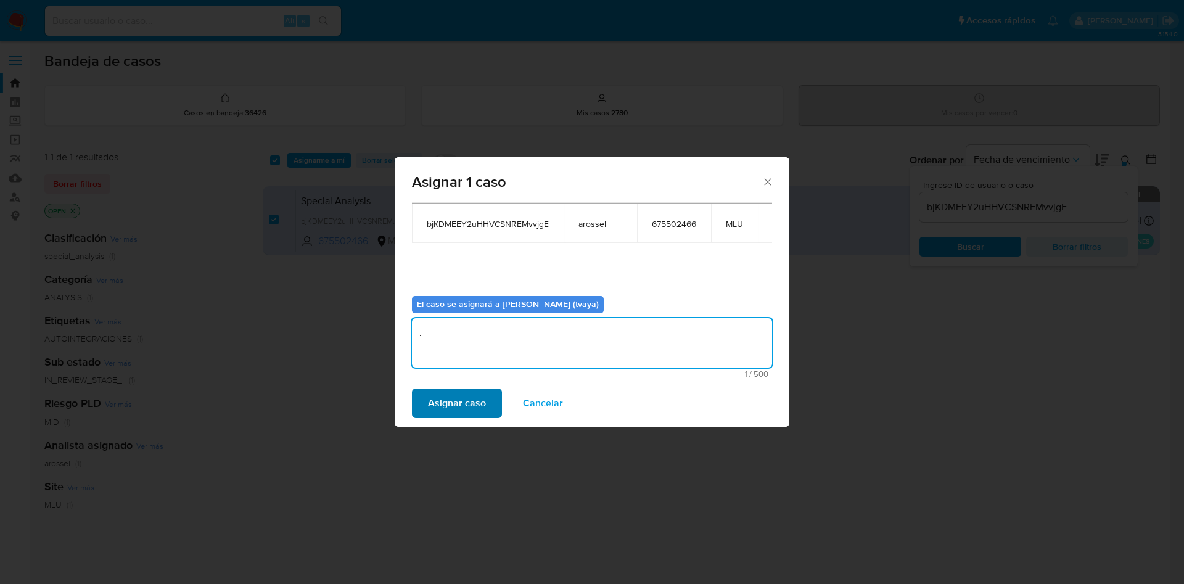
type textarea "."
click at [462, 394] on span "Asignar caso" at bounding box center [457, 403] width 58 height 27
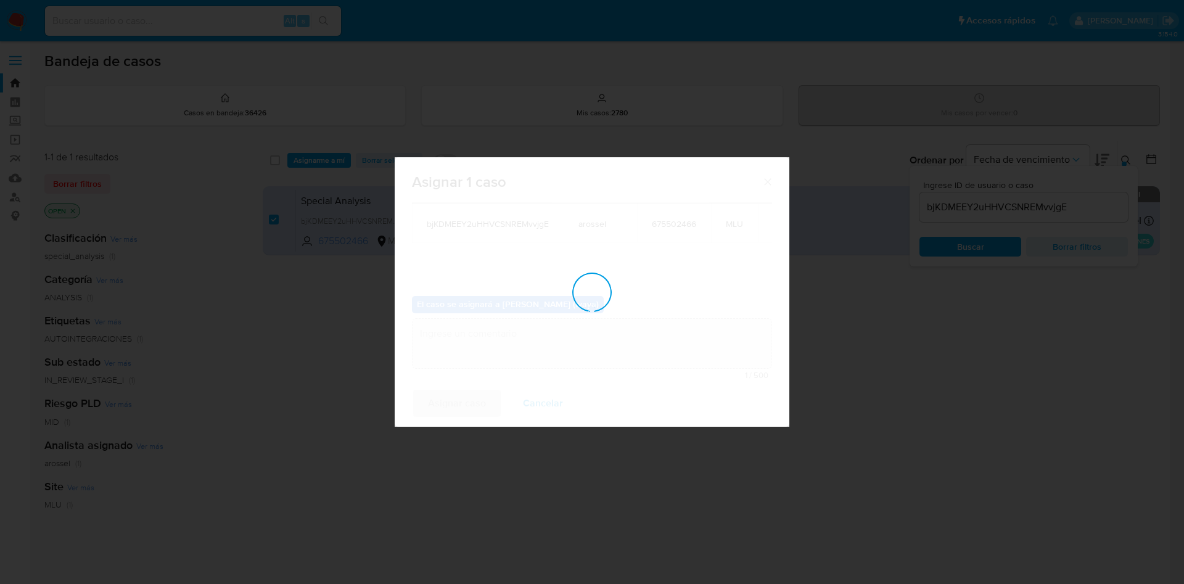
checkbox input "false"
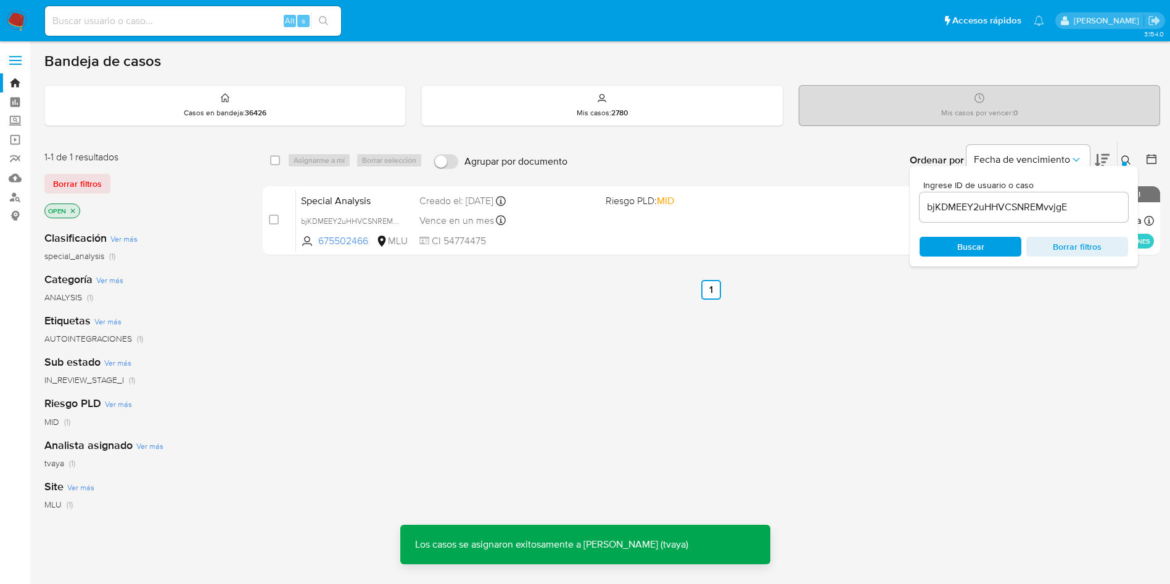
click at [1039, 209] on input "bjKDMEEY2uHHVCSNREMvvjgE" at bounding box center [1024, 207] width 209 height 16
click at [1038, 209] on input "bjKDMEEY2uHHVCSNREMvvjgE" at bounding box center [1024, 207] width 209 height 16
paste input "jlqlKL3n9wrgDGWtPUaxkmWd"
type input "jlqlKL3n9wrgDGWtPUaxkmWd"
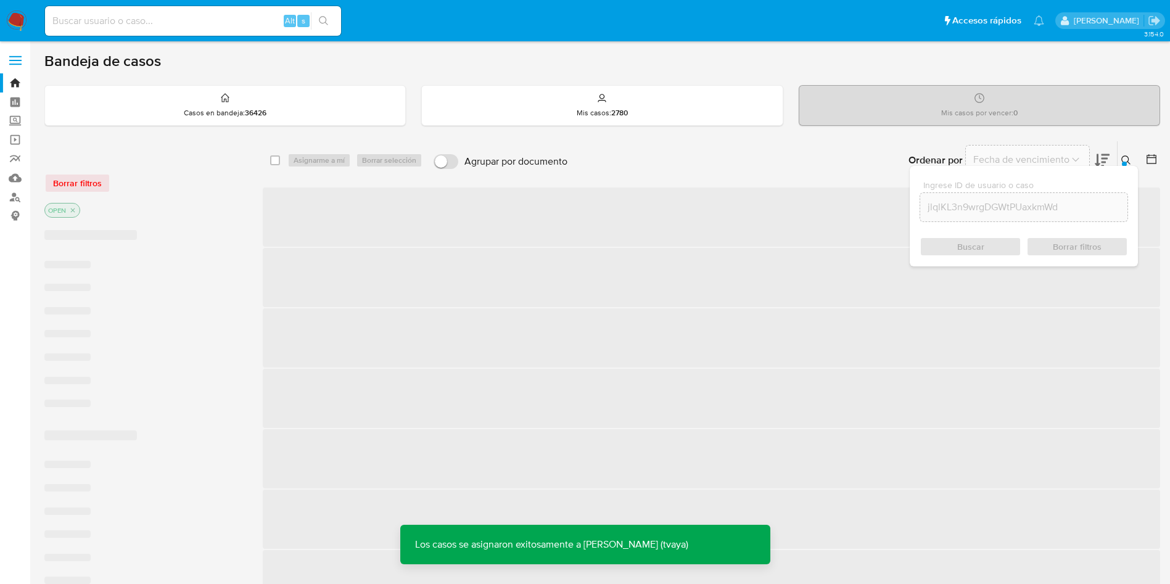
click at [975, 247] on div "Buscar Borrar filtros" at bounding box center [1024, 247] width 209 height 20
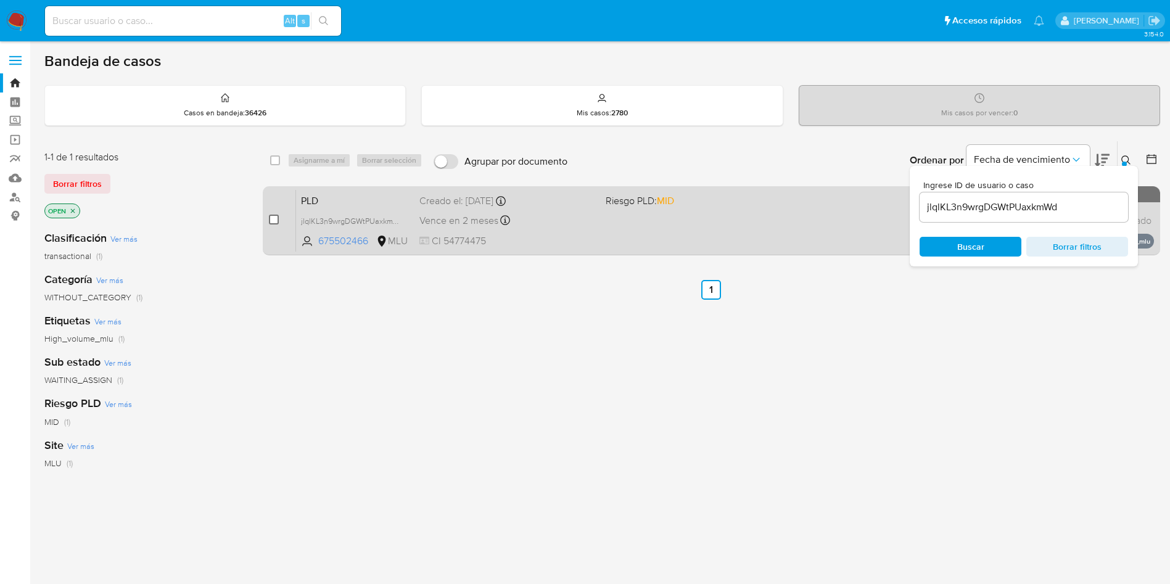
click at [277, 221] on input "checkbox" at bounding box center [274, 220] width 10 height 10
checkbox input "true"
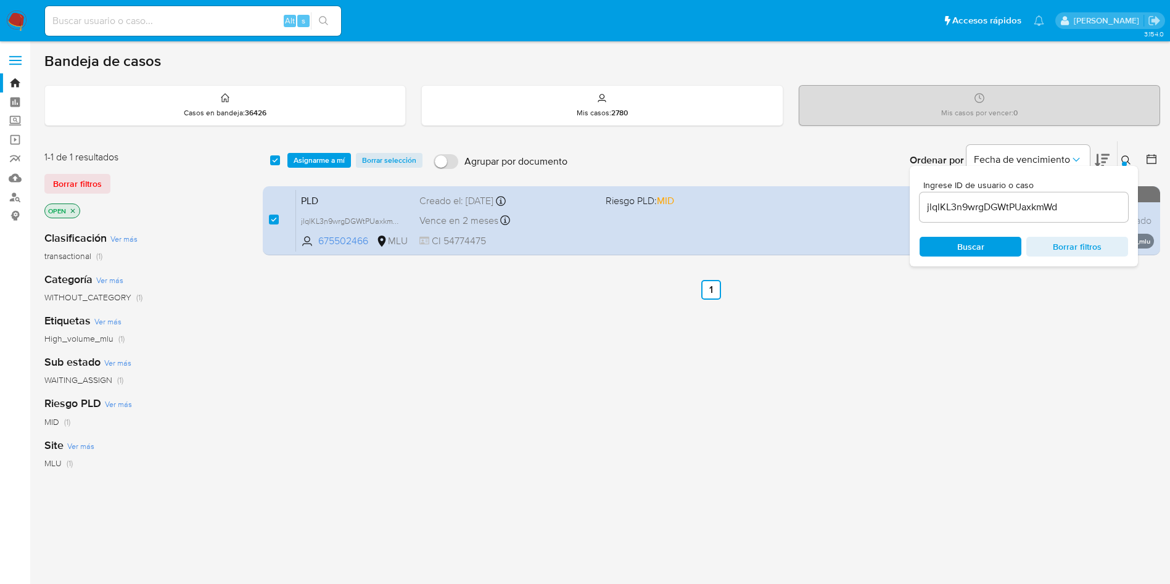
click at [322, 152] on div "select-all-cases-checkbox Asignarme a mí Borrar selección Agrupar por documento…" at bounding box center [712, 160] width 898 height 38
click at [328, 160] on span "Asignarme a mí" at bounding box center [319, 160] width 51 height 12
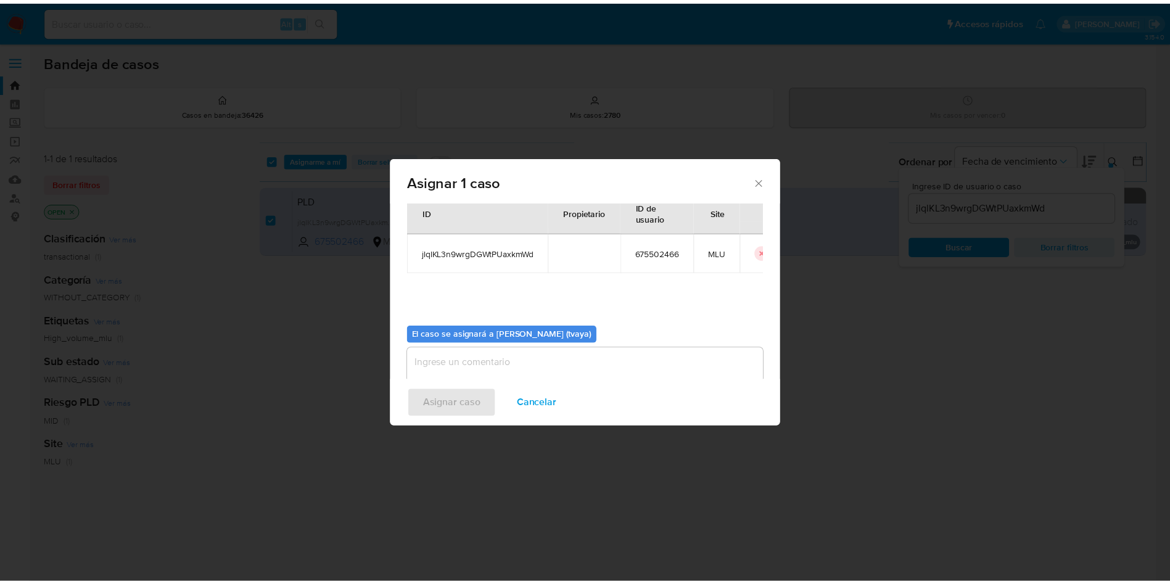
scroll to position [64, 0]
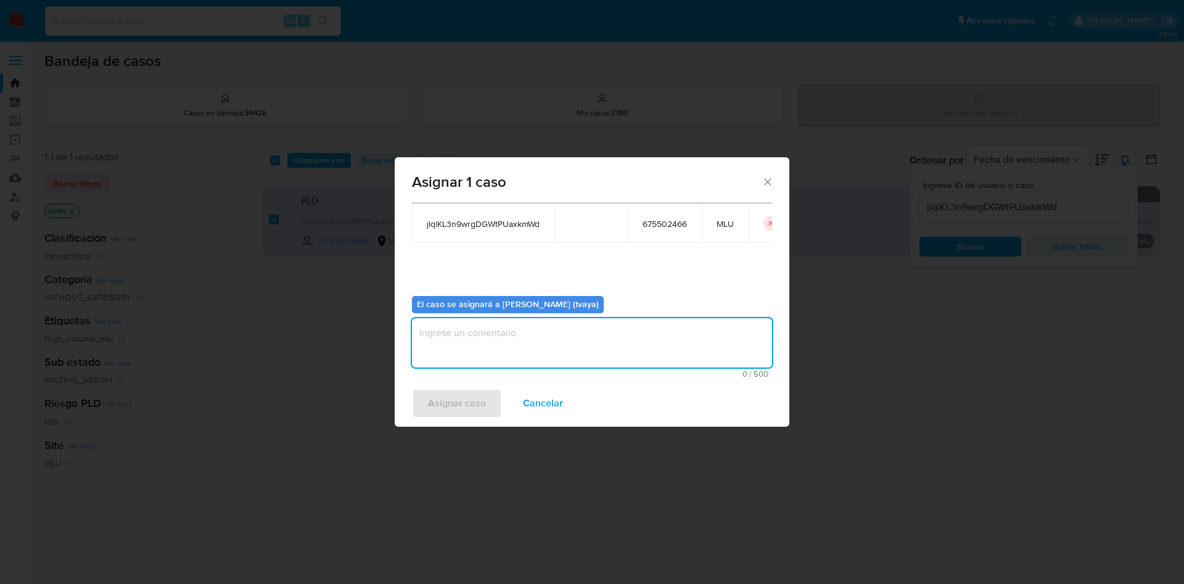
click at [472, 347] on textarea "assign-modal" at bounding box center [592, 342] width 360 height 49
type textarea "."
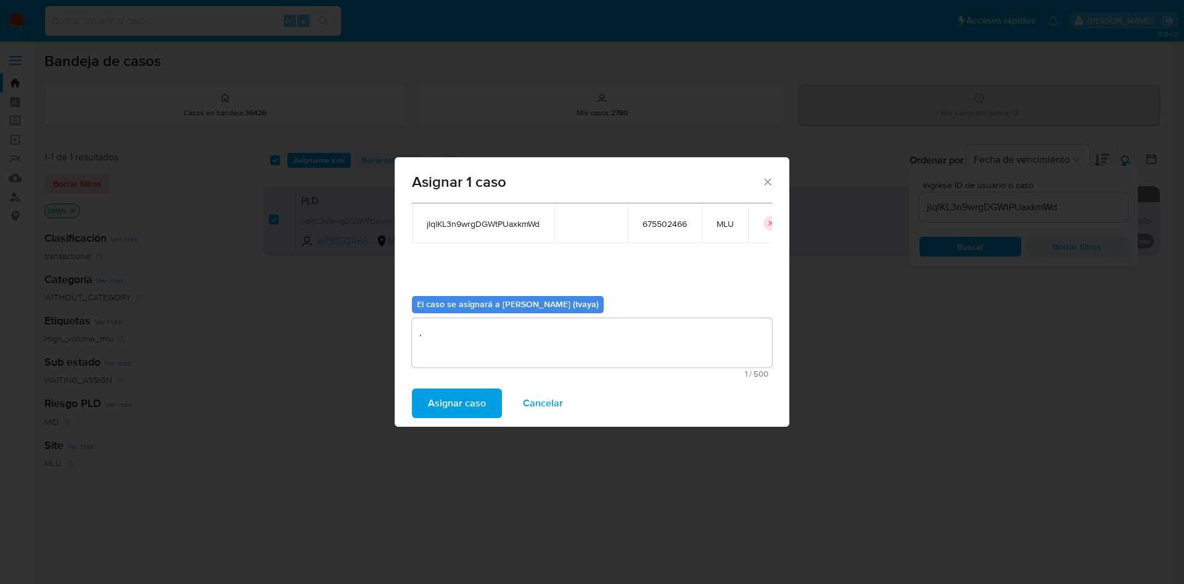
click at [447, 390] on span "Asignar caso" at bounding box center [457, 403] width 58 height 27
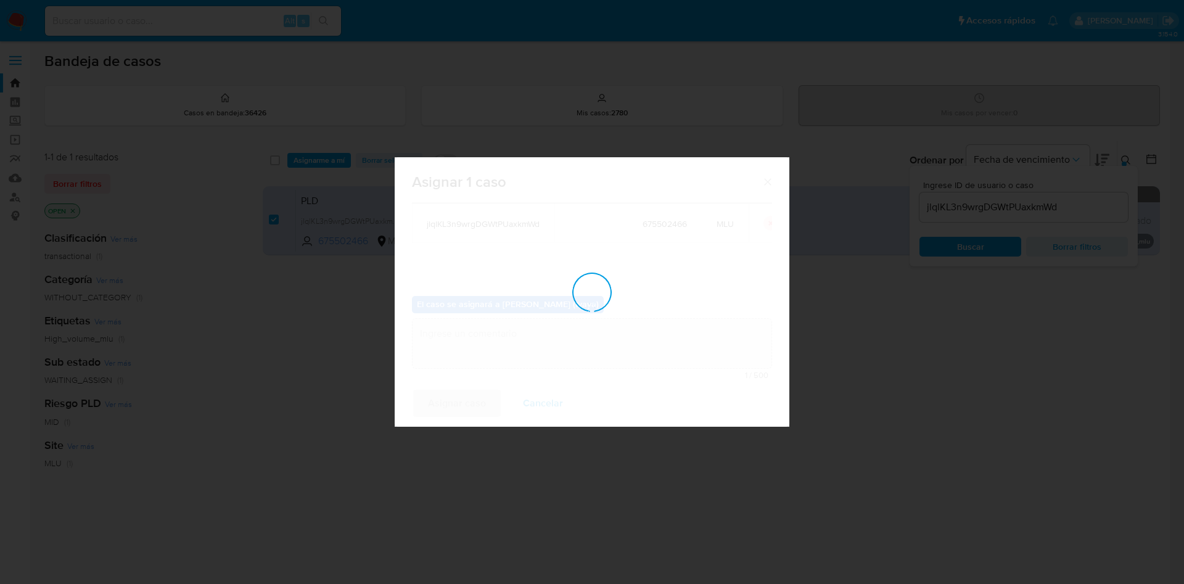
checkbox input "false"
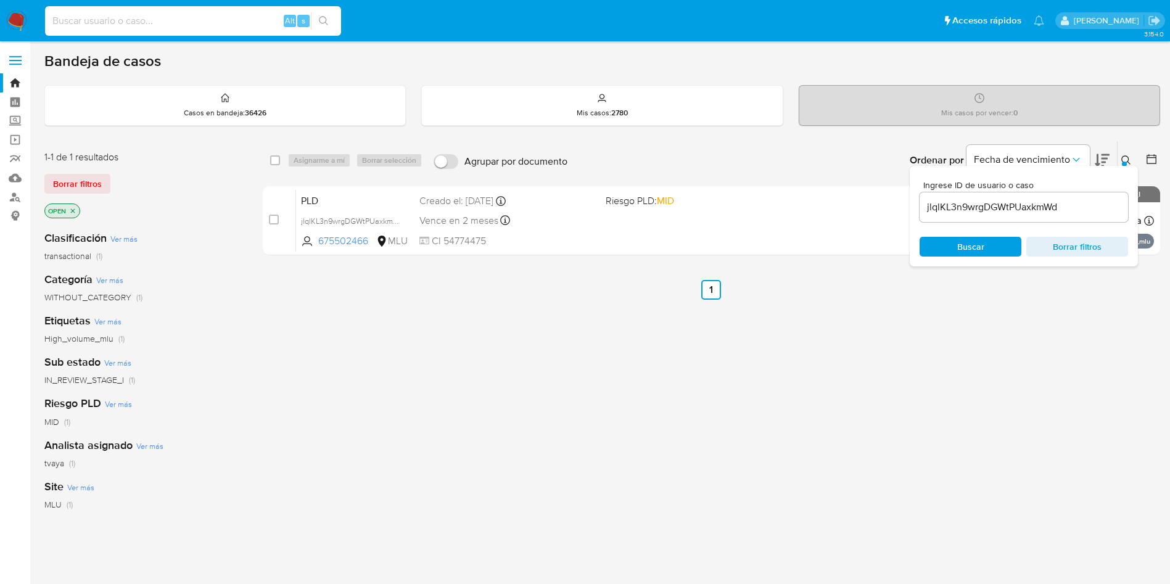
click at [219, 22] on input at bounding box center [193, 21] width 296 height 16
paste input "629493880"
type input "629493880"
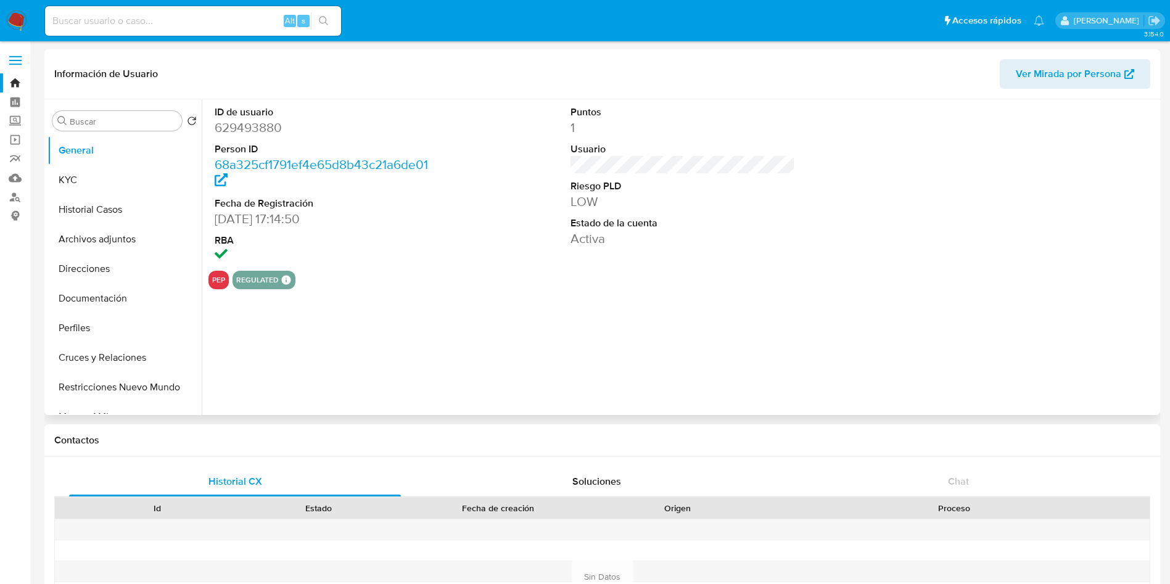
select select "10"
click at [89, 176] on button "KYC" at bounding box center [120, 180] width 144 height 30
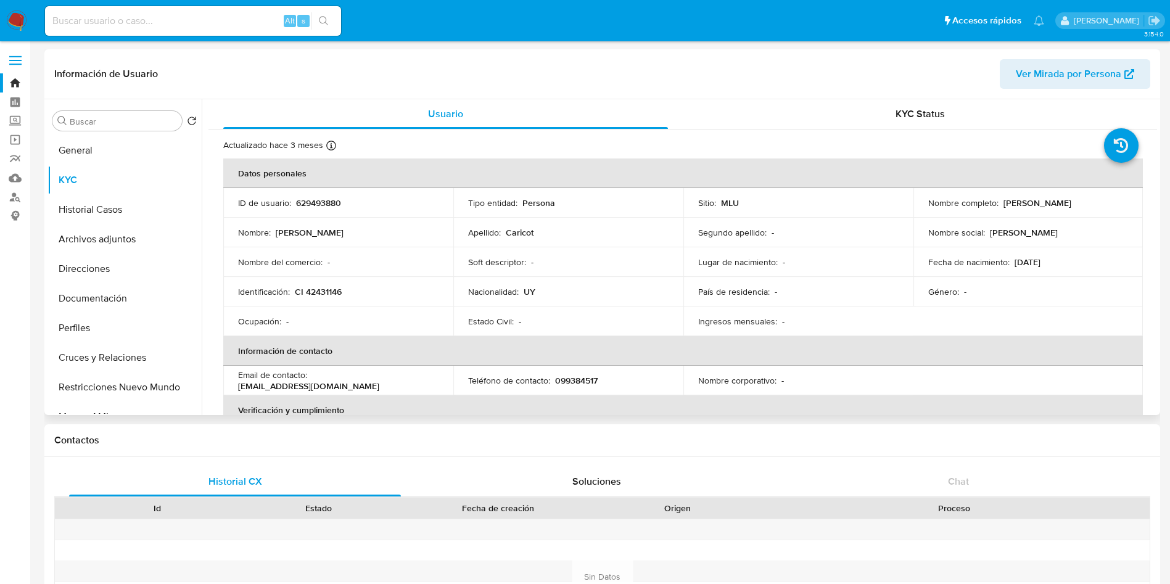
click at [324, 197] on p "629493880" at bounding box center [318, 202] width 45 height 11
click at [325, 204] on p "629493880" at bounding box center [318, 202] width 45 height 11
copy p "629493880"
drag, startPoint x: 1100, startPoint y: 202, endPoint x: 1002, endPoint y: 206, distance: 97.5
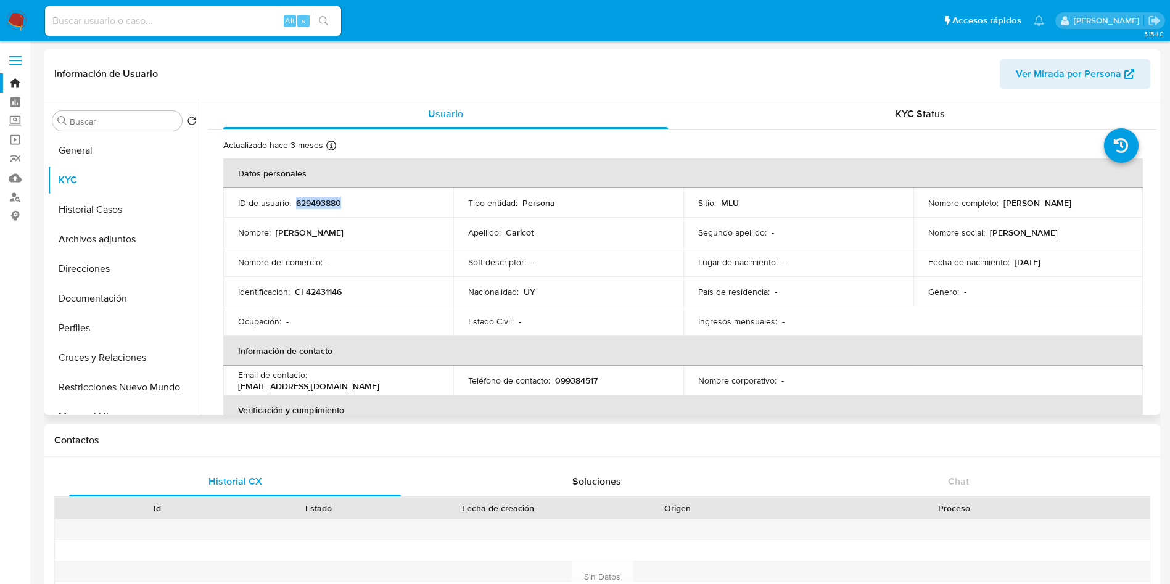
click at [1002, 206] on div "Nombre completo : Martin Andres Caricot" at bounding box center [1028, 202] width 200 height 11
copy p "Martin Andres Caricot"
click at [324, 290] on p "CI 42431146" at bounding box center [318, 291] width 47 height 11
copy p "42431146"
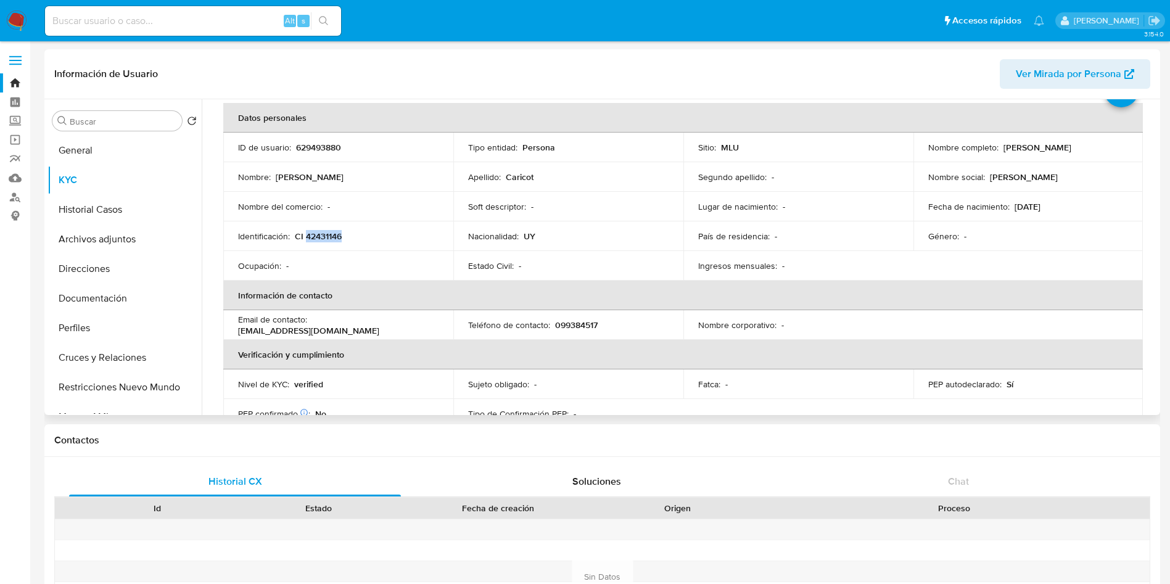
scroll to position [93, 0]
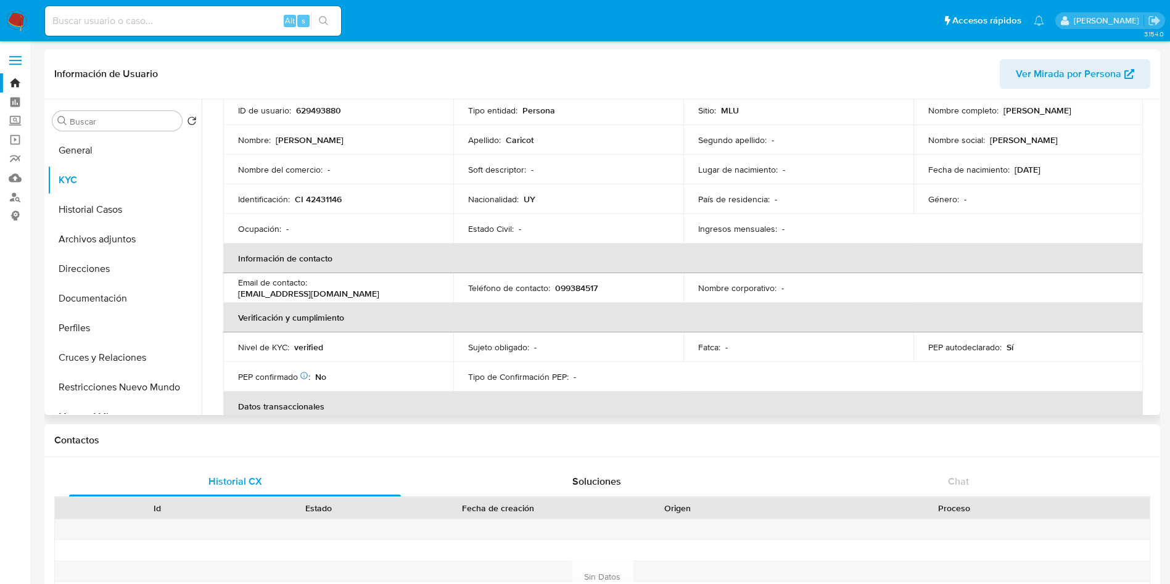
click at [306, 349] on p "verified" at bounding box center [308, 347] width 29 height 11
copy p "verified"
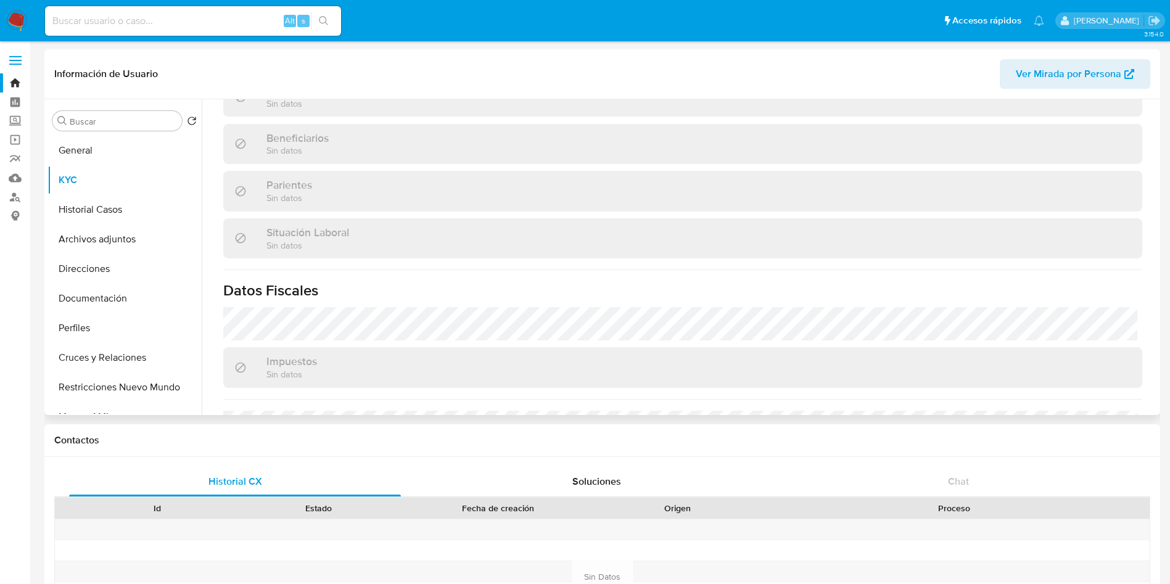
scroll to position [597, 0]
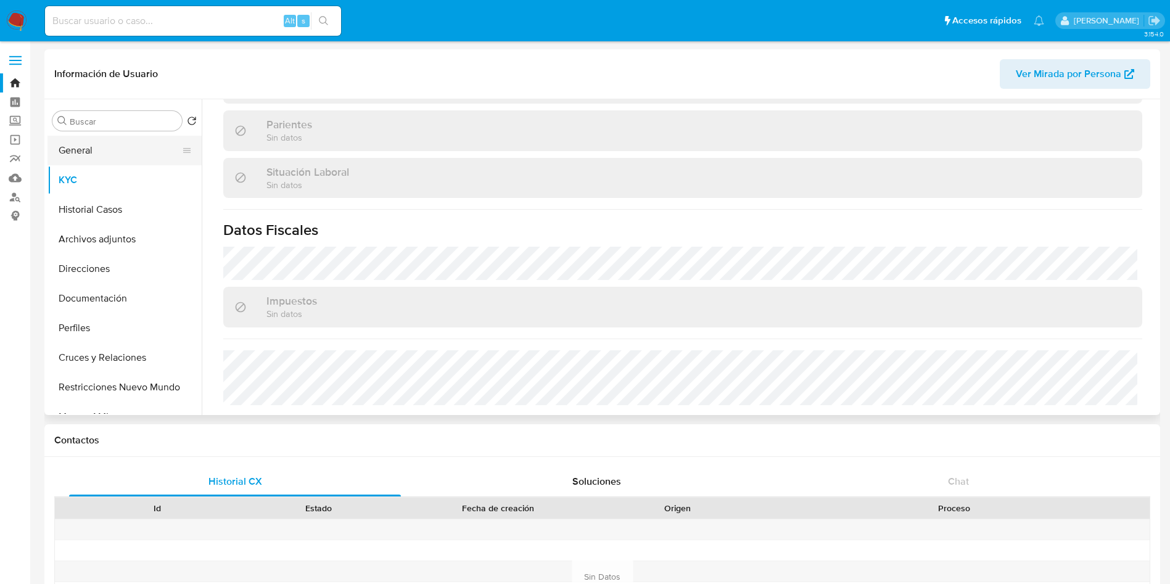
click at [83, 145] on button "General" at bounding box center [120, 151] width 144 height 30
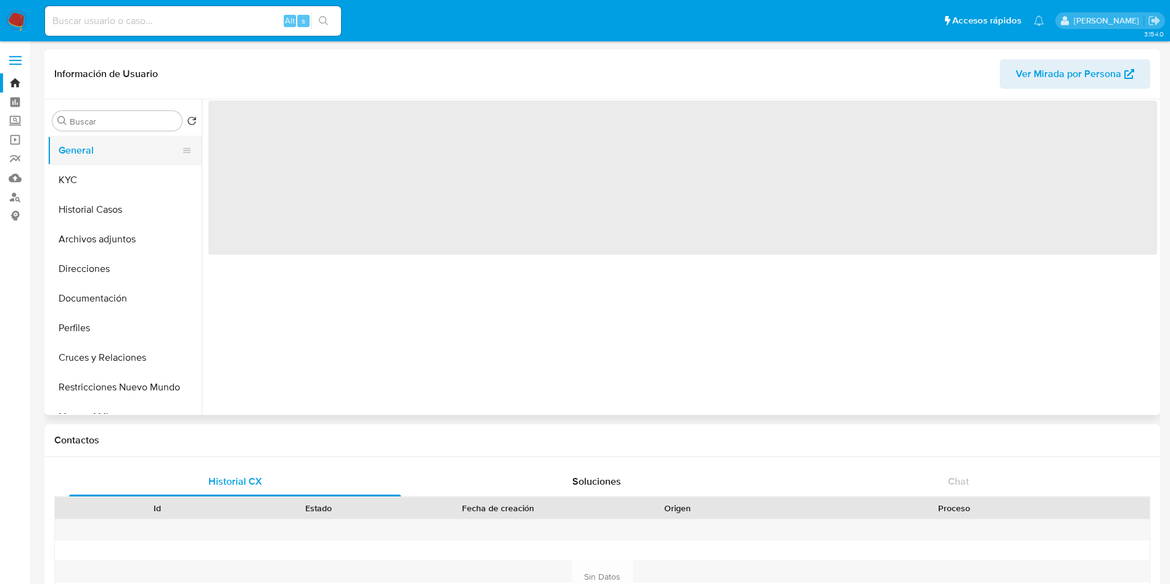
scroll to position [0, 0]
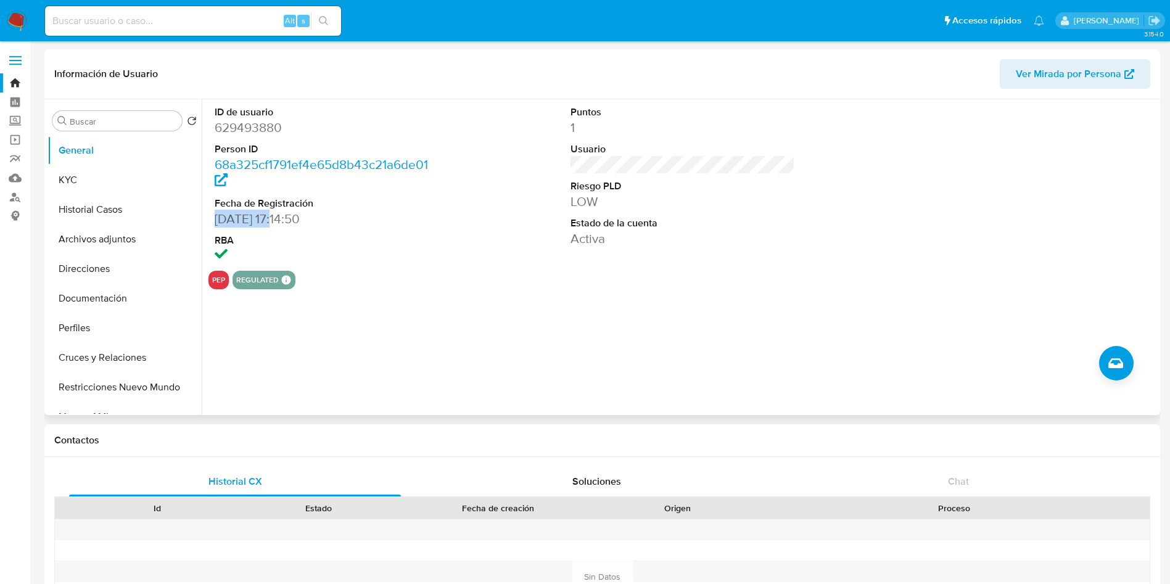
drag, startPoint x: 215, startPoint y: 223, endPoint x: 276, endPoint y: 218, distance: 61.3
click at [276, 218] on dd "21/08/2020 17:14:50" at bounding box center [327, 218] width 225 height 17
copy dd "21/08/2020"
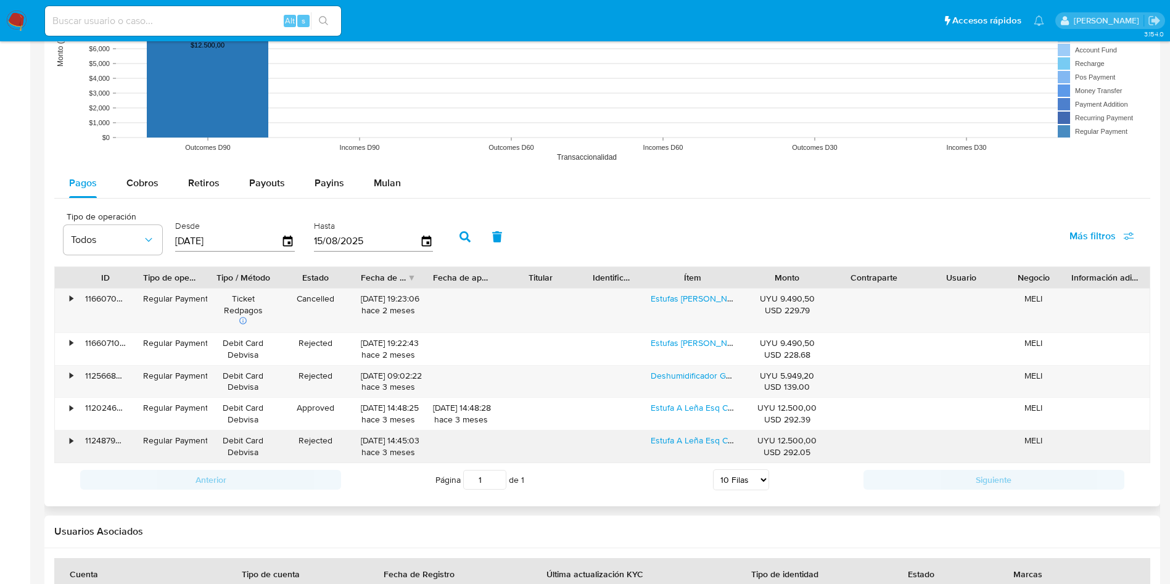
scroll to position [861, 0]
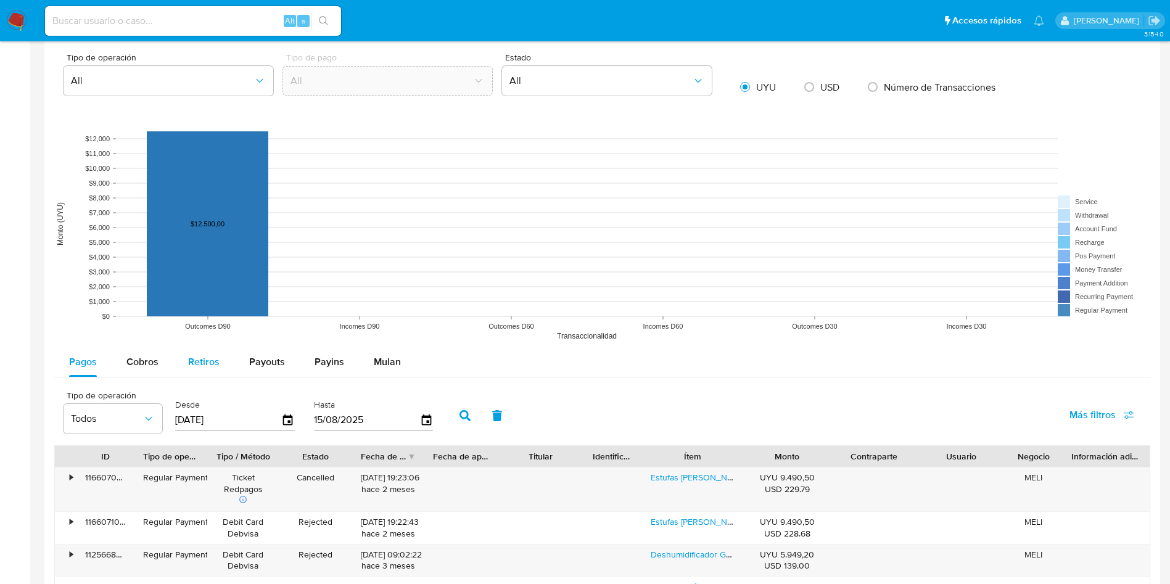
click at [195, 358] on span "Retiros" at bounding box center [203, 362] width 31 height 14
select select "10"
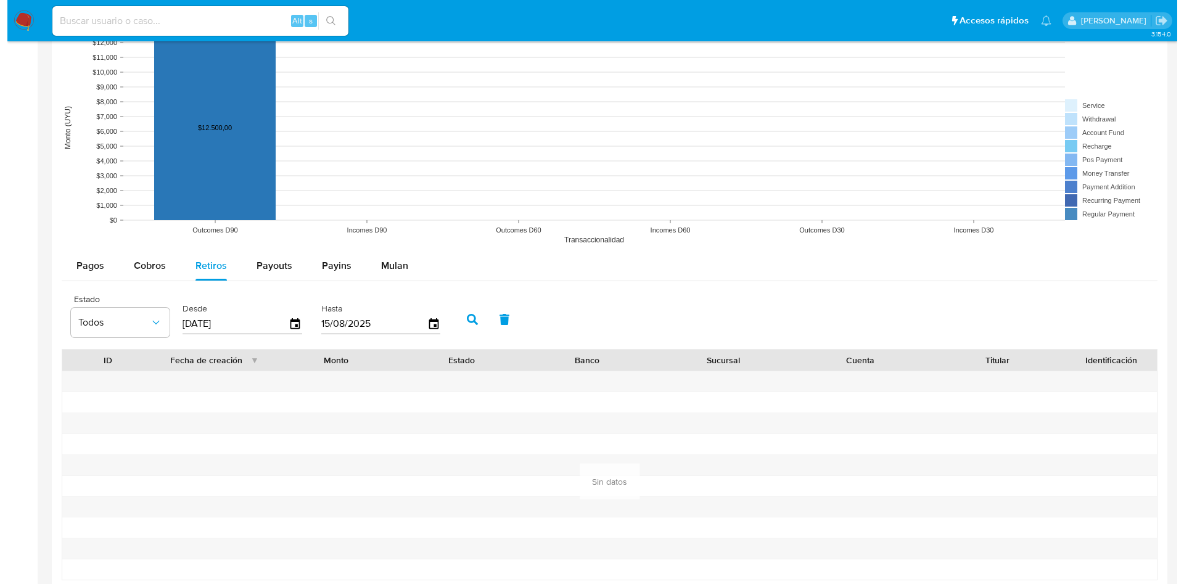
scroll to position [1046, 0]
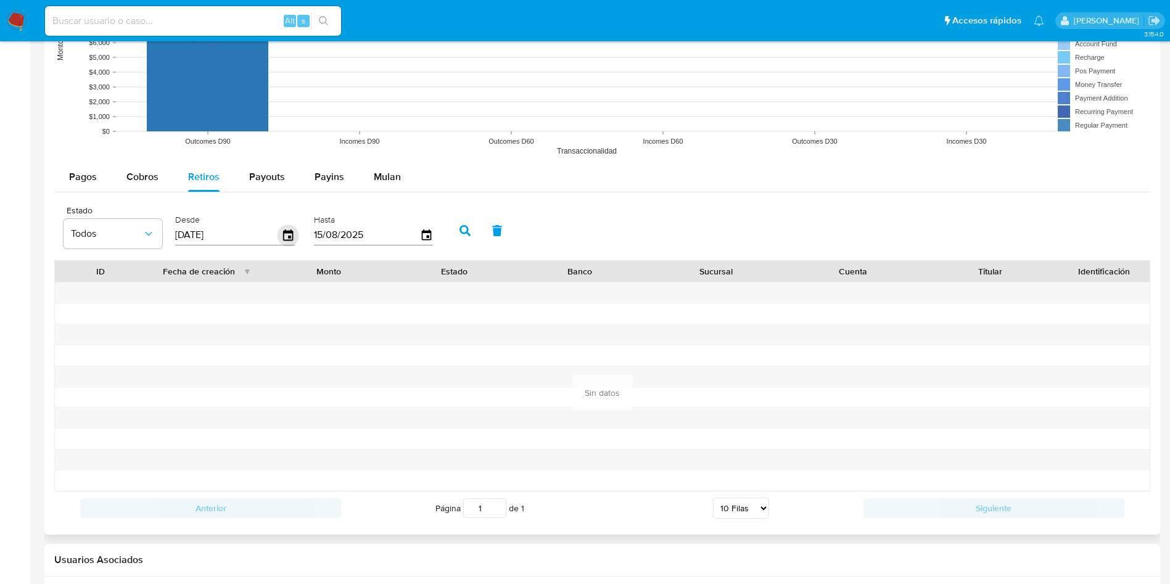
click at [289, 236] on icon "button" at bounding box center [288, 234] width 10 height 11
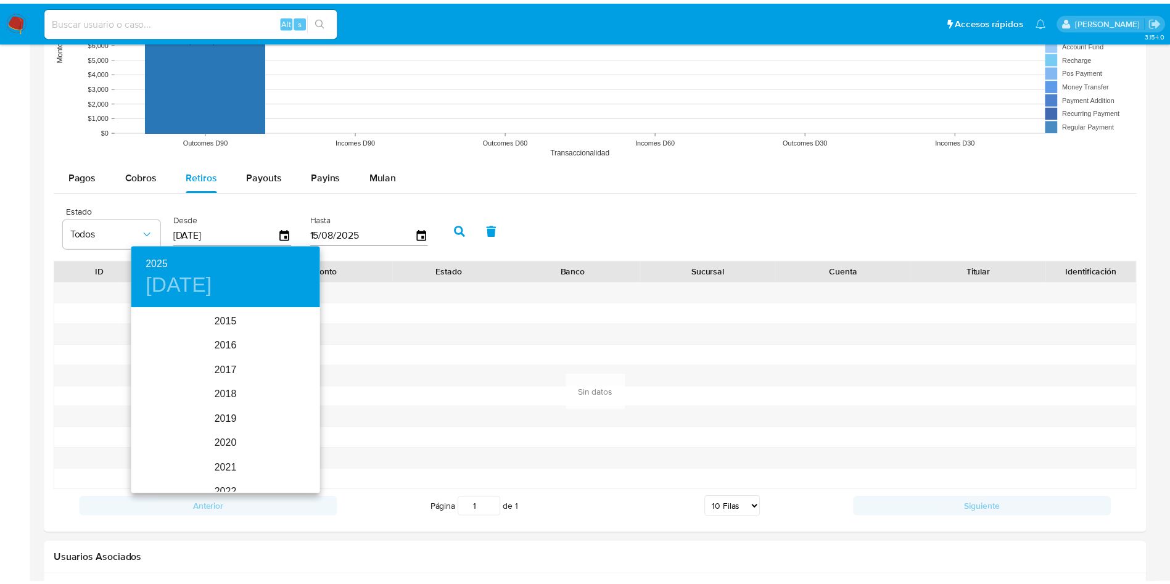
scroll to position [173, 0]
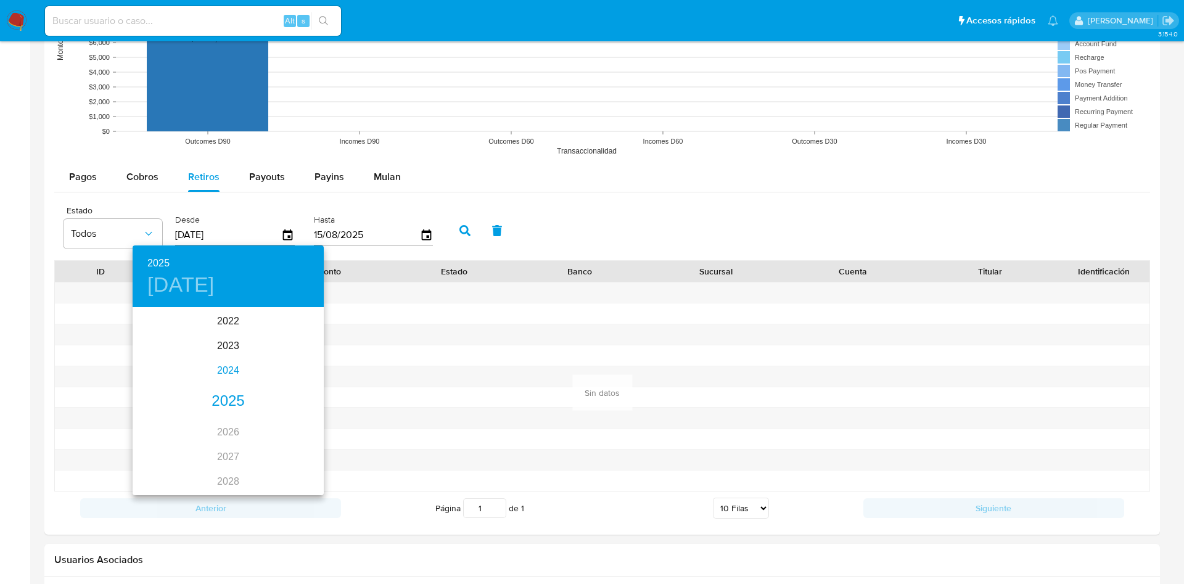
click at [223, 368] on div "2024" at bounding box center [228, 370] width 191 height 25
click at [225, 330] on div "feb." at bounding box center [228, 332] width 64 height 46
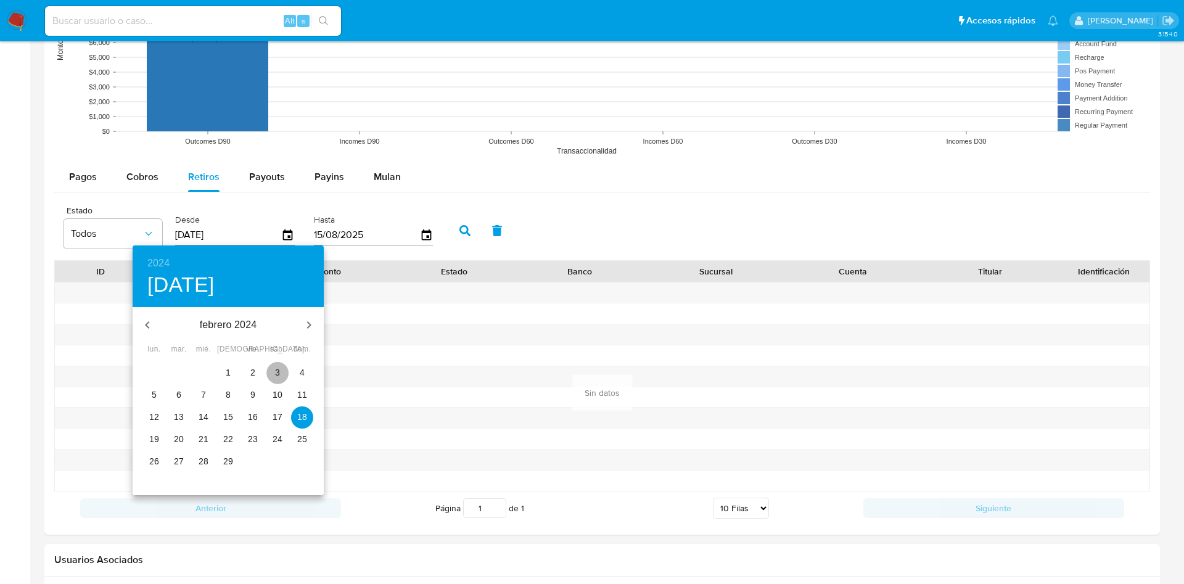
drag, startPoint x: 272, startPoint y: 371, endPoint x: 289, endPoint y: 350, distance: 27.3
click at [275, 372] on span "3" at bounding box center [277, 372] width 22 height 12
type input "03/02/2024"
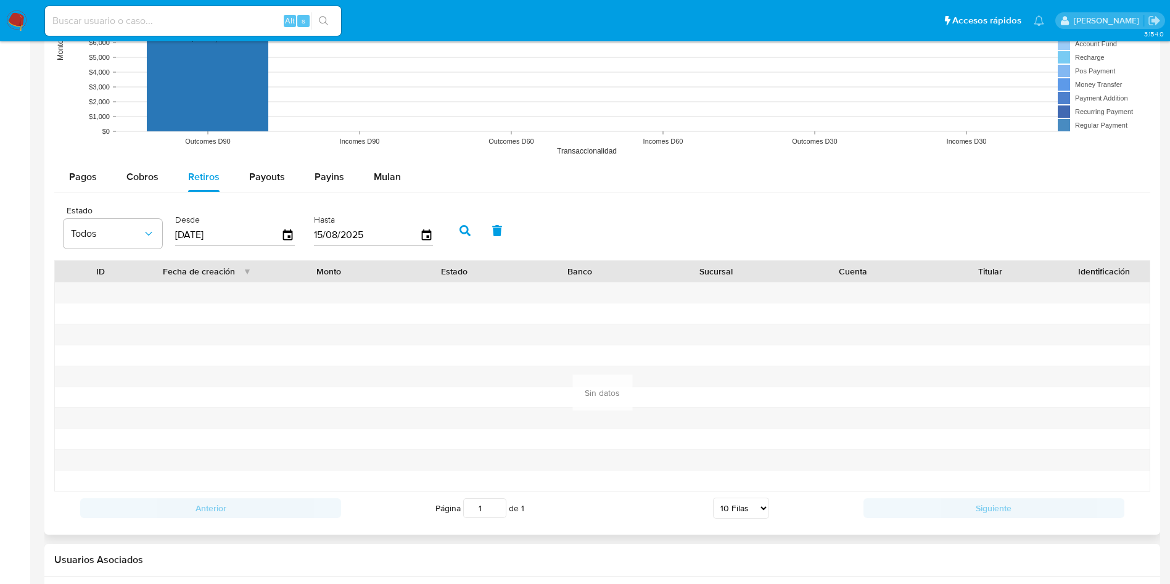
click at [470, 236] on icon "button" at bounding box center [465, 230] width 11 height 11
click at [130, 183] on span "Cobros" at bounding box center [142, 177] width 32 height 14
select select "10"
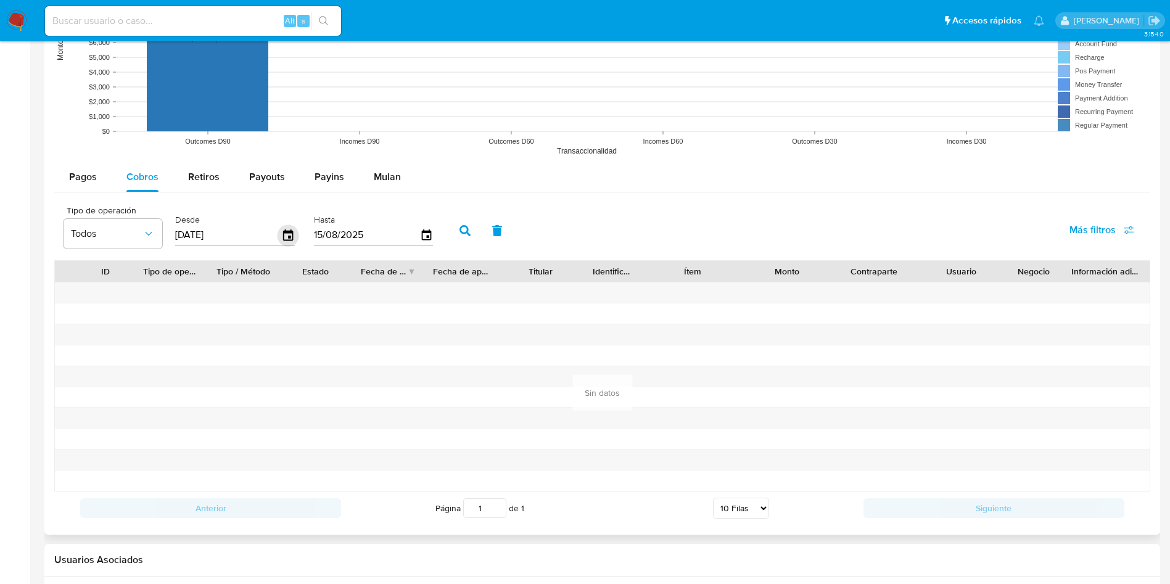
click at [287, 234] on icon "button" at bounding box center [289, 236] width 22 height 22
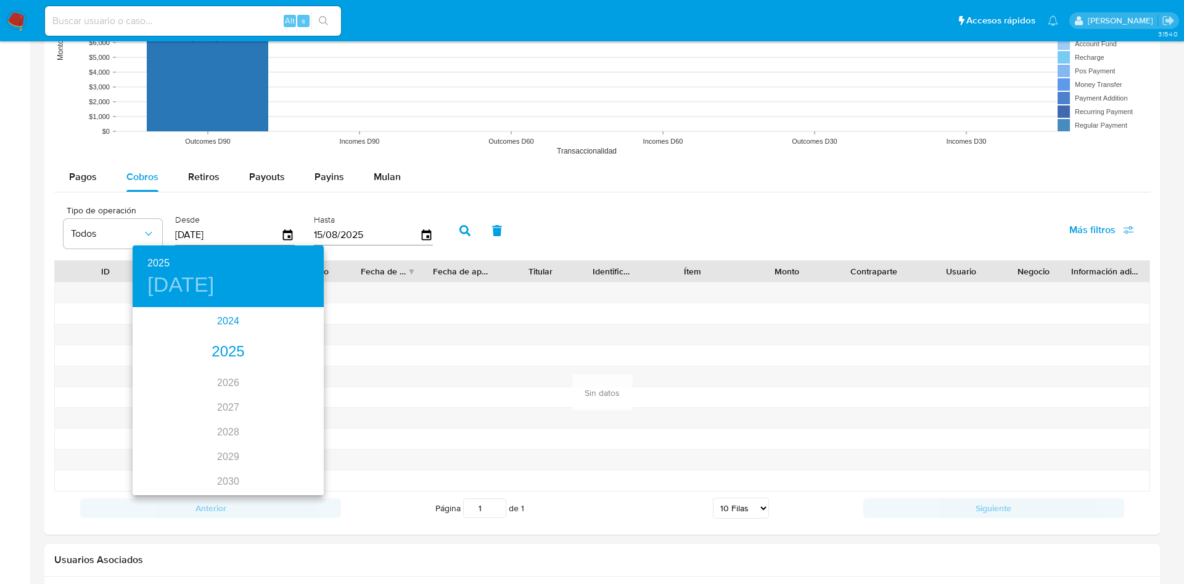
click at [219, 325] on div "2024" at bounding box center [228, 321] width 191 height 25
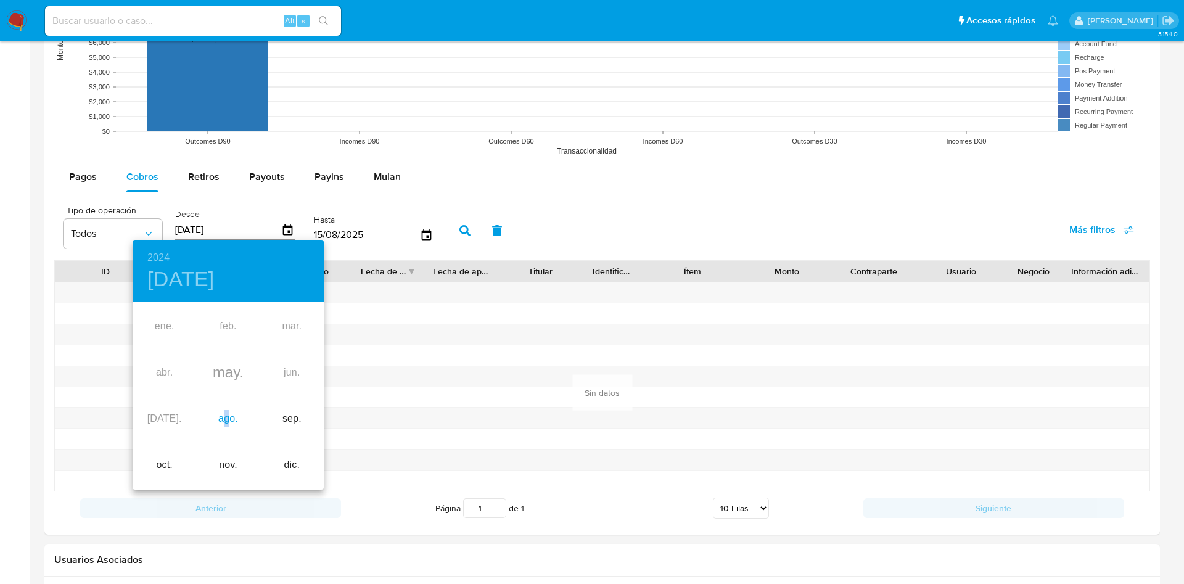
click at [229, 413] on div "ago." at bounding box center [228, 419] width 64 height 46
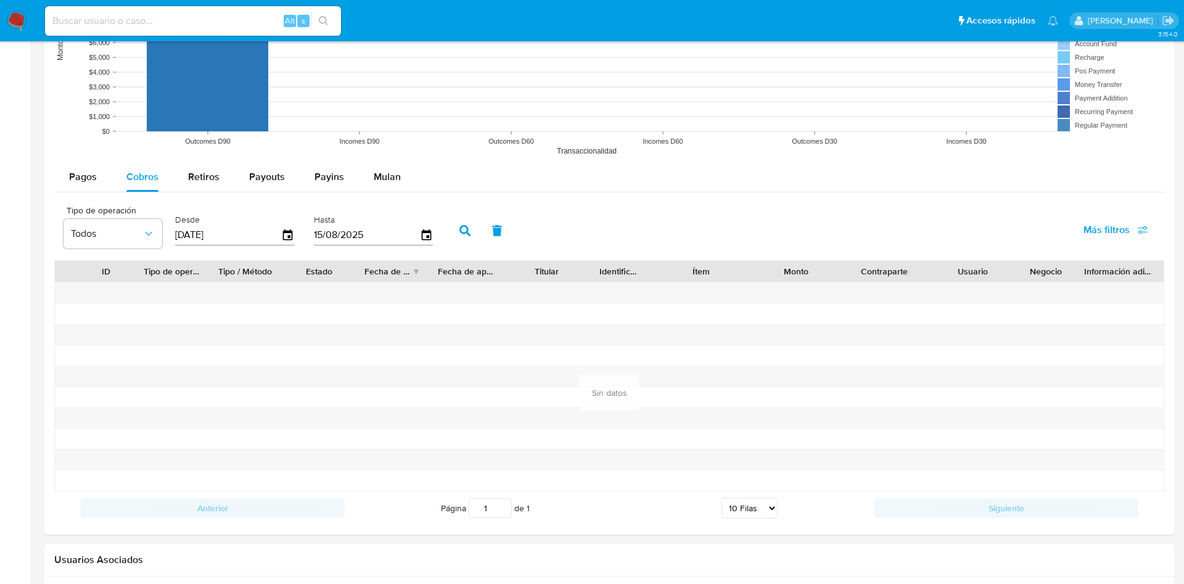
type input "15/08/2024"
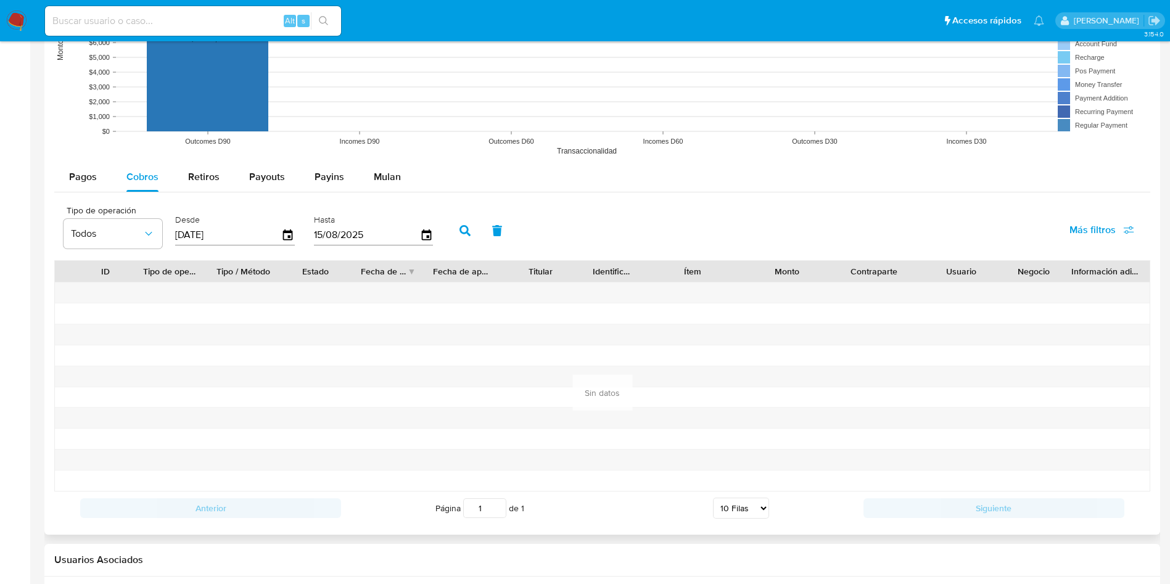
click at [467, 234] on icon "button" at bounding box center [465, 230] width 11 height 11
click at [90, 178] on span "Pagos" at bounding box center [83, 177] width 28 height 14
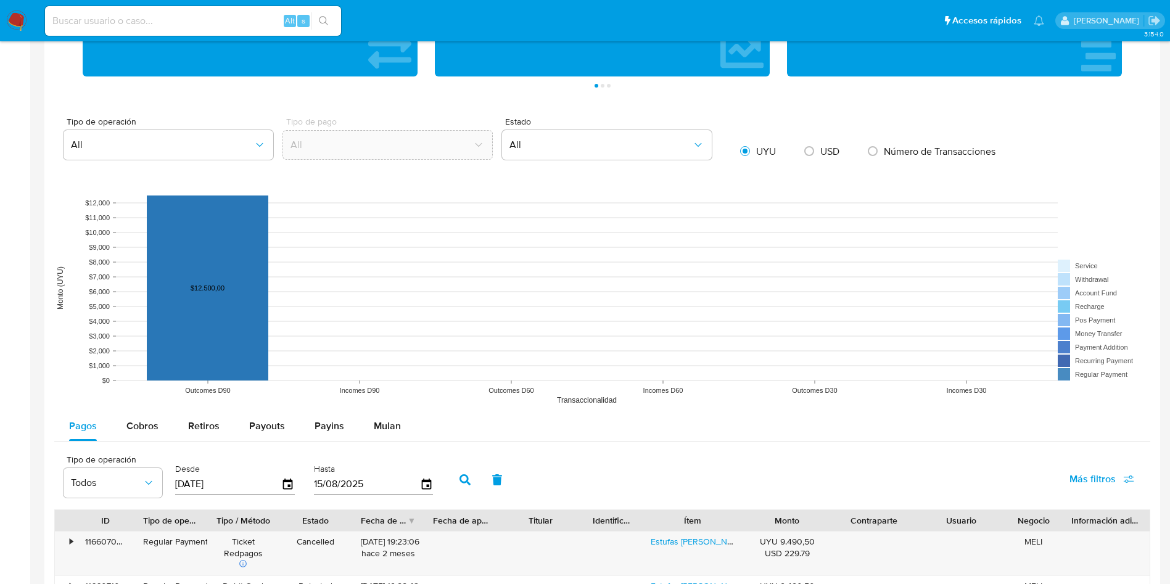
scroll to position [769, 0]
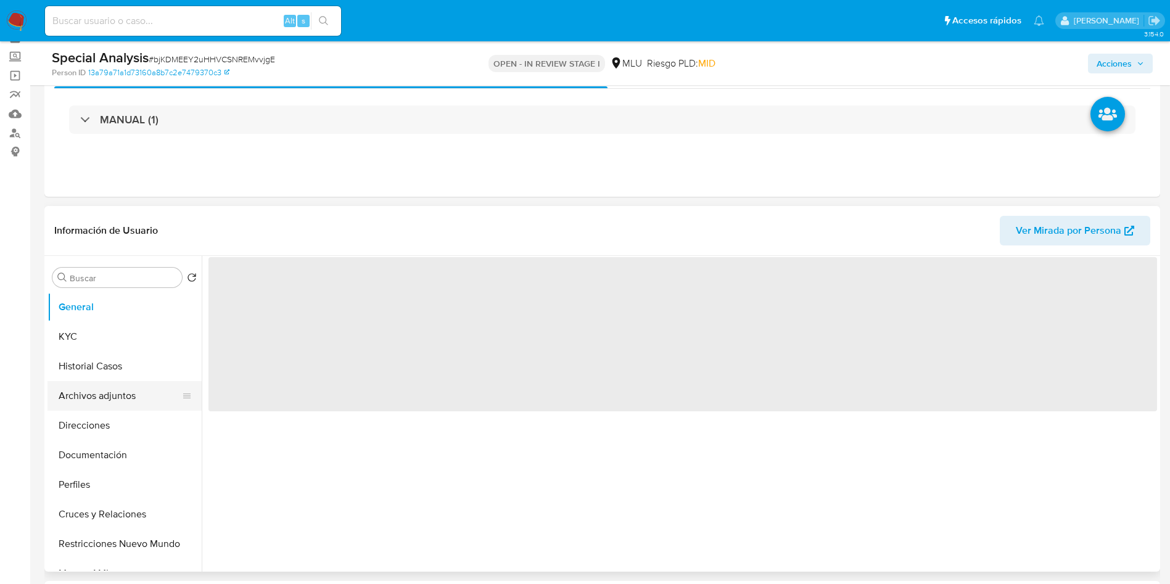
scroll to position [93, 0]
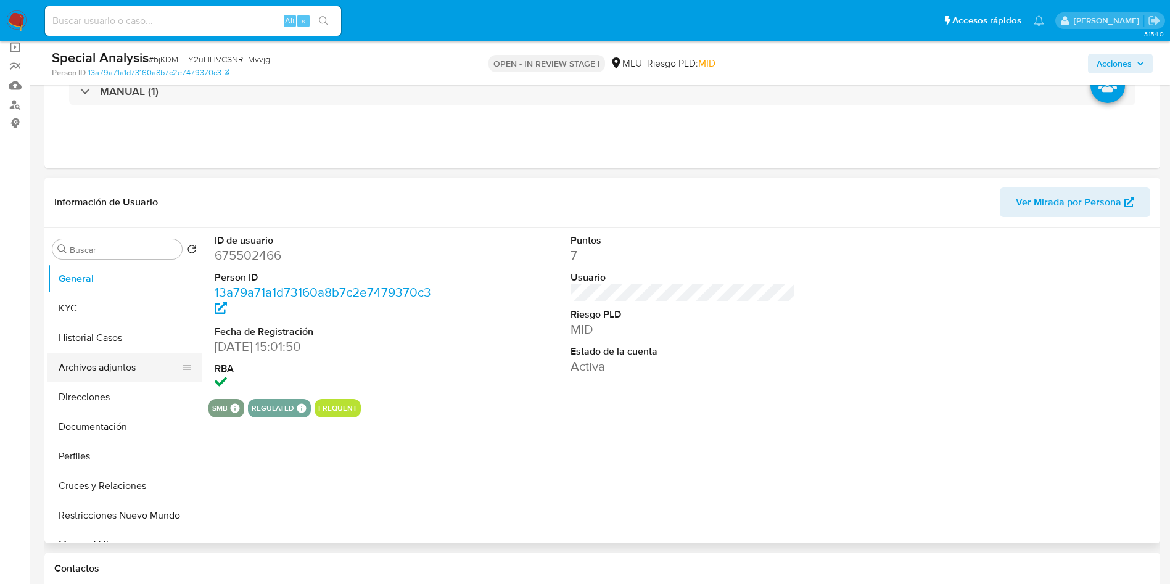
click at [110, 374] on button "Archivos adjuntos" at bounding box center [120, 368] width 144 height 30
select select "10"
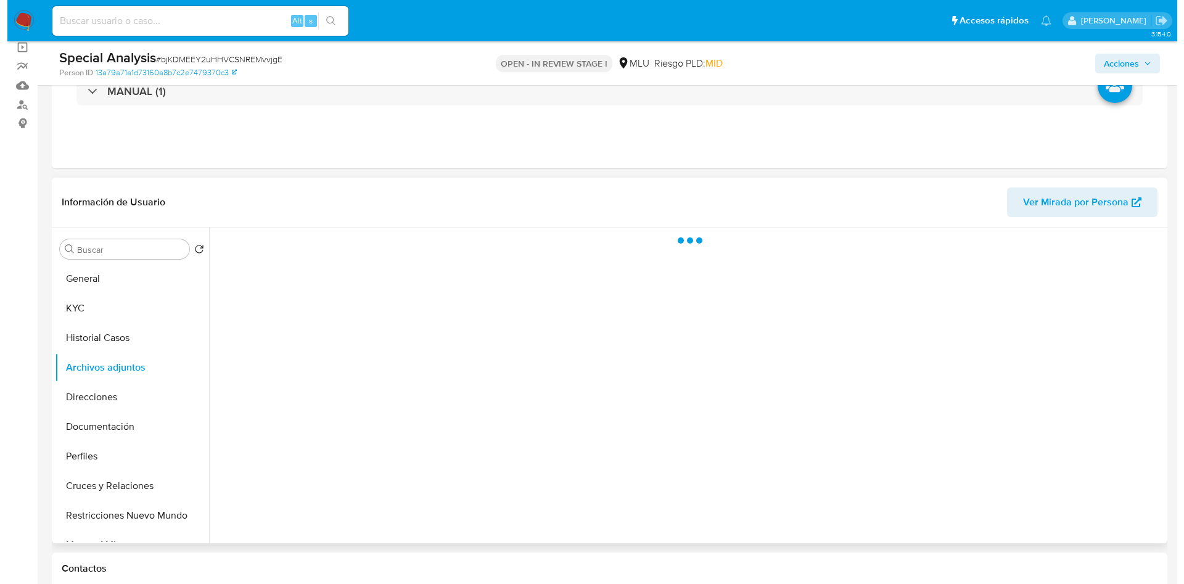
scroll to position [185, 0]
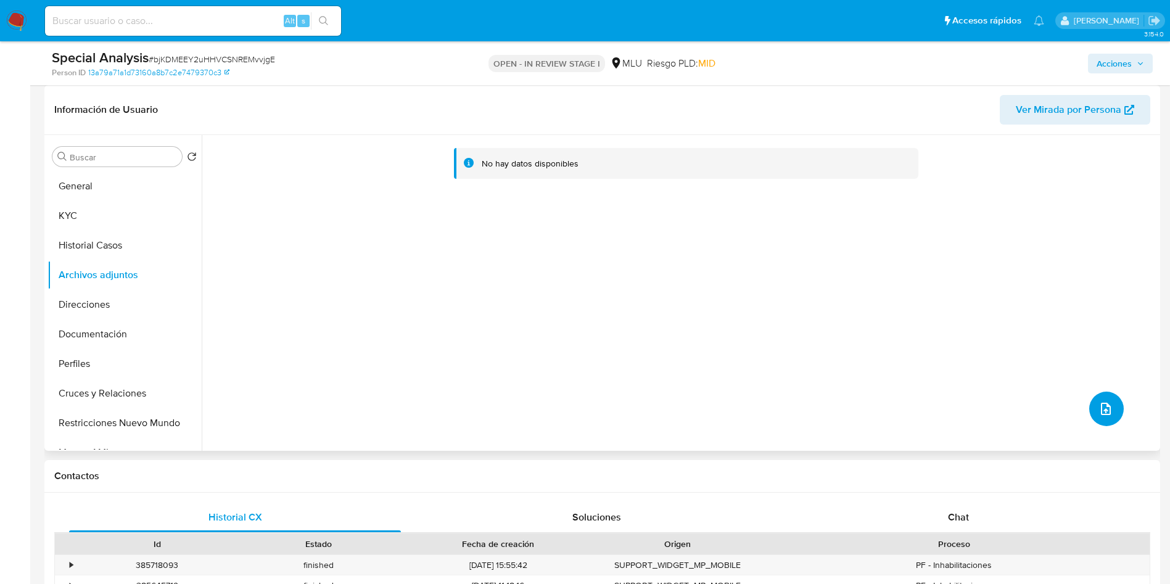
click at [1099, 416] on span "upload-file" at bounding box center [1106, 409] width 15 height 15
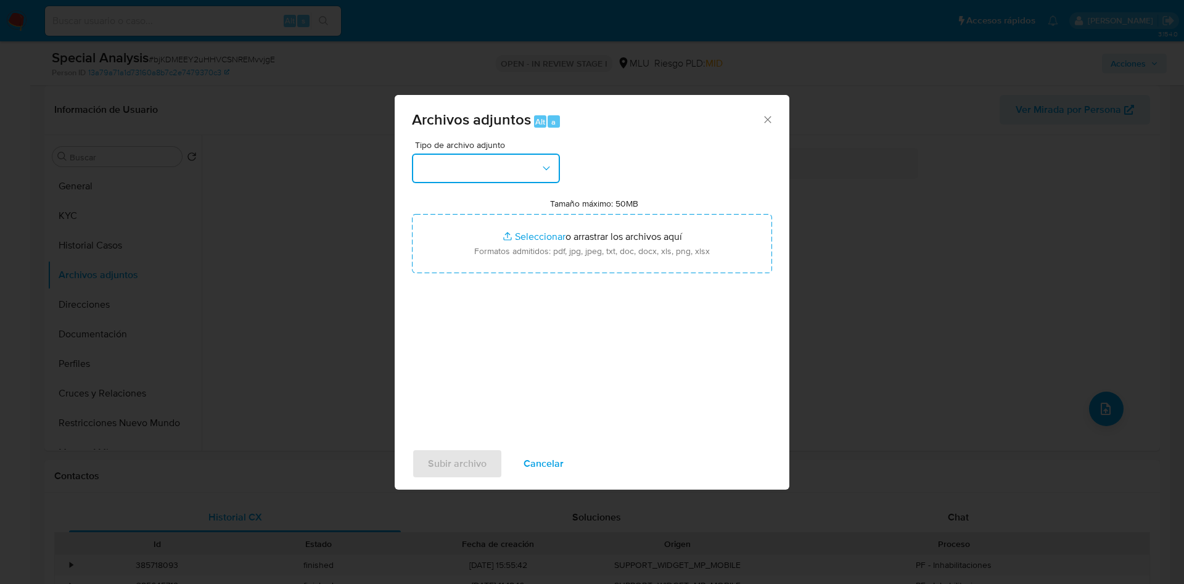
click at [527, 171] on button "button" at bounding box center [486, 169] width 148 height 30
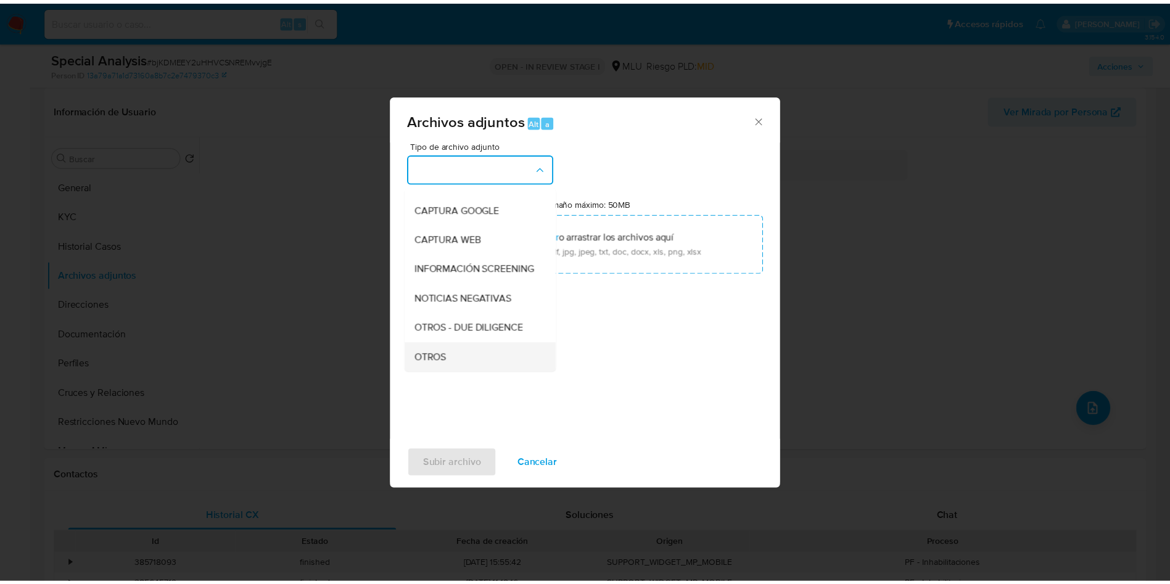
scroll to position [93, 0]
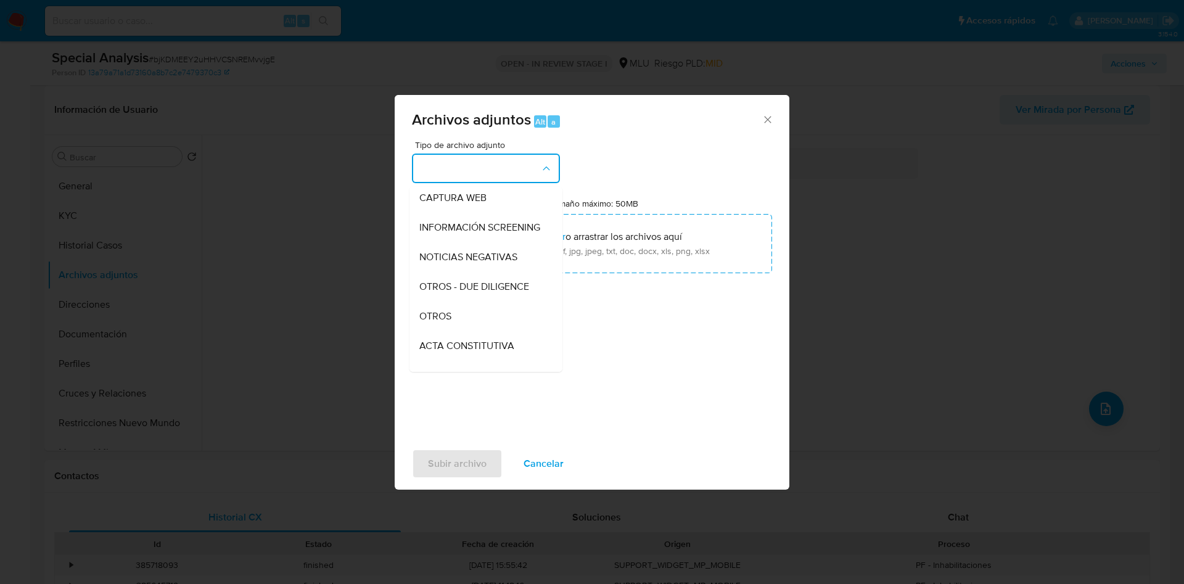
click at [447, 323] on span "OTROS" at bounding box center [435, 316] width 32 height 12
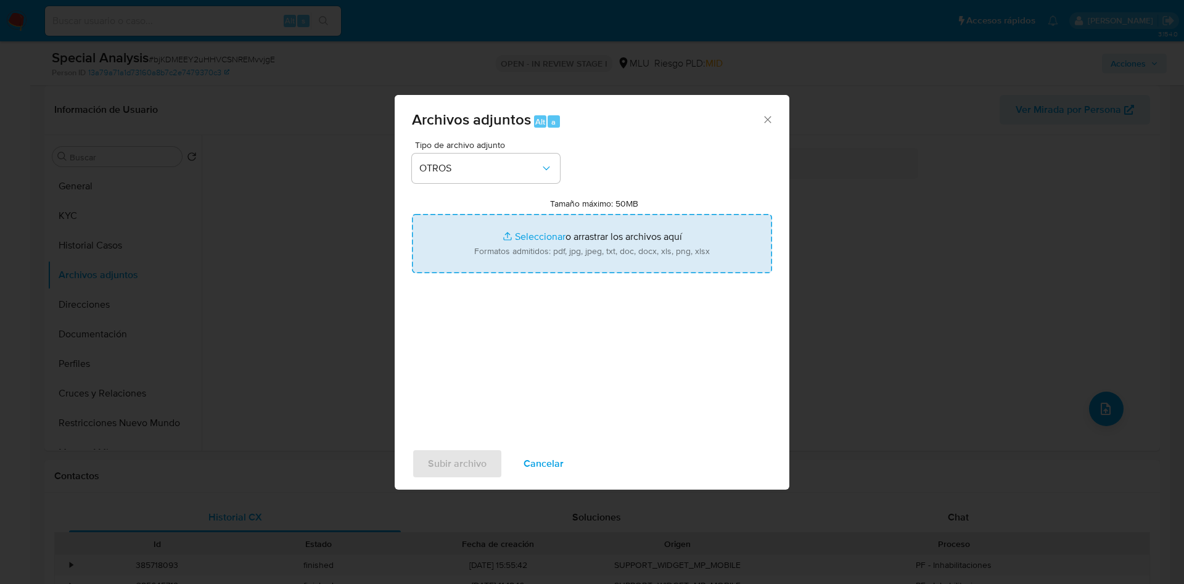
click at [550, 235] on input "Tamaño máximo: 50MB Seleccionar archivos" at bounding box center [592, 243] width 360 height 59
type input "C:\fakepath\675502466 - Movimientos.xlsx"
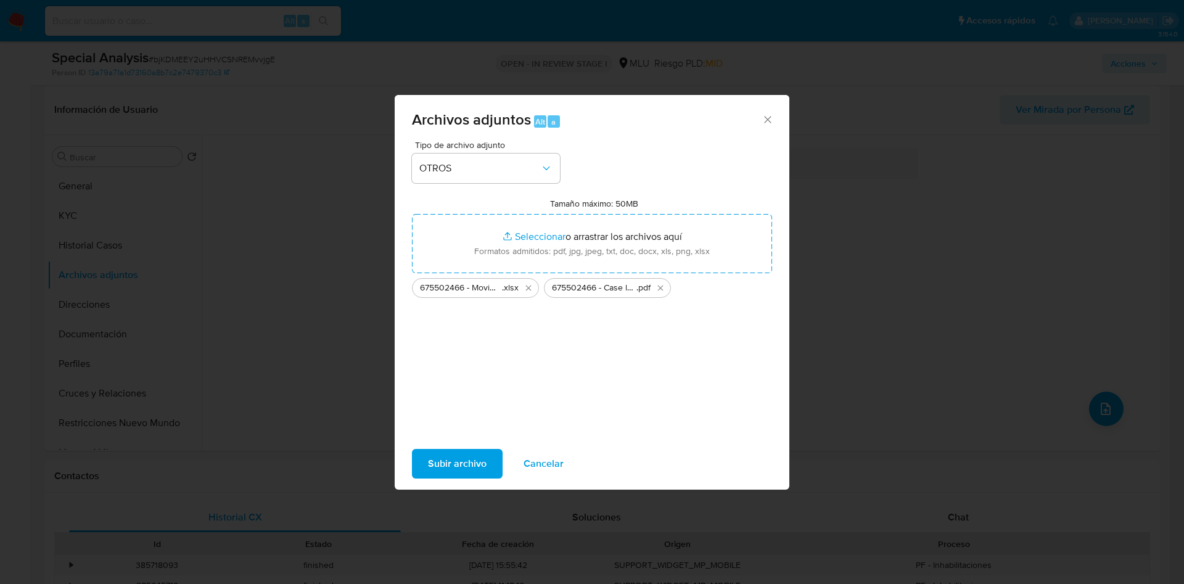
click at [460, 469] on span "Subir archivo" at bounding box center [457, 463] width 59 height 27
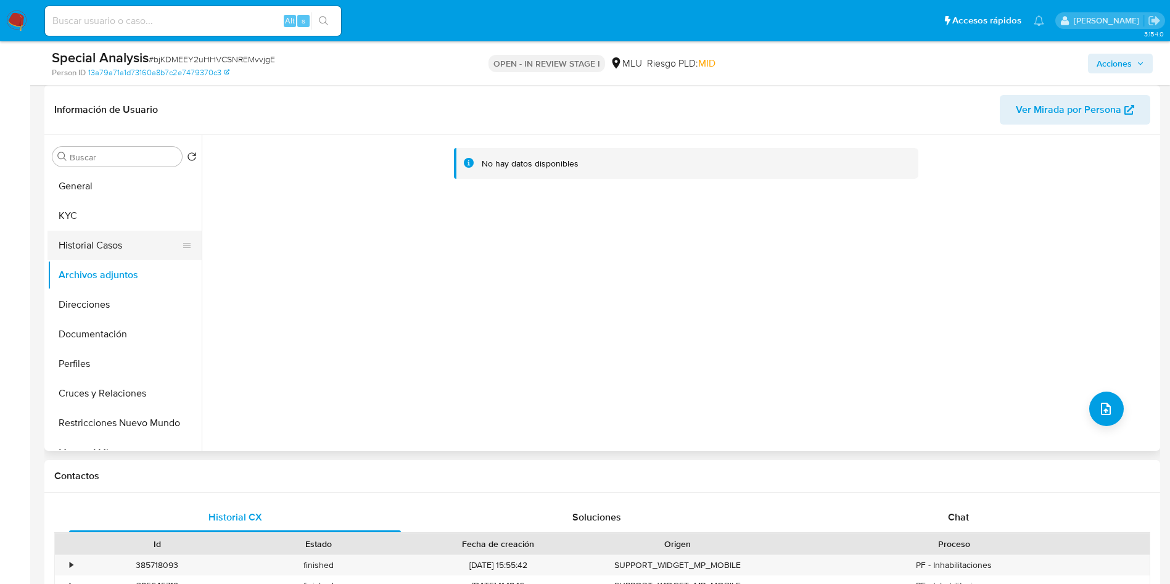
click at [95, 234] on button "Historial Casos" at bounding box center [120, 246] width 144 height 30
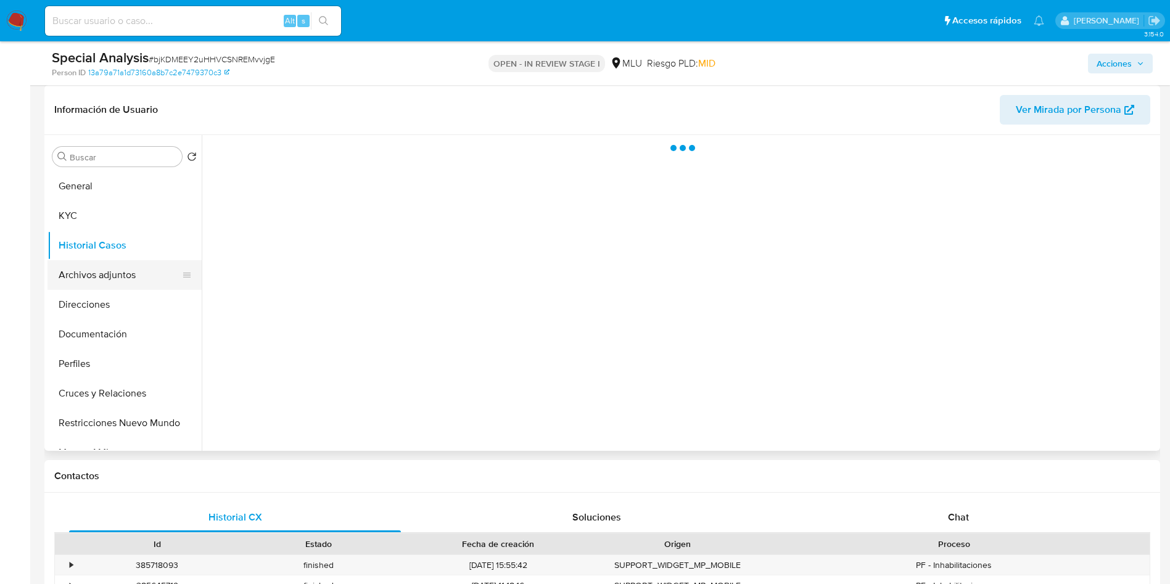
click at [85, 276] on button "Archivos adjuntos" at bounding box center [120, 275] width 144 height 30
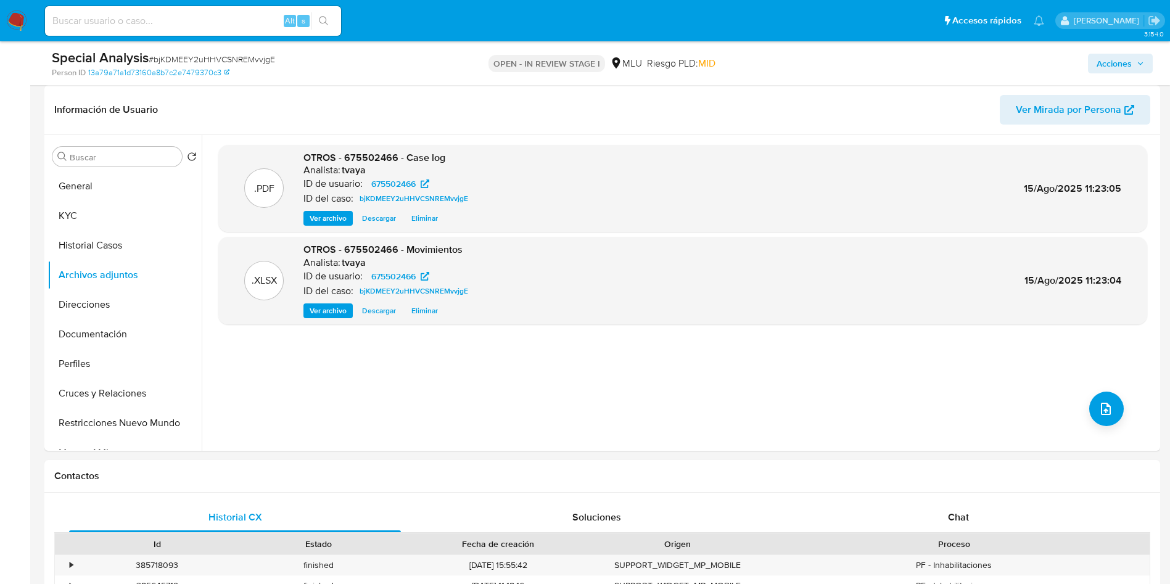
click at [1117, 62] on span "Acciones" at bounding box center [1114, 64] width 35 height 20
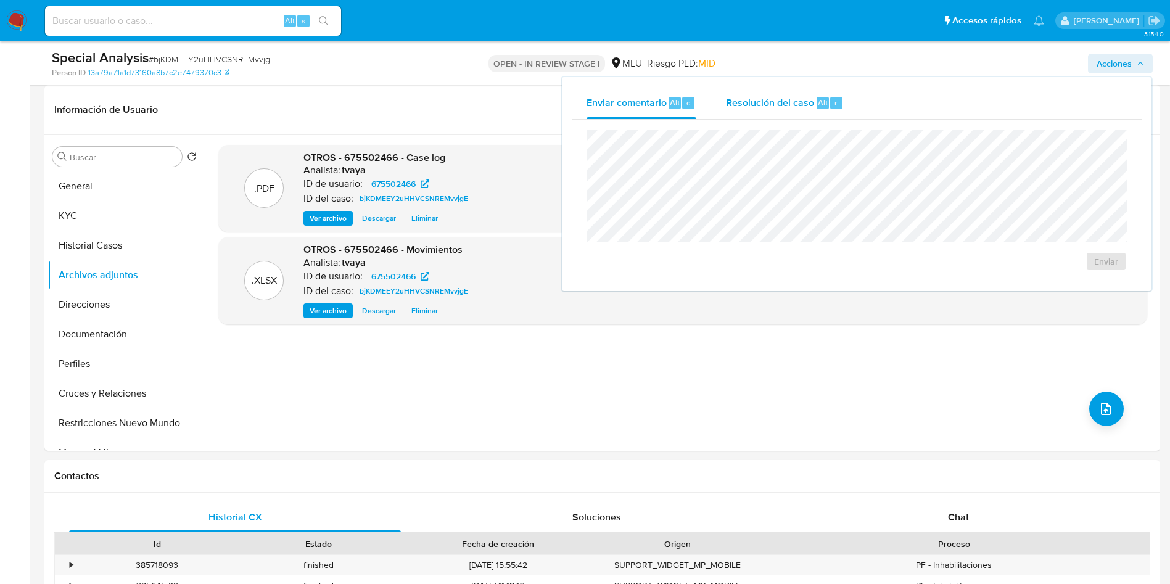
click at [775, 98] on span "Resolución del caso" at bounding box center [770, 102] width 88 height 14
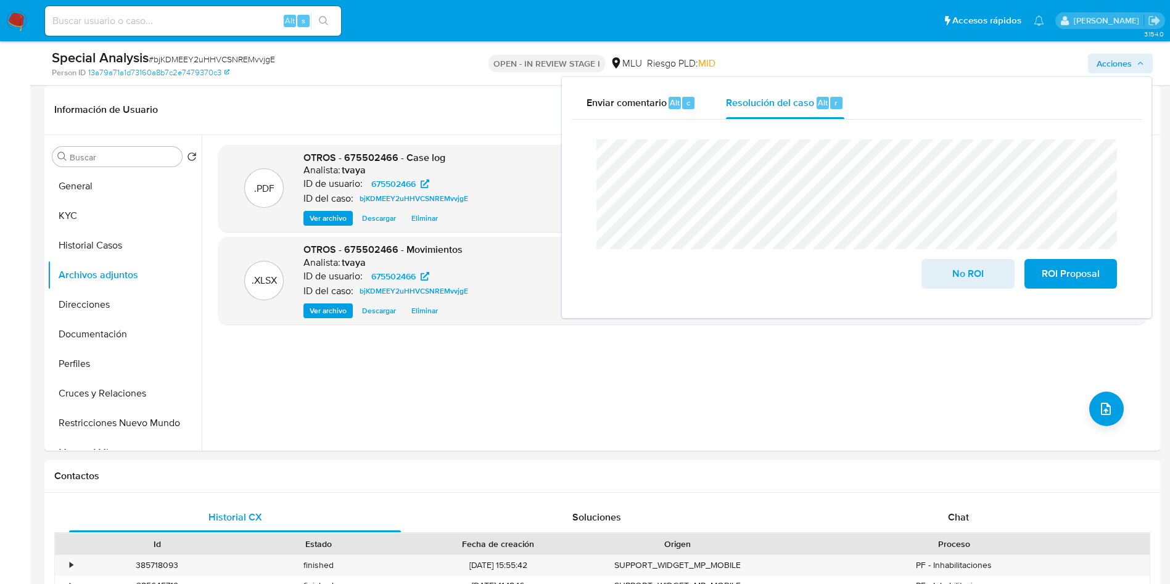
click at [564, 154] on div "Enviar comentario Alt c Resolución del caso Alt r Cierre de caso No ROI ROI Pro…" at bounding box center [857, 197] width 590 height 241
click at [569, 158] on div "Enviar comentario Alt c Resolución del caso Alt r Cierre de caso No ROI ROI Pro…" at bounding box center [857, 197] width 590 height 241
click at [968, 276] on span "No ROI" at bounding box center [968, 273] width 60 height 27
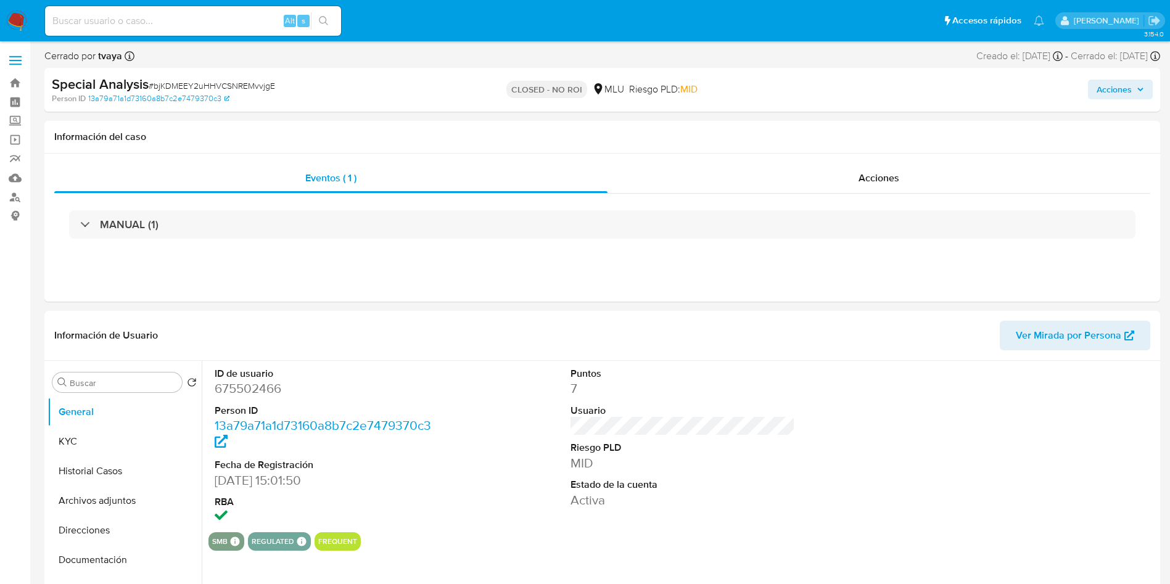
select select "10"
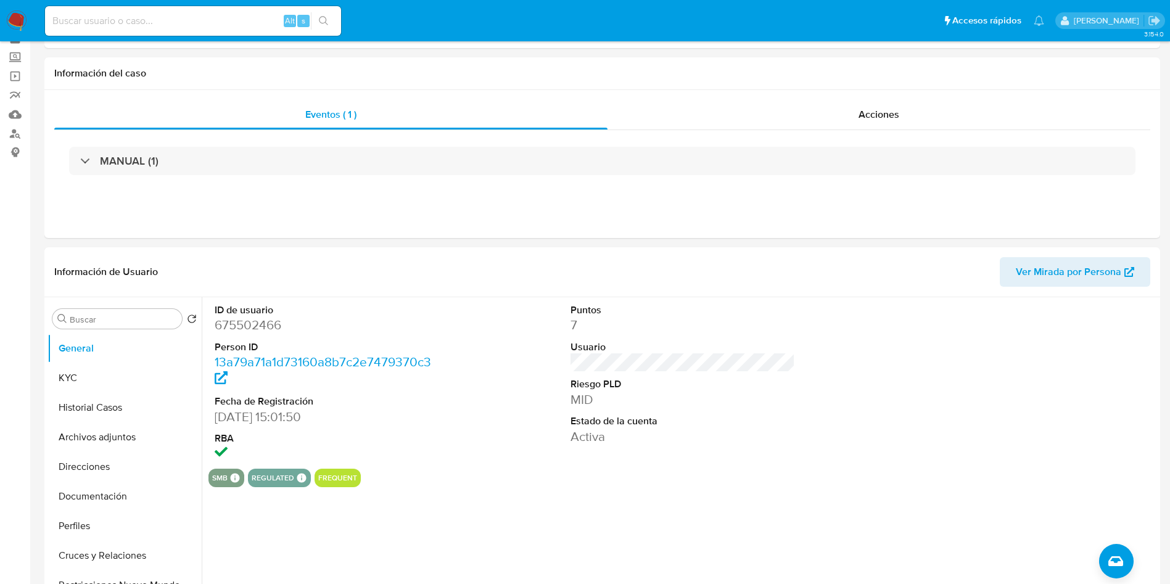
scroll to position [93, 0]
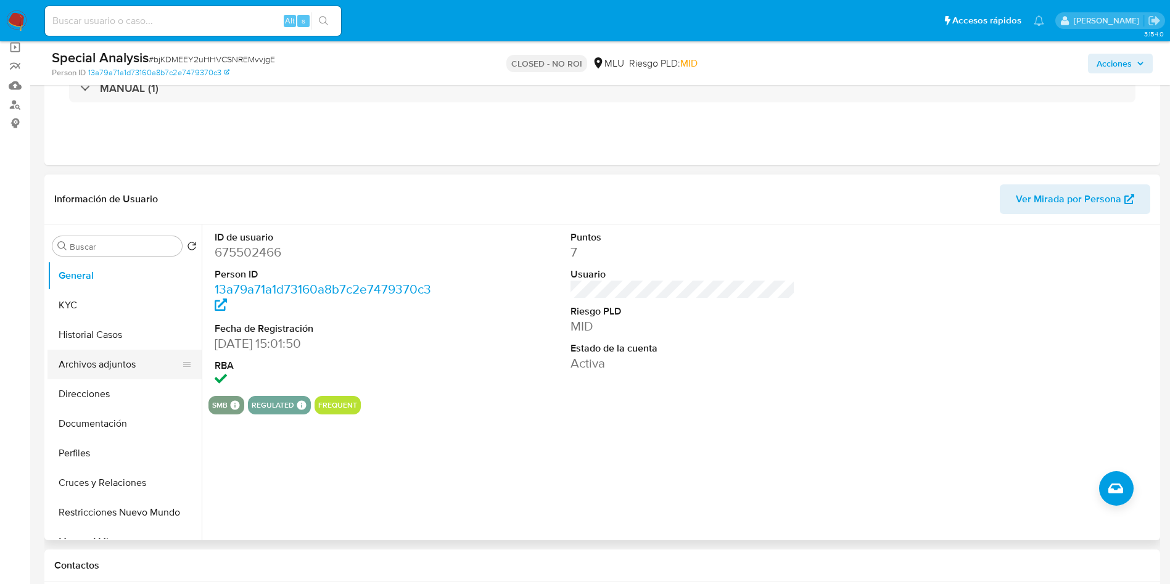
click at [106, 370] on button "Archivos adjuntos" at bounding box center [120, 365] width 144 height 30
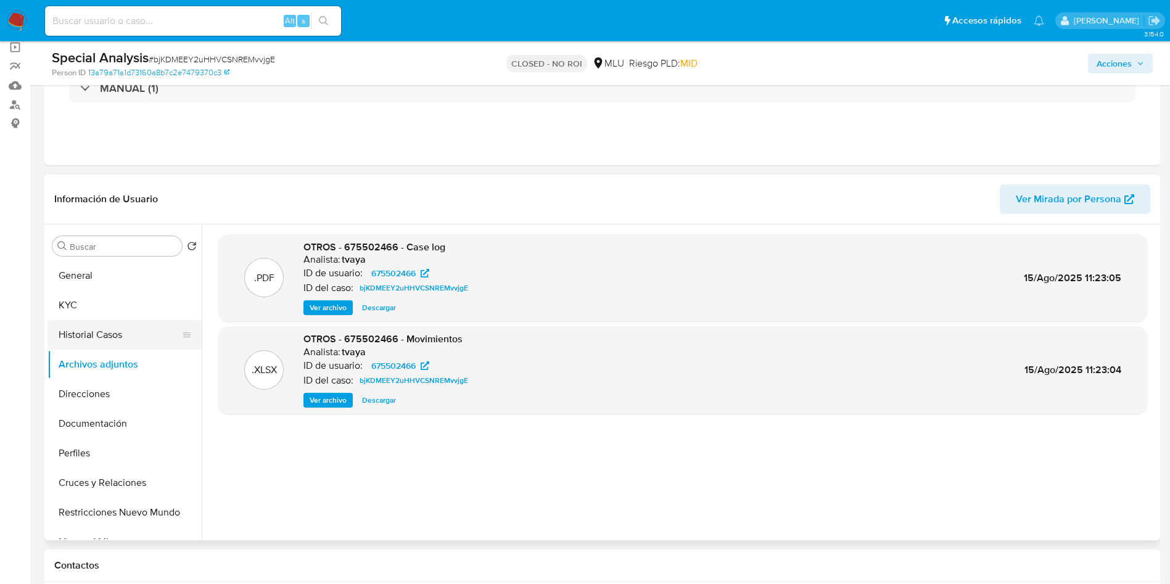
click at [113, 333] on button "Historial Casos" at bounding box center [120, 335] width 144 height 30
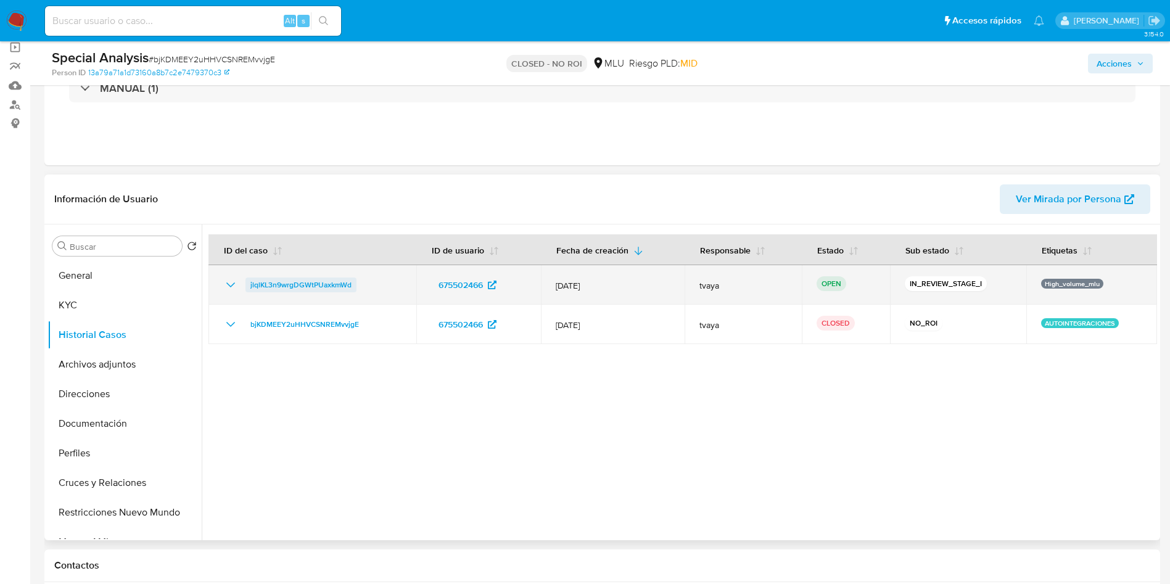
click at [300, 286] on span "jlqlKL3n9wrgDGWtPUaxkmWd" at bounding box center [300, 285] width 101 height 15
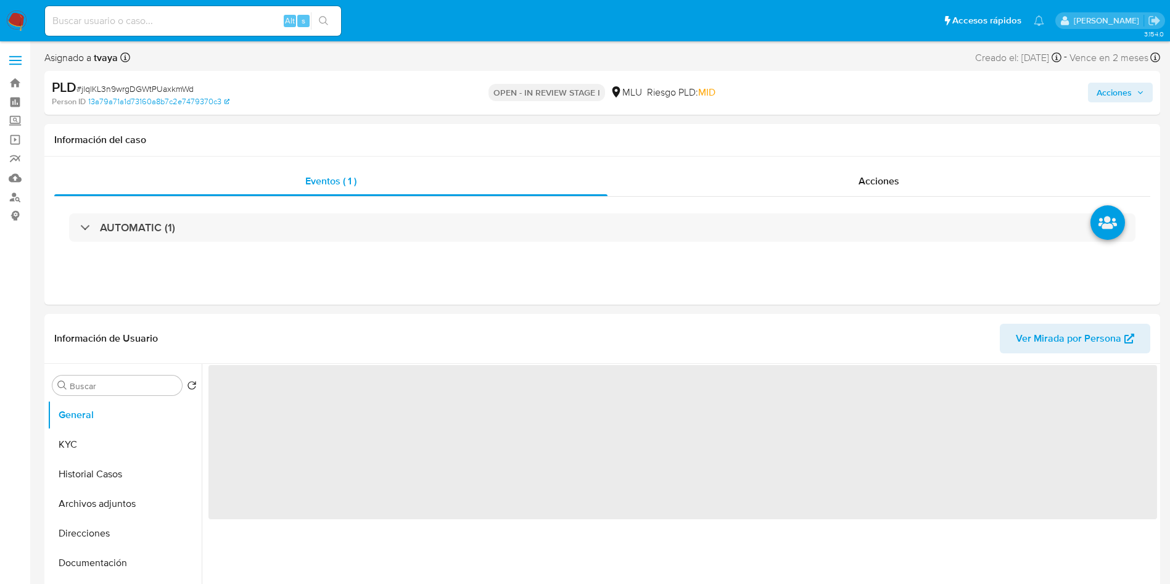
click at [1126, 91] on span "Acciones" at bounding box center [1114, 93] width 35 height 20
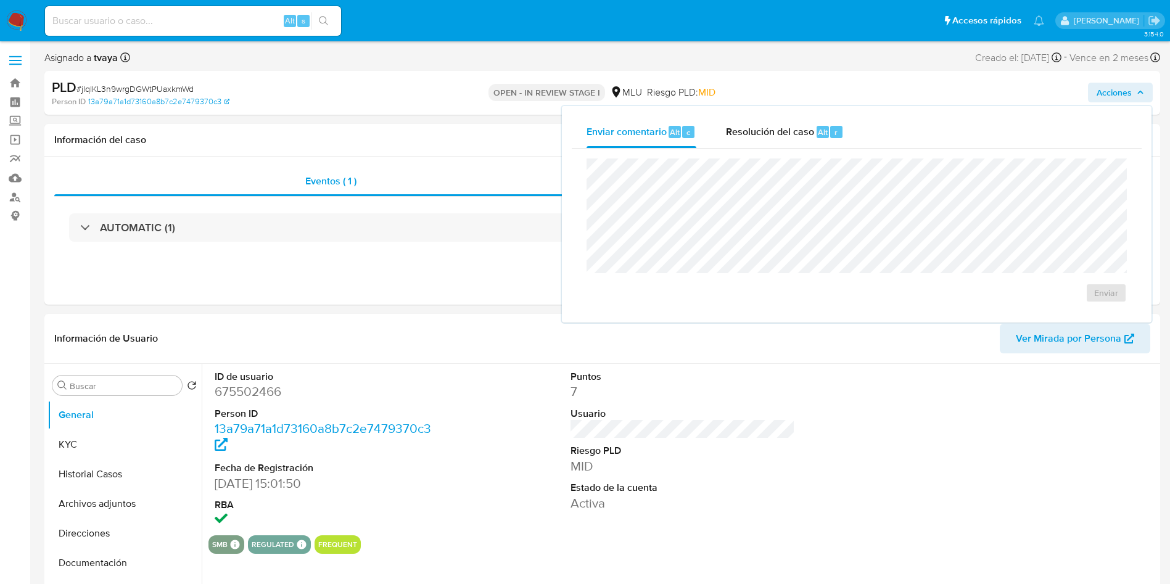
select select "10"
click at [756, 136] on span "Resolución del caso" at bounding box center [770, 132] width 88 height 14
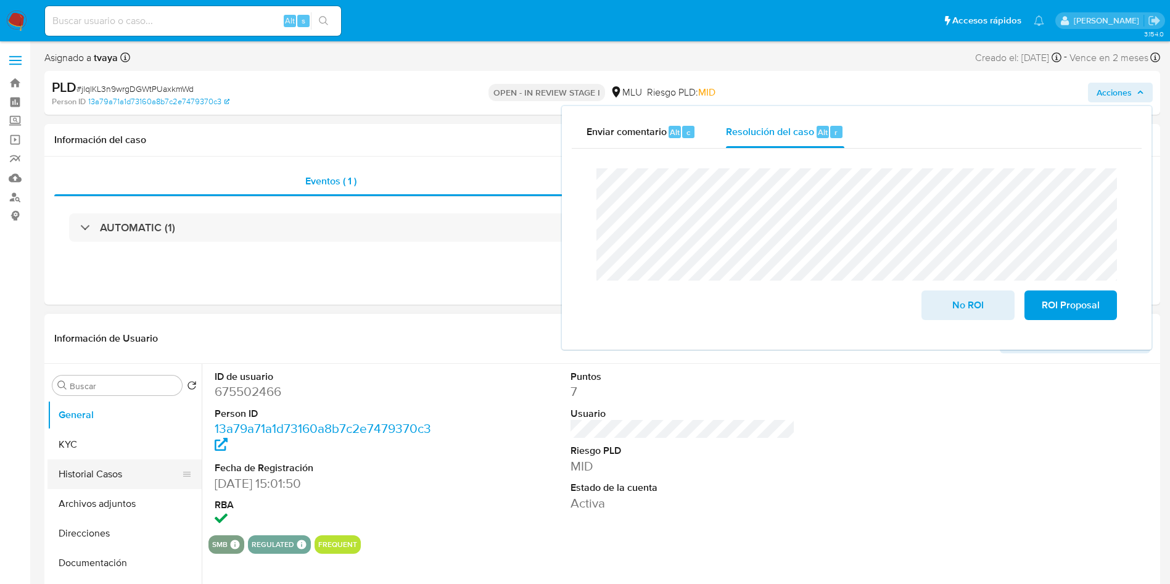
click at [93, 474] on button "Historial Casos" at bounding box center [120, 475] width 144 height 30
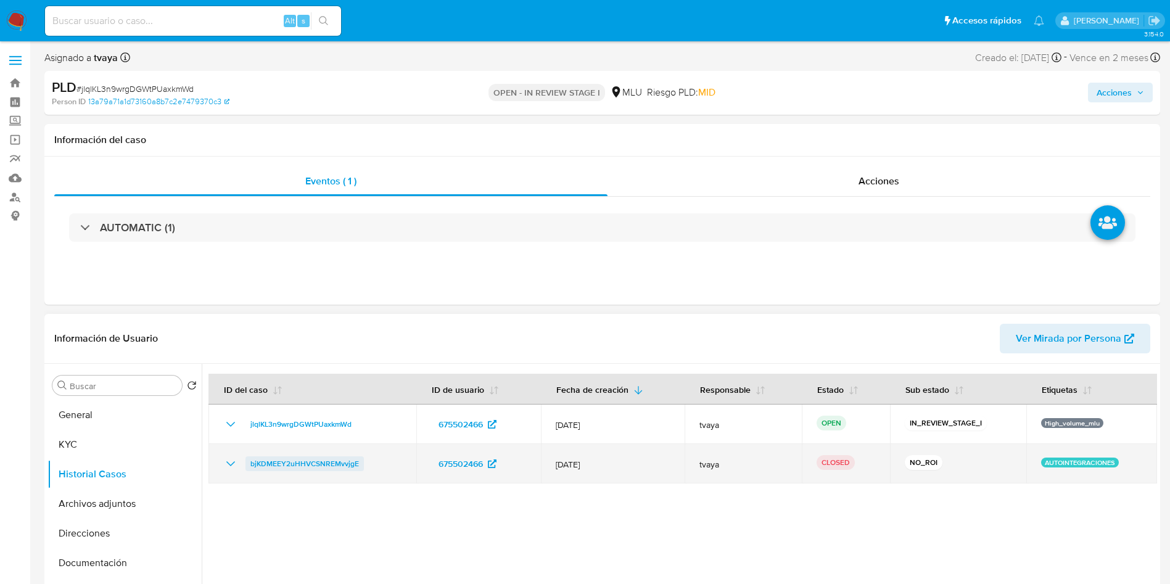
drag, startPoint x: 365, startPoint y: 464, endPoint x: 250, endPoint y: 464, distance: 114.7
click at [250, 464] on div "bjKDMEEY2uHHVCSNREMvvjgE" at bounding box center [312, 464] width 178 height 15
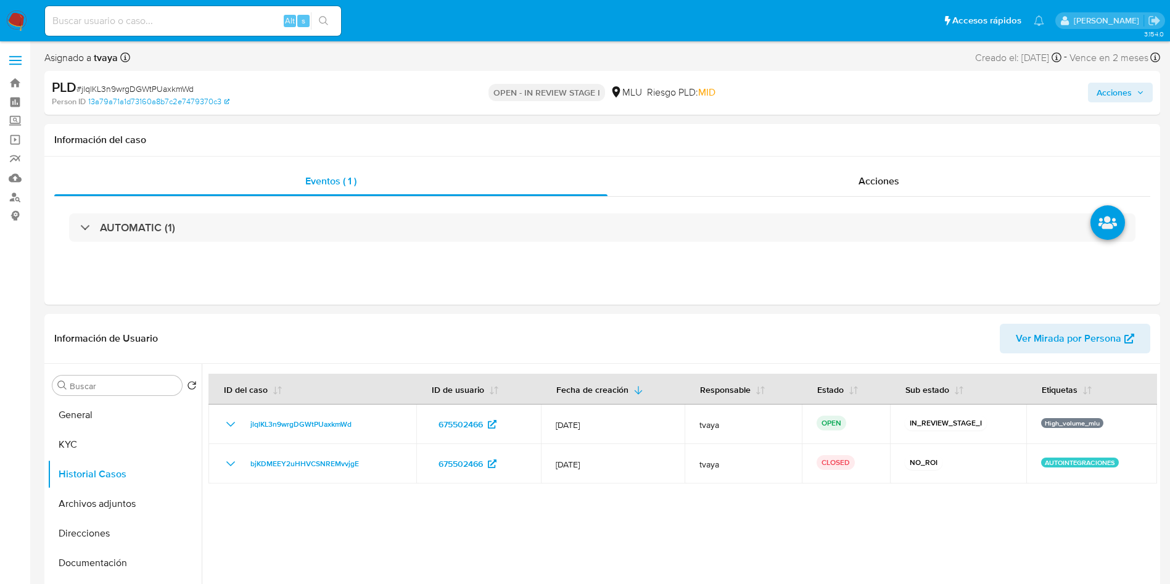
click at [1128, 88] on span "Acciones" at bounding box center [1114, 93] width 35 height 20
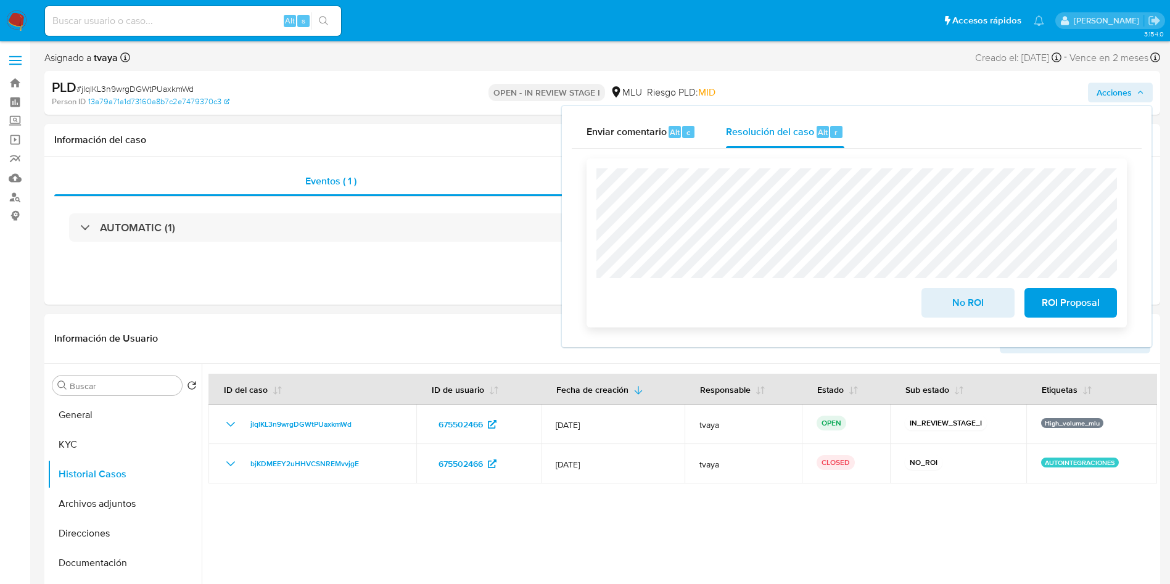
click at [966, 300] on span "No ROI" at bounding box center [968, 302] width 60 height 27
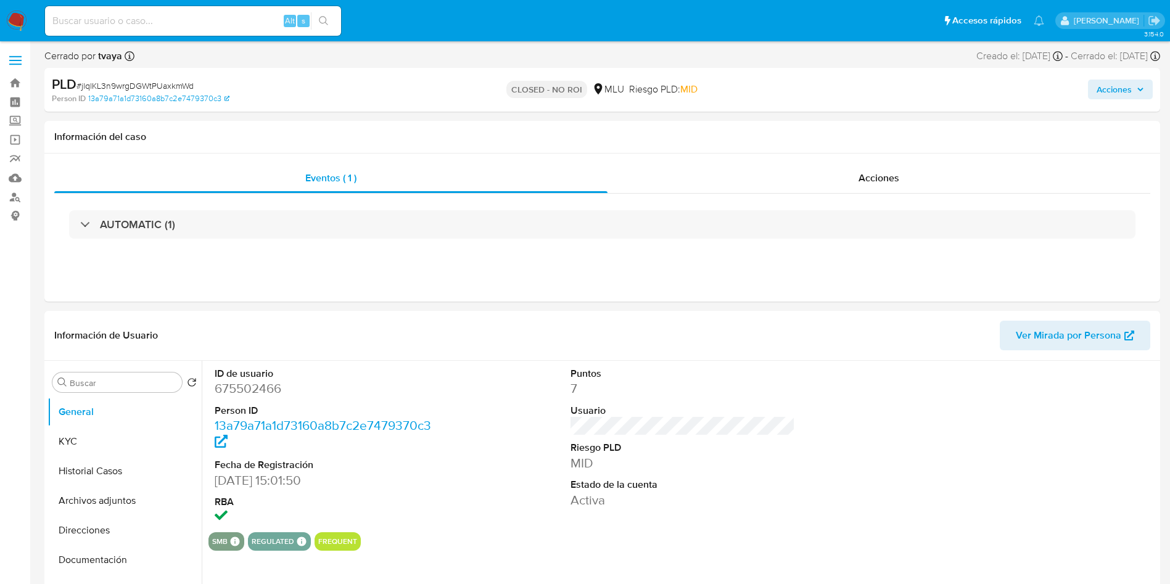
select select "10"
click at [51, 467] on button "Historial Casos" at bounding box center [120, 472] width 144 height 30
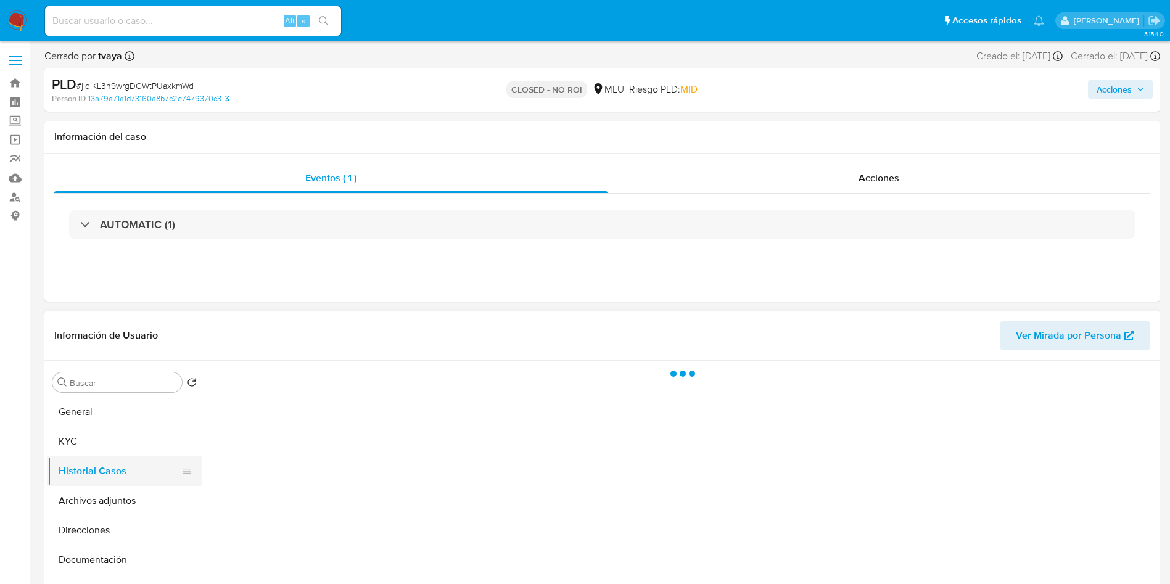
click at [73, 465] on button "Historial Casos" at bounding box center [120, 472] width 144 height 30
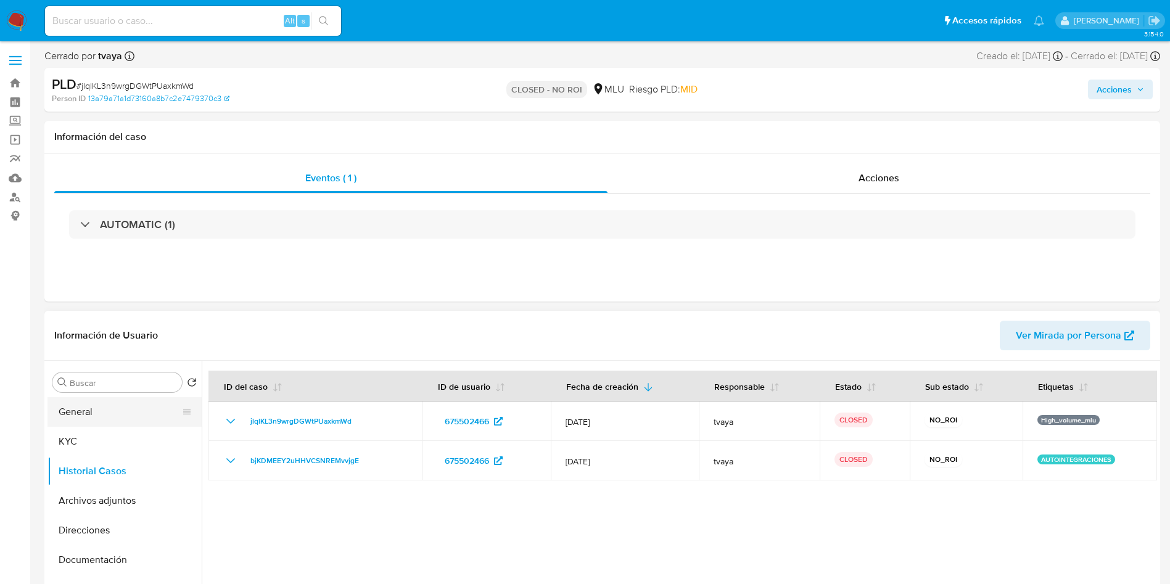
click at [115, 407] on button "General" at bounding box center [120, 412] width 144 height 30
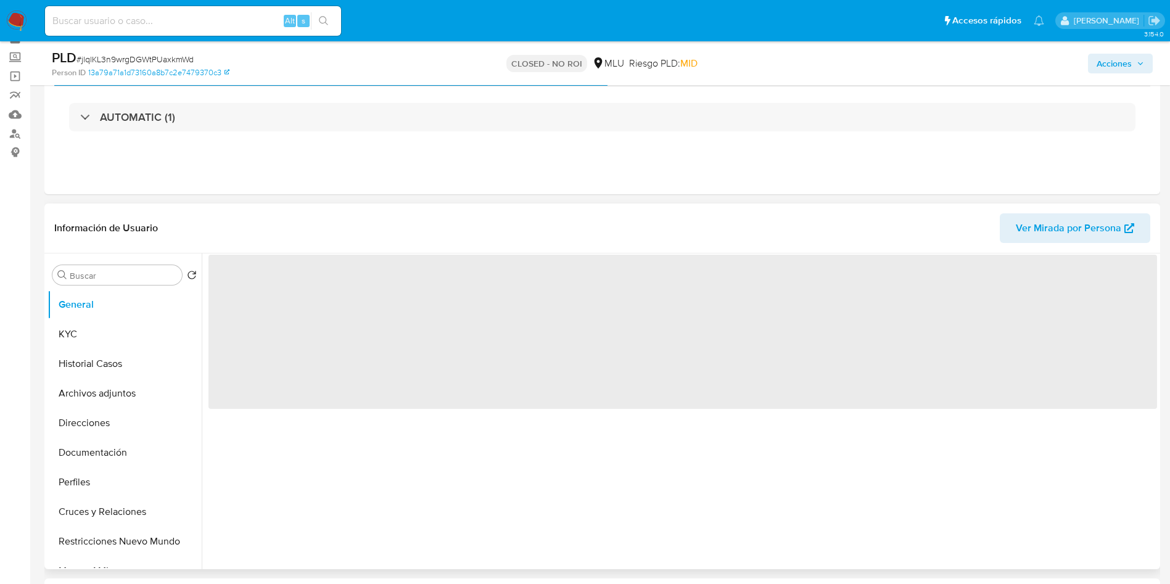
scroll to position [93, 0]
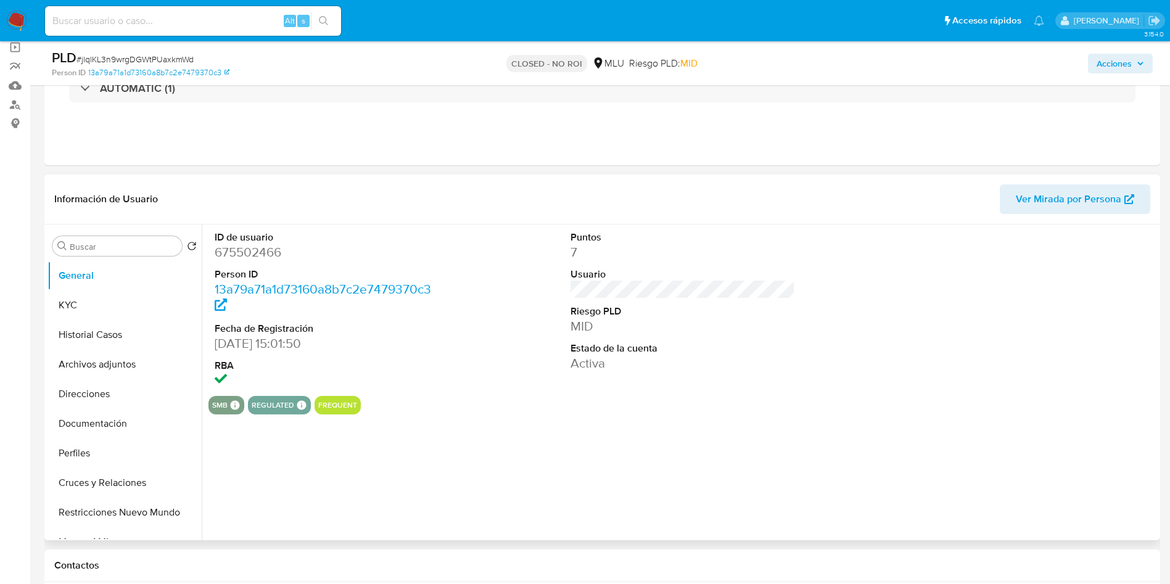
click at [262, 254] on dd "675502466" at bounding box center [327, 252] width 225 height 17
copy dd "675502466"
click at [75, 329] on button "Historial Casos" at bounding box center [120, 335] width 144 height 30
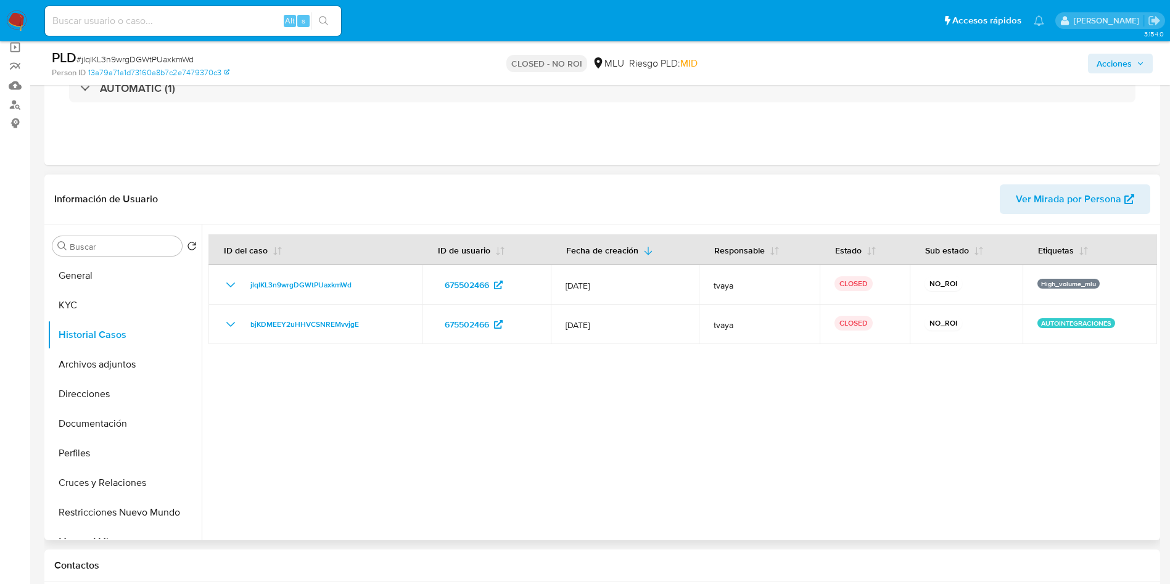
click at [928, 511] on div at bounding box center [680, 383] width 956 height 316
click at [685, 450] on div at bounding box center [680, 383] width 956 height 316
